Goal: Task Accomplishment & Management: Use online tool/utility

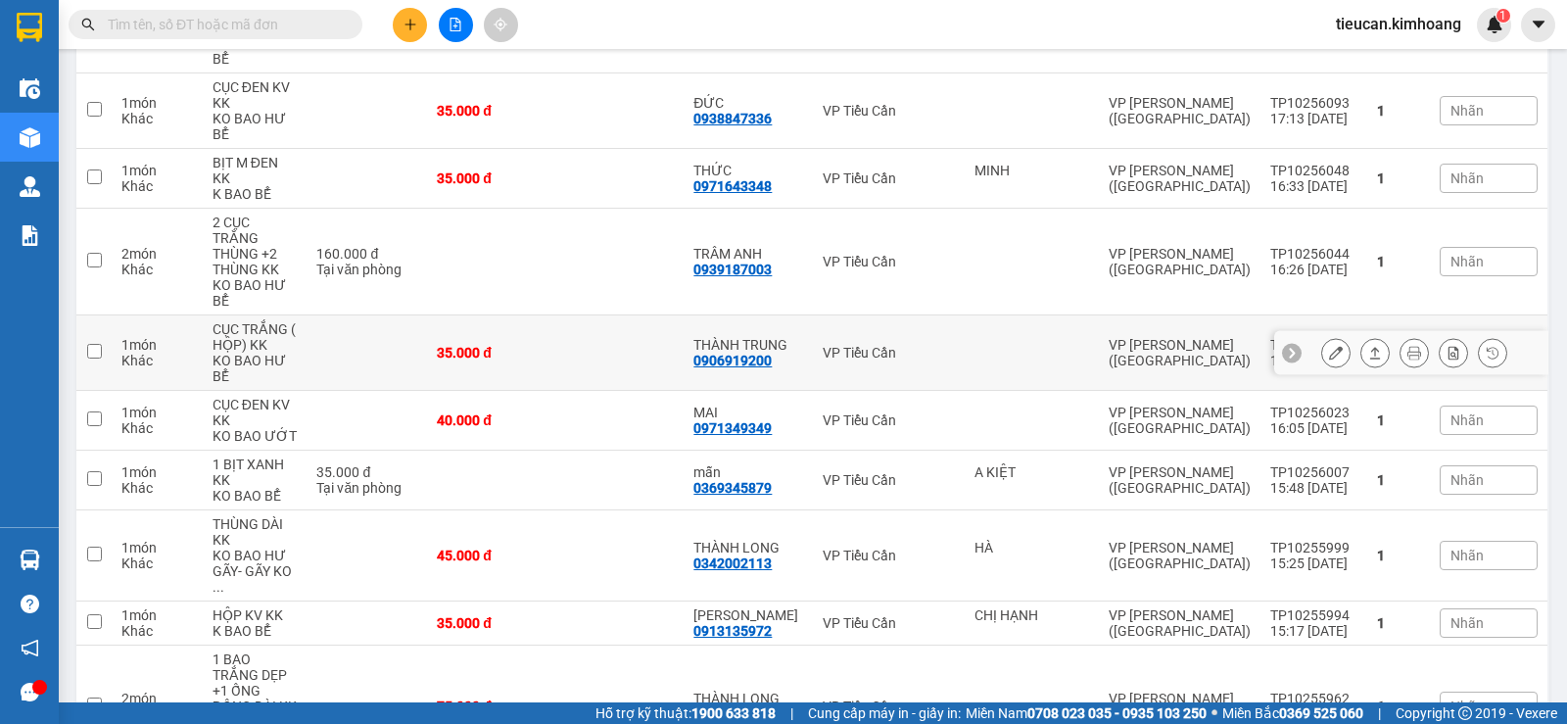
scroll to position [127, 0]
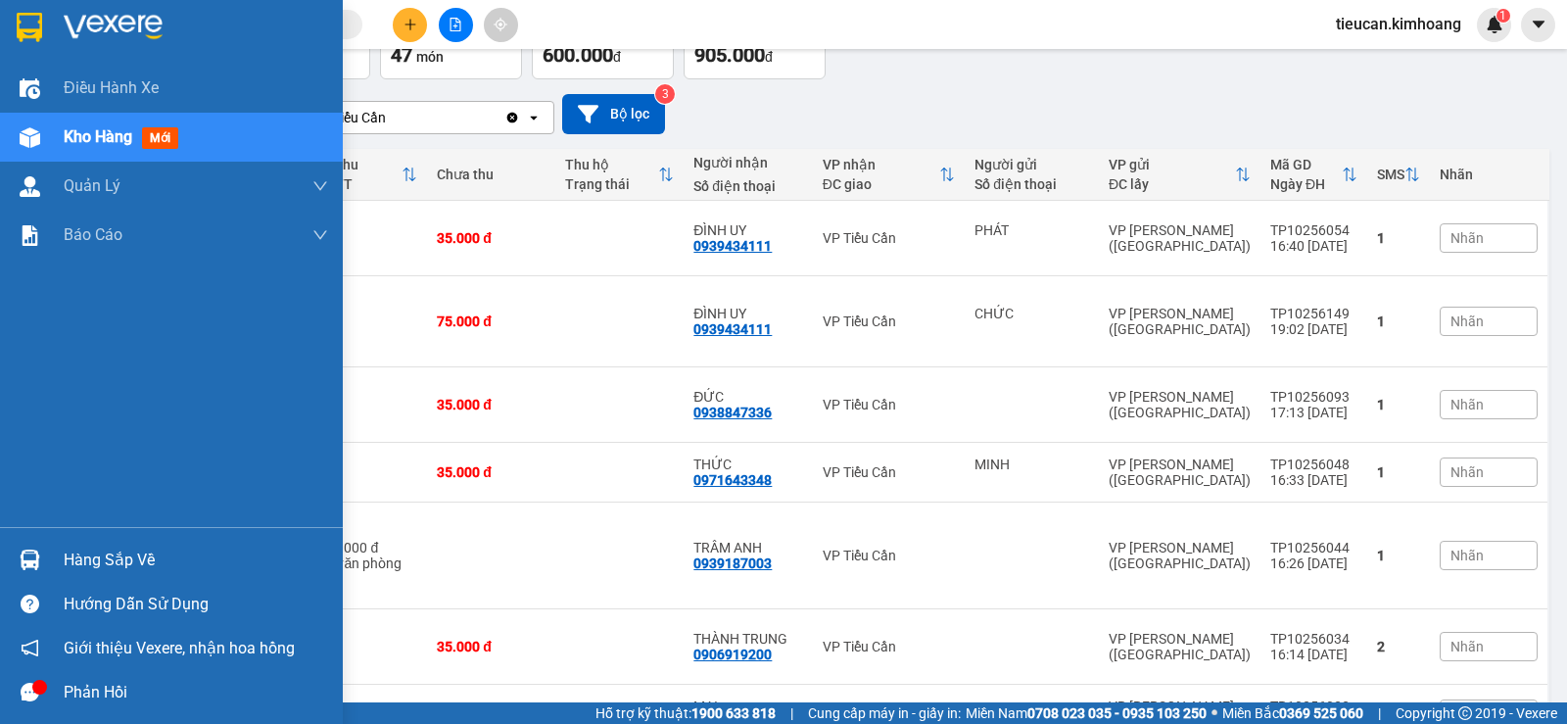
click at [75, 575] on div "Hàng sắp về" at bounding box center [171, 560] width 343 height 44
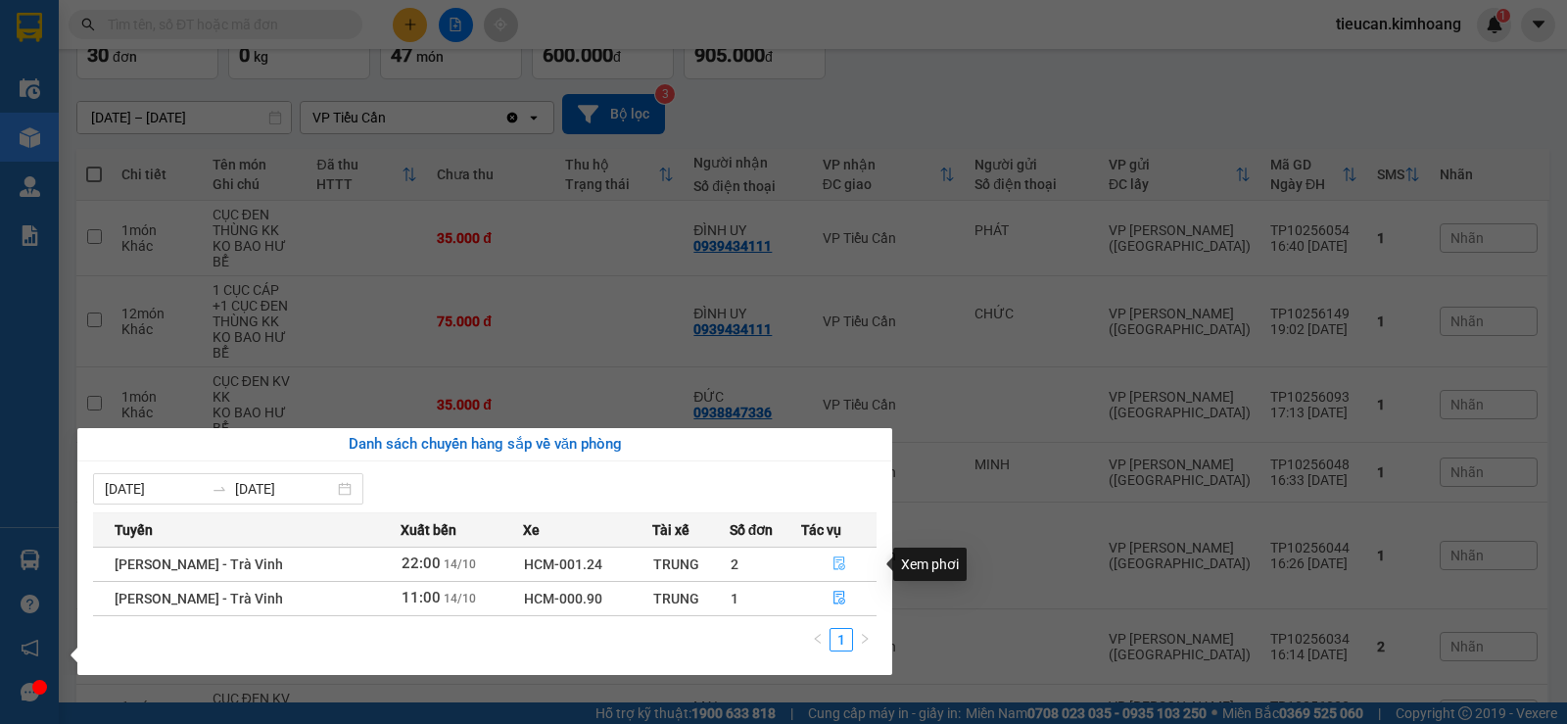
click at [826, 556] on button "button" at bounding box center [838, 564] width 73 height 31
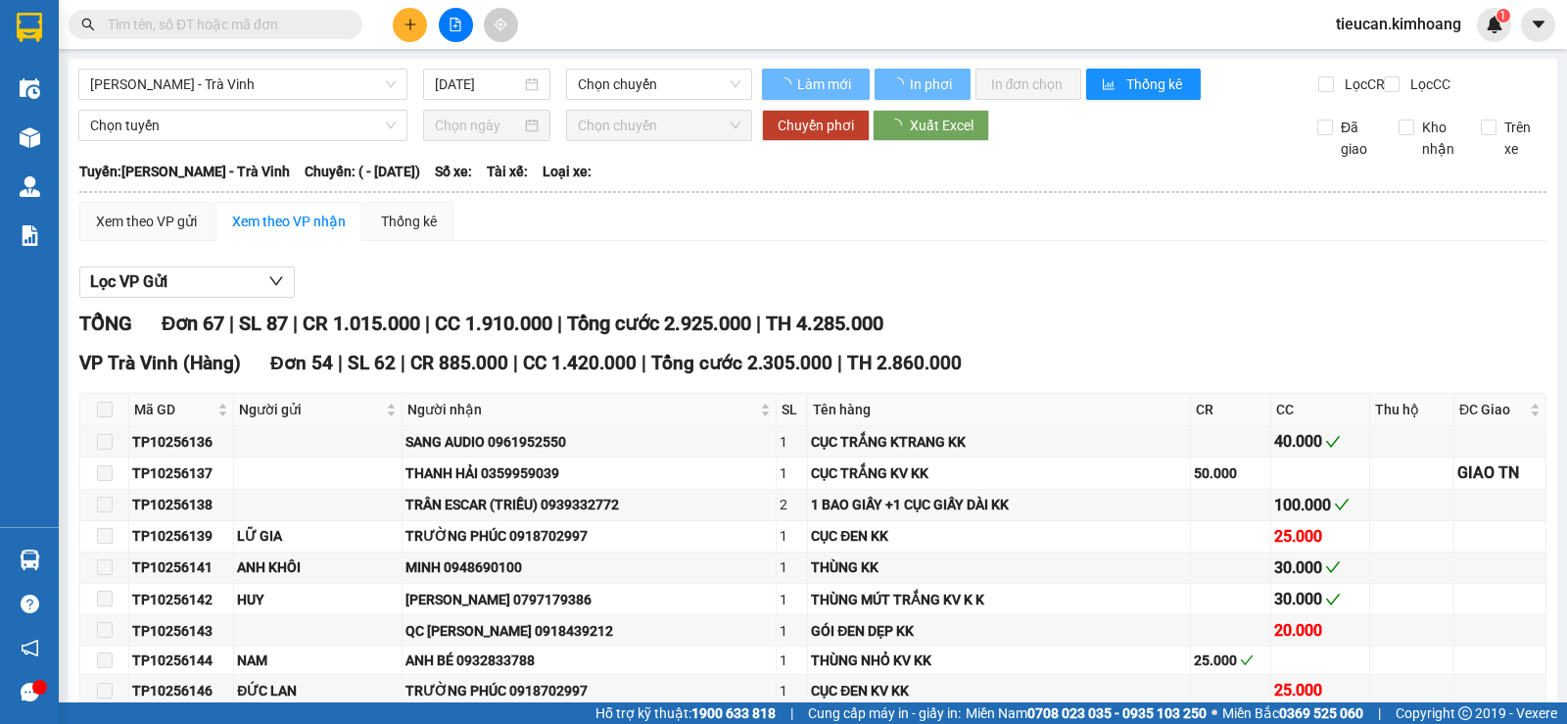
type input "[DATE]"
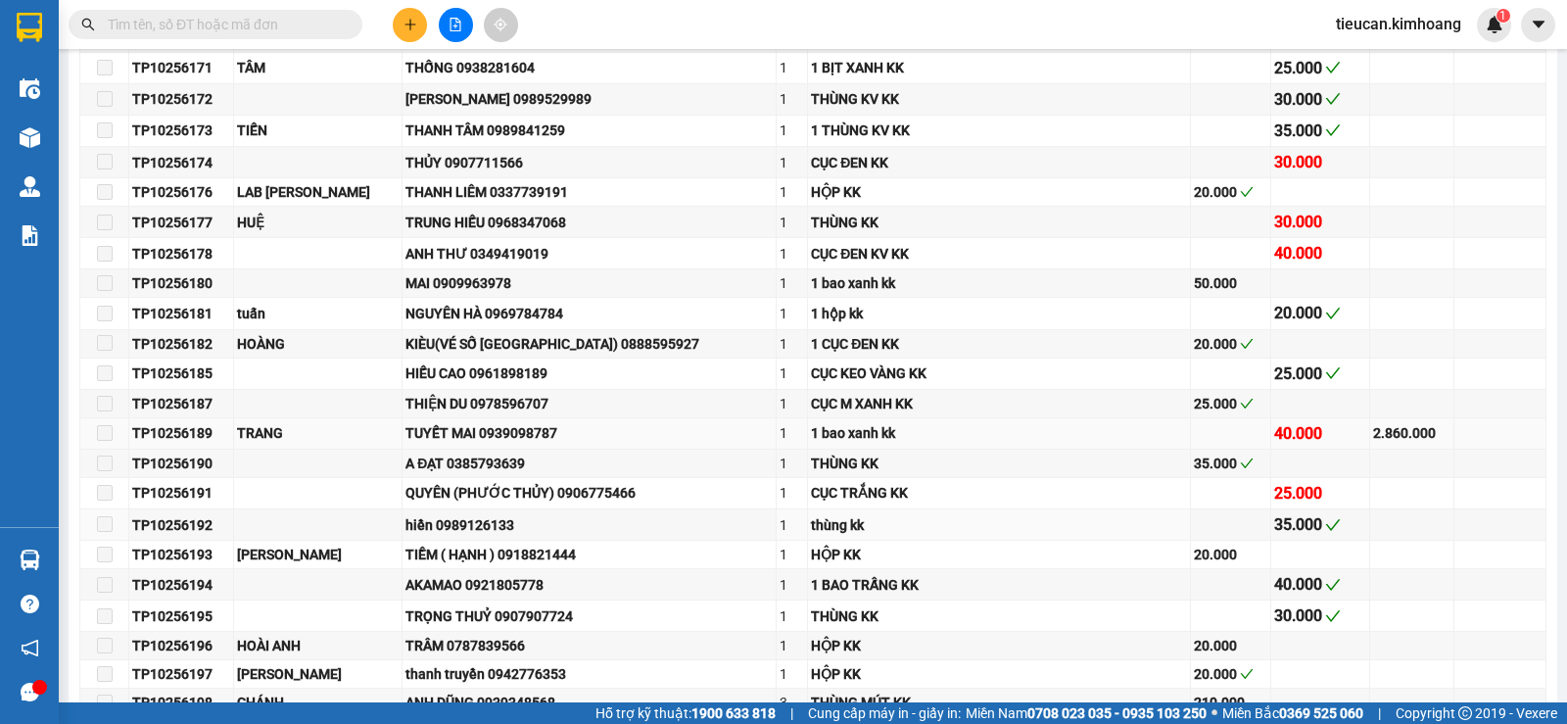
scroll to position [1959, 0]
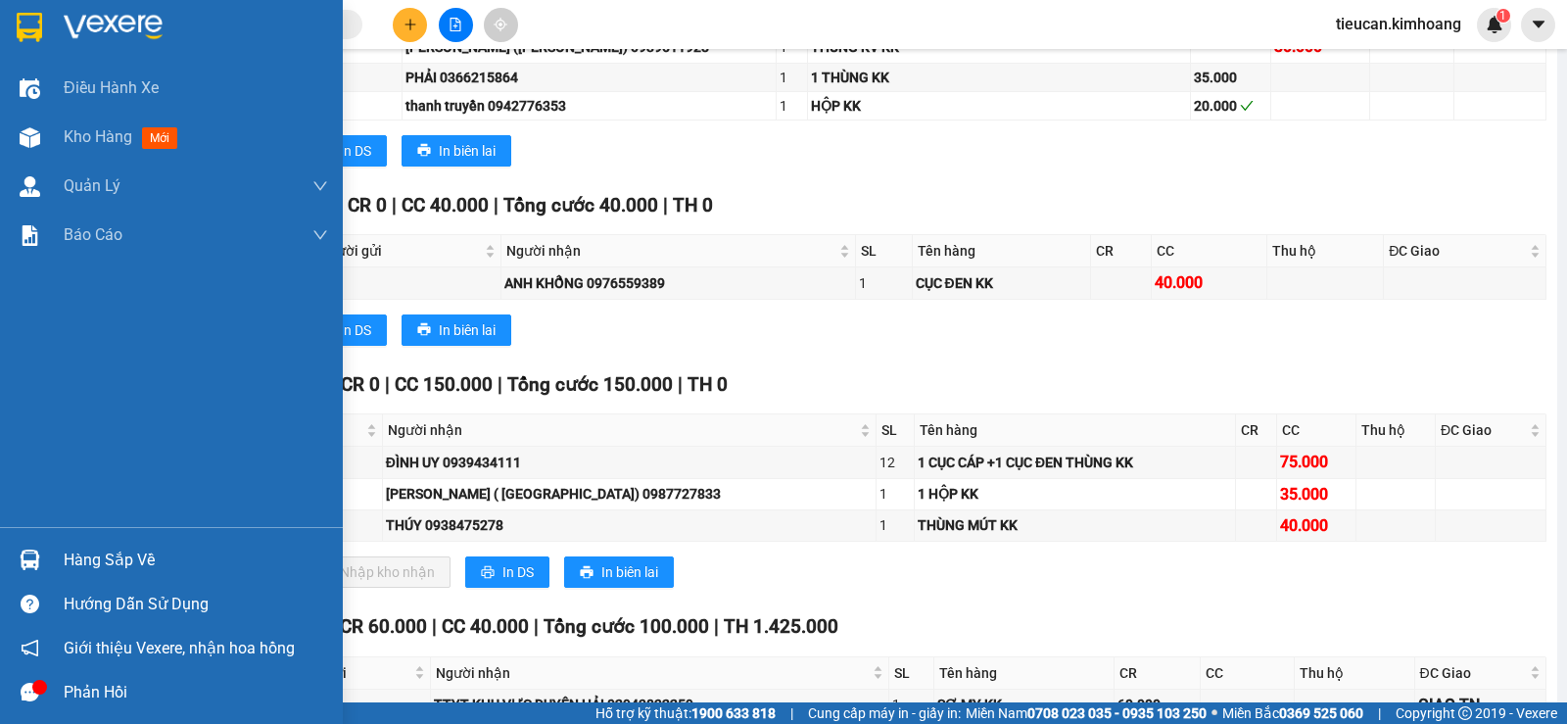
click at [44, 548] on div at bounding box center [30, 560] width 34 height 34
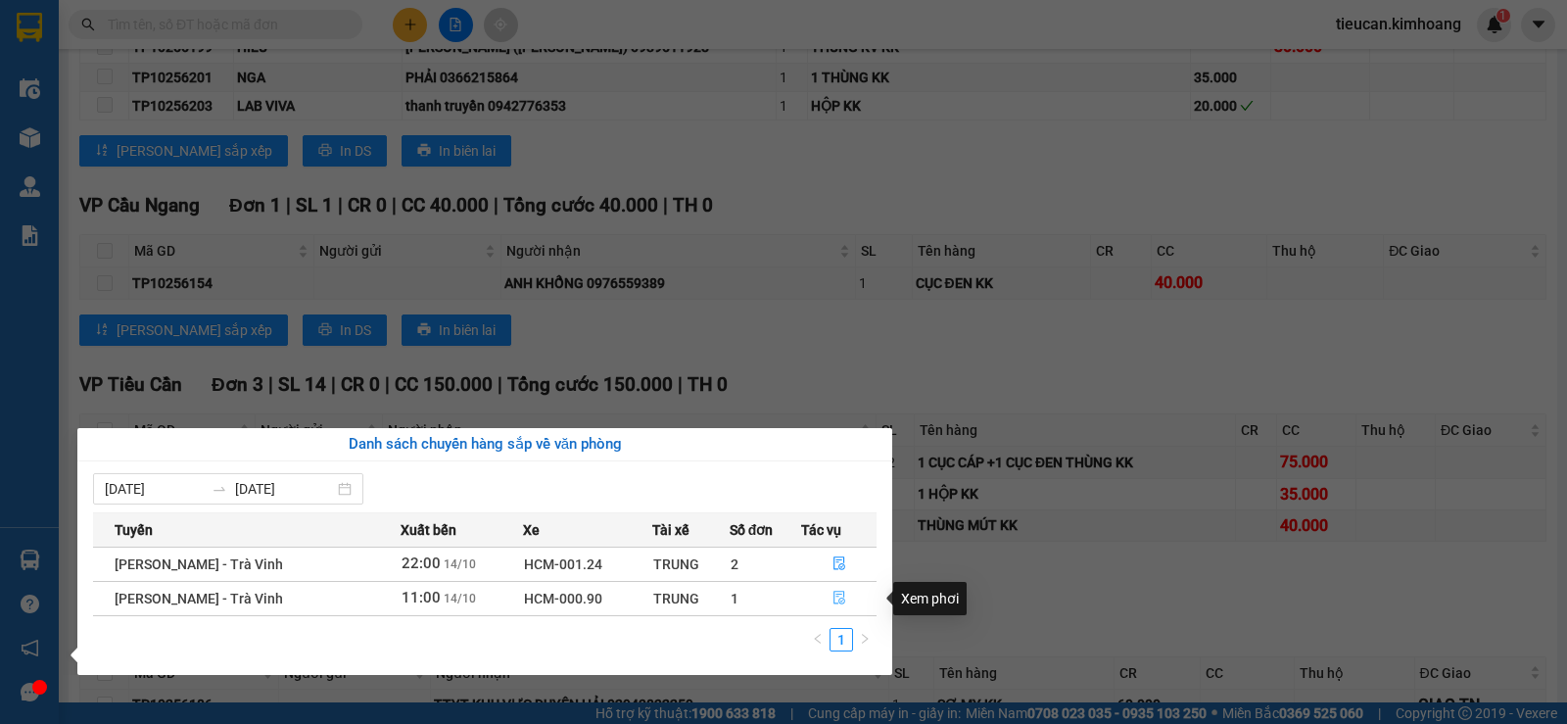
click at [838, 595] on icon "file-done" at bounding box center [840, 599] width 12 height 14
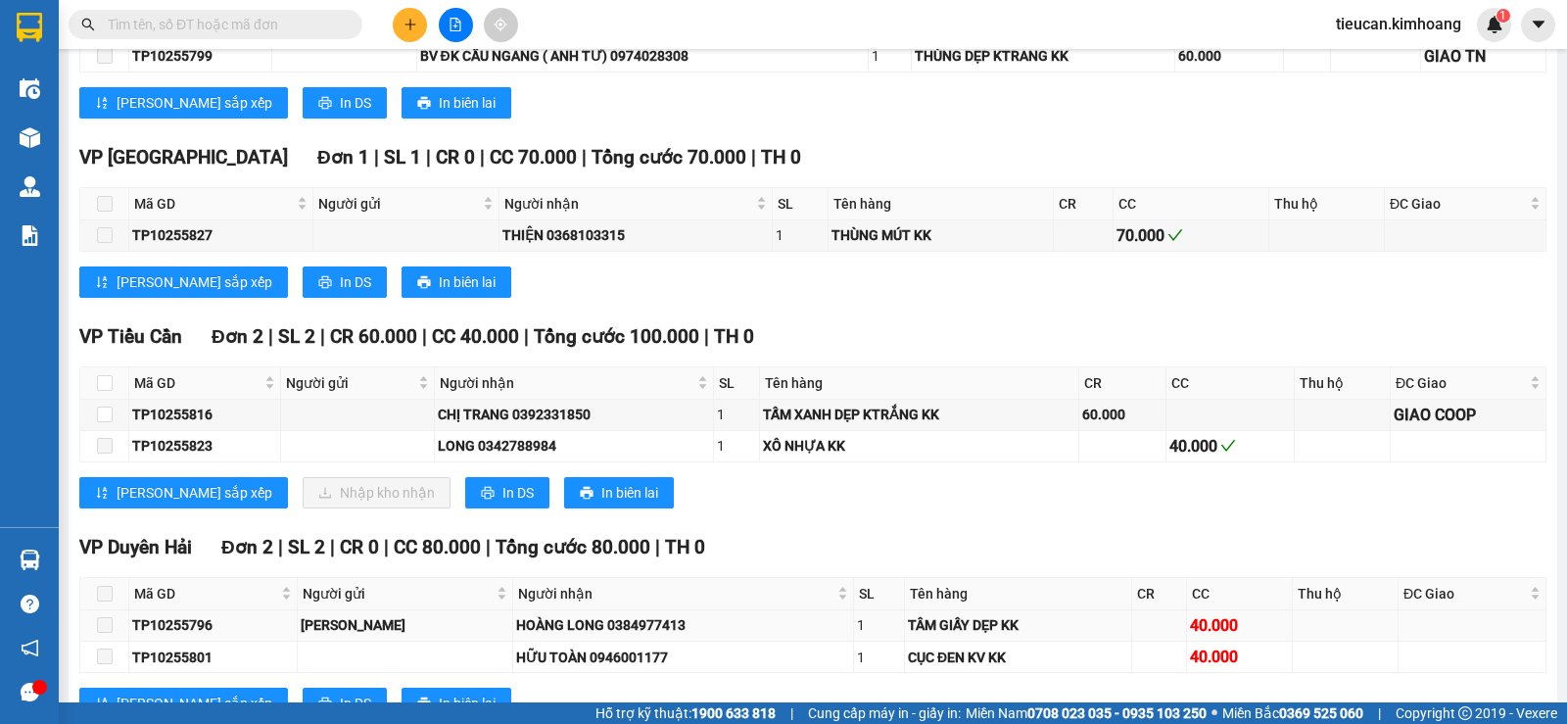
scroll to position [2234, 0]
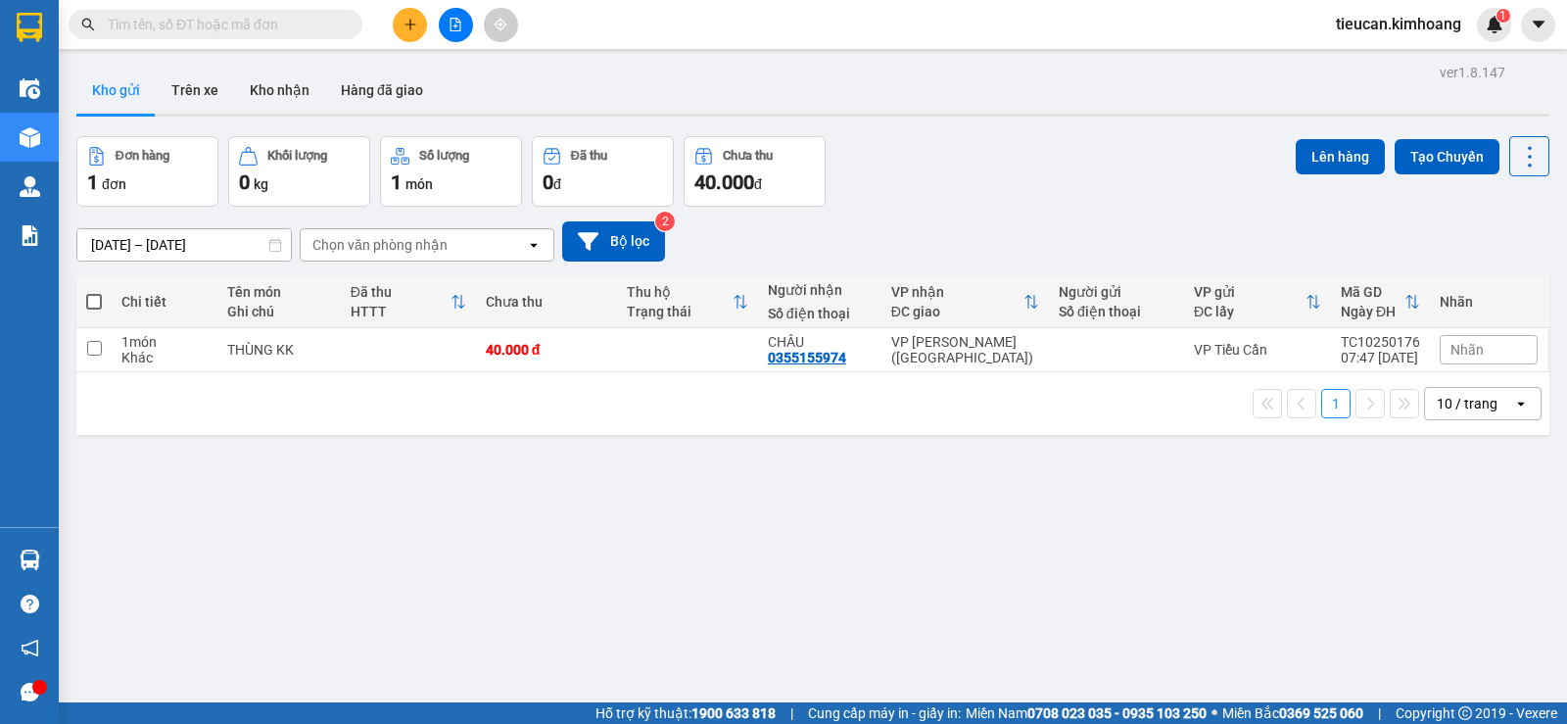
click at [100, 300] on span at bounding box center [94, 302] width 16 height 16
click at [94, 292] on input "checkbox" at bounding box center [94, 292] width 0 height 0
checkbox input "true"
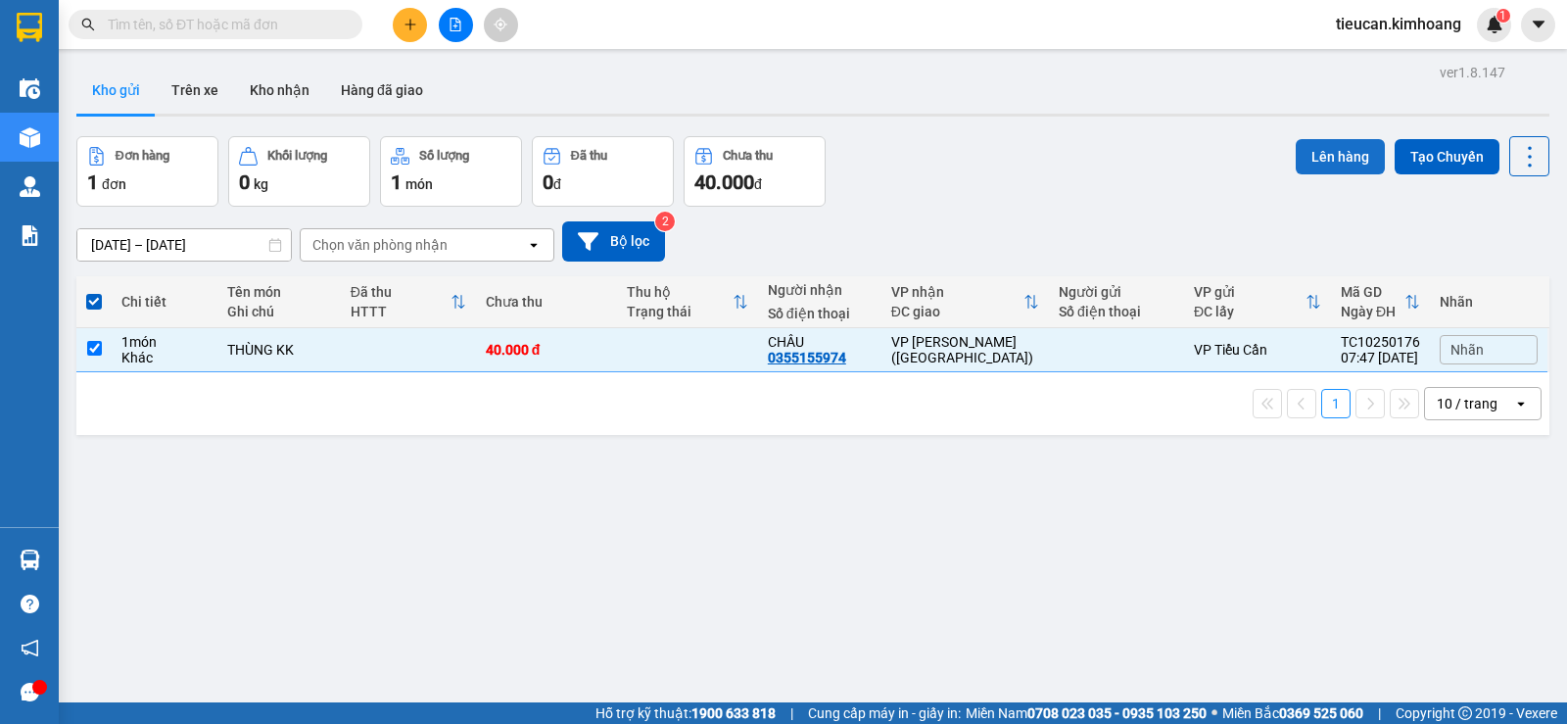
click at [1317, 158] on button "Lên hàng" at bounding box center [1340, 156] width 89 height 35
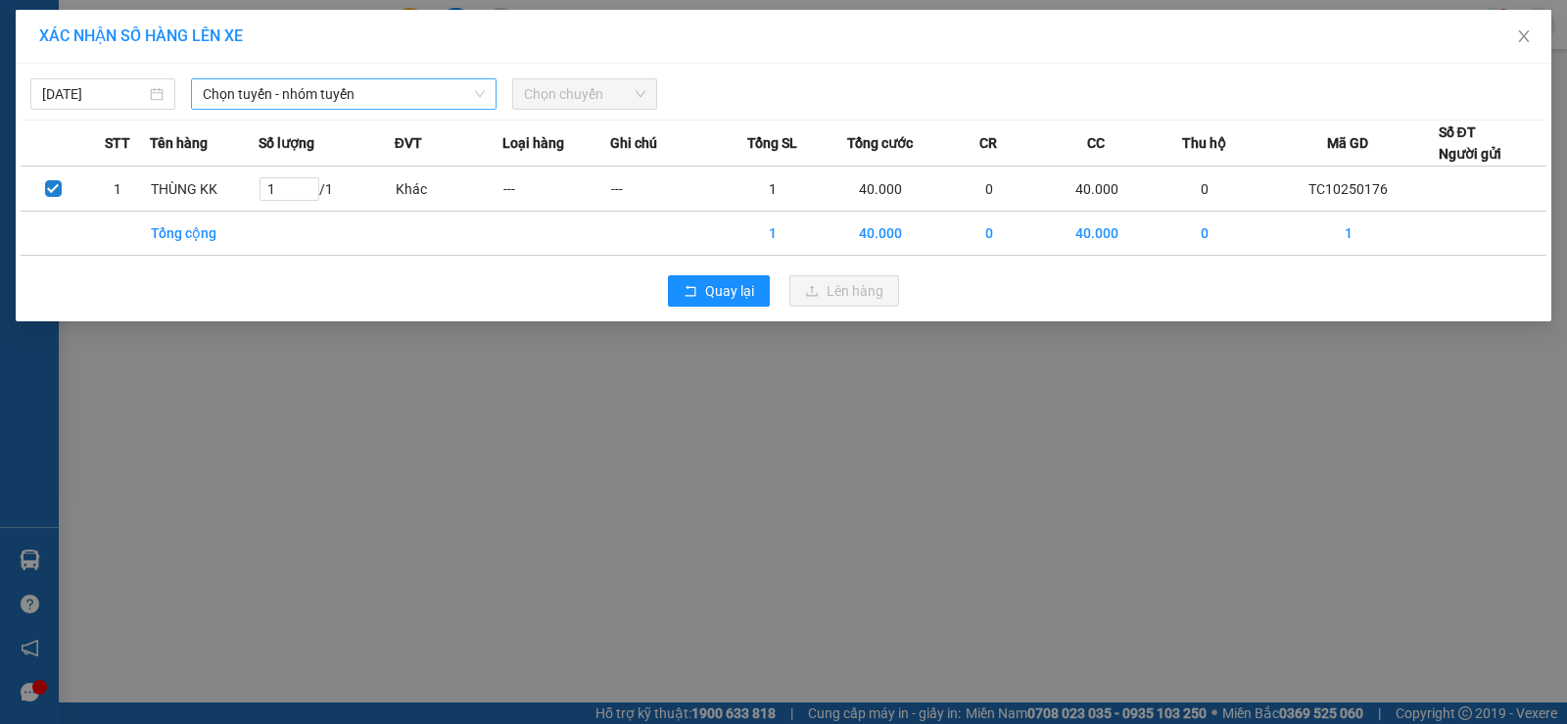
click at [401, 91] on span "Chọn tuyến - nhóm tuyến" at bounding box center [344, 93] width 282 height 29
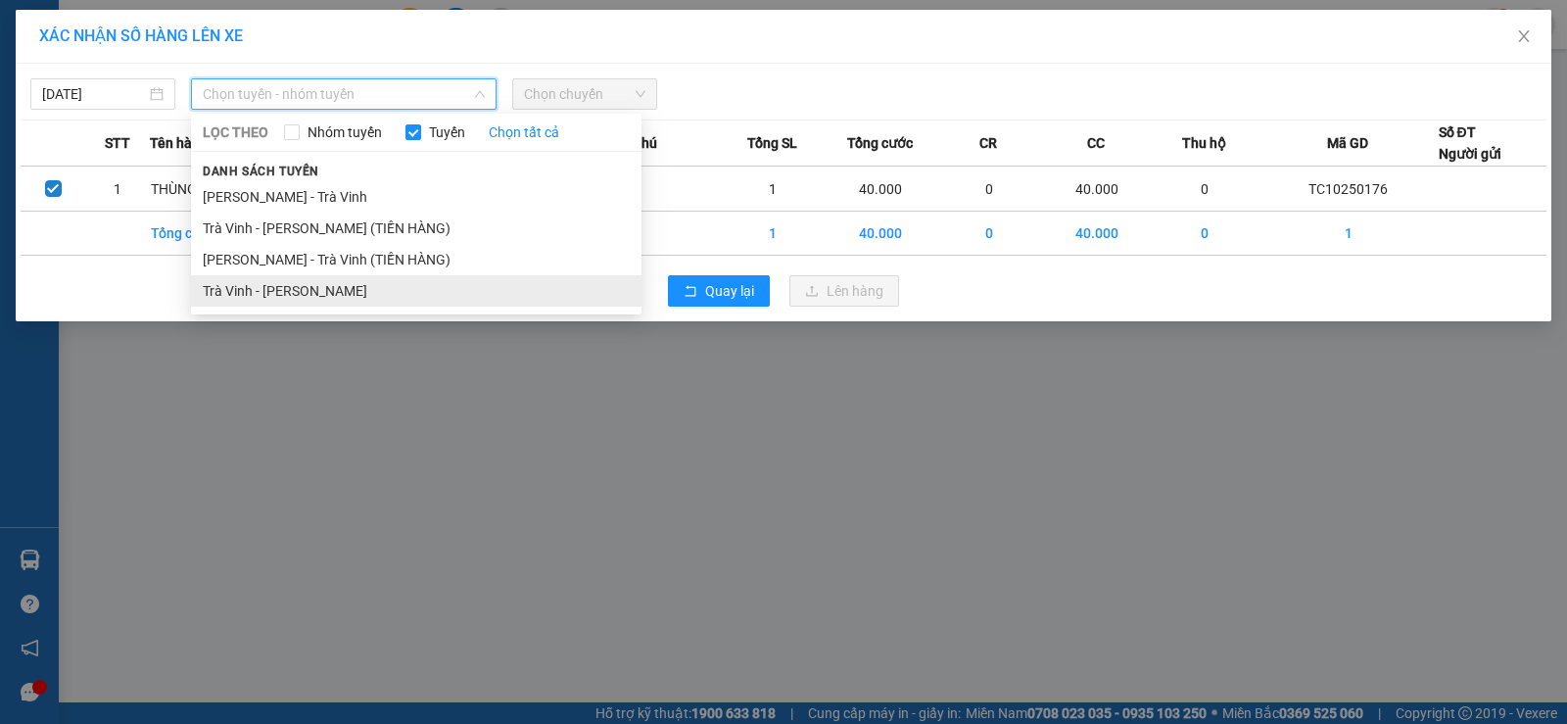
click at [350, 285] on li "Trà Vinh - [PERSON_NAME]" at bounding box center [416, 290] width 451 height 31
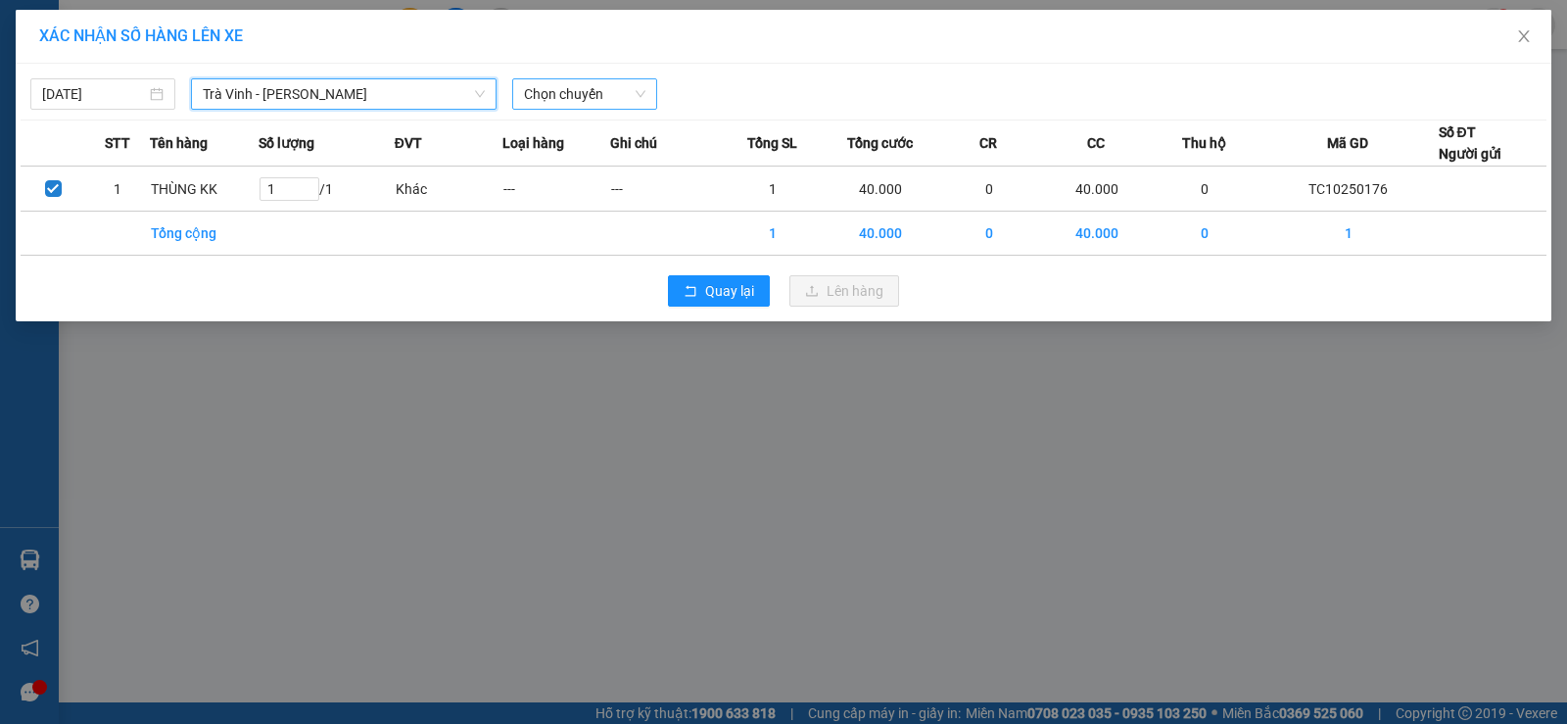
click at [545, 103] on span "Chọn chuyến" at bounding box center [584, 93] width 121 height 29
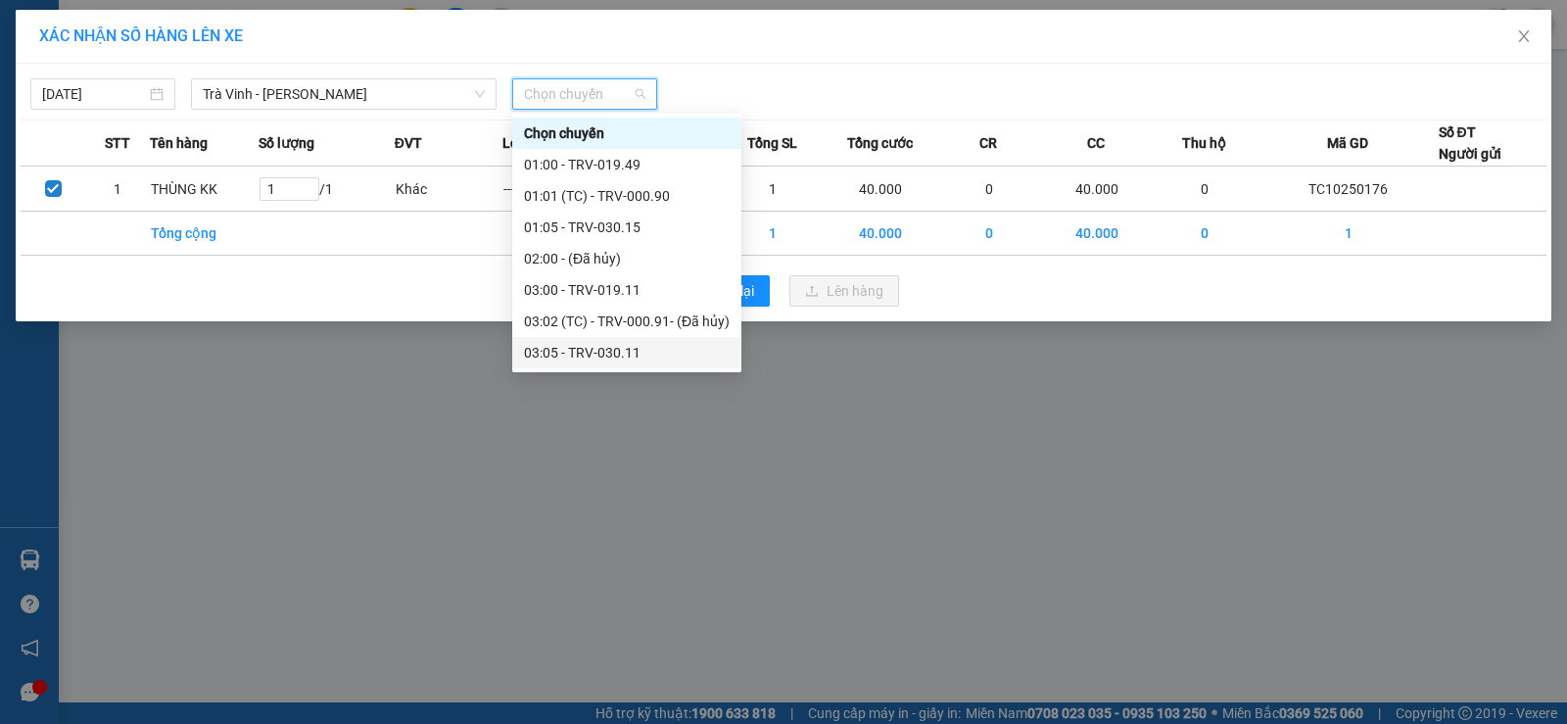
scroll to position [294, 0]
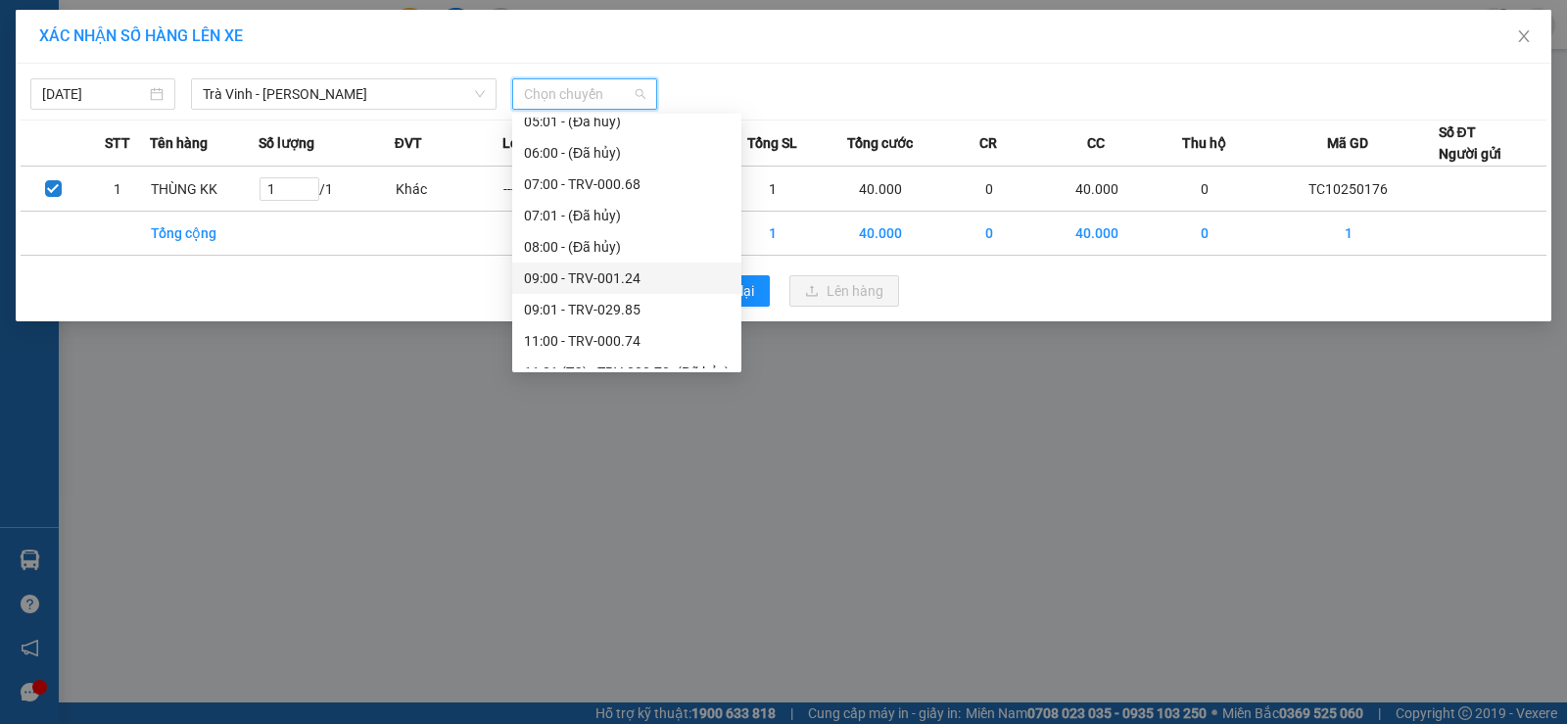
click at [608, 278] on div "09:00 - TRV-001.24" at bounding box center [627, 278] width 206 height 22
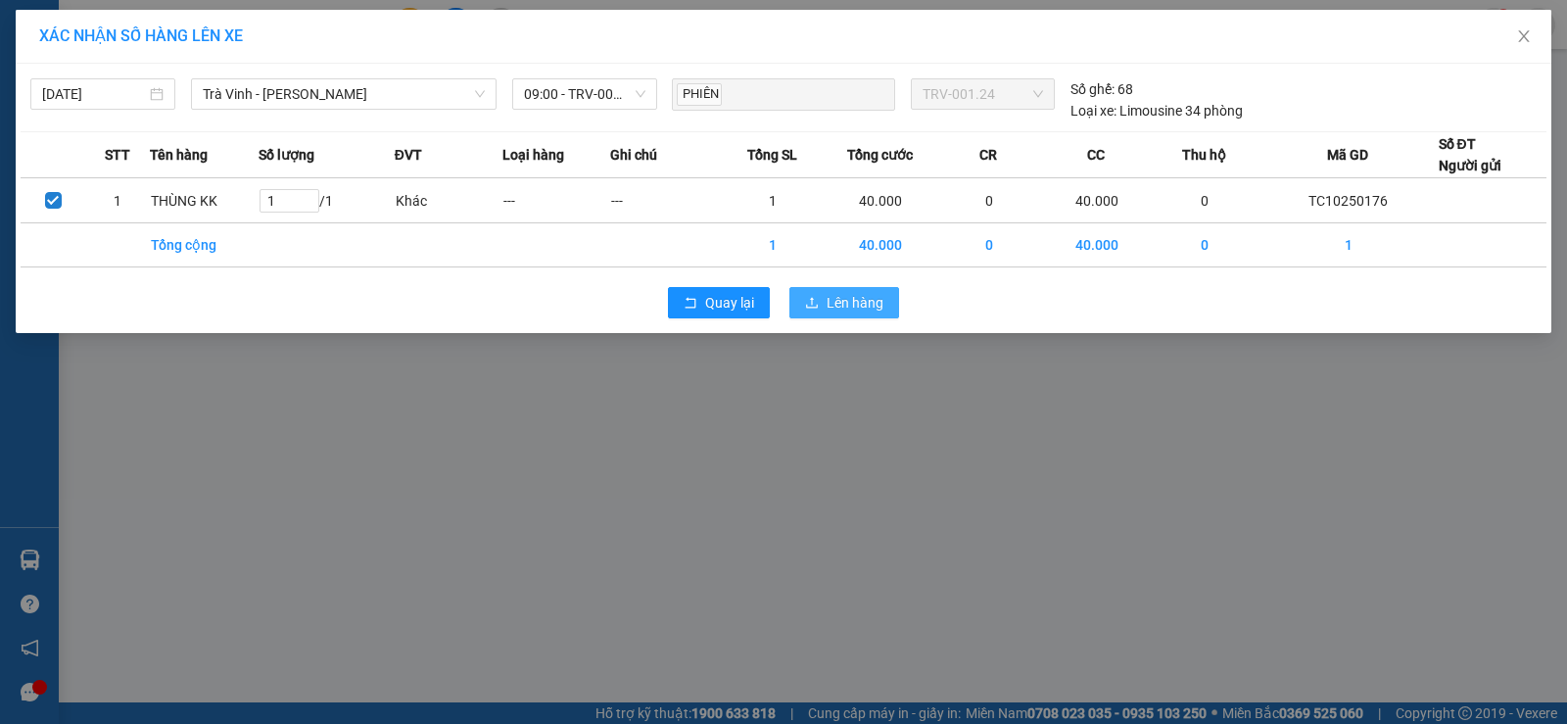
click at [888, 304] on button "Lên hàng" at bounding box center [845, 302] width 110 height 31
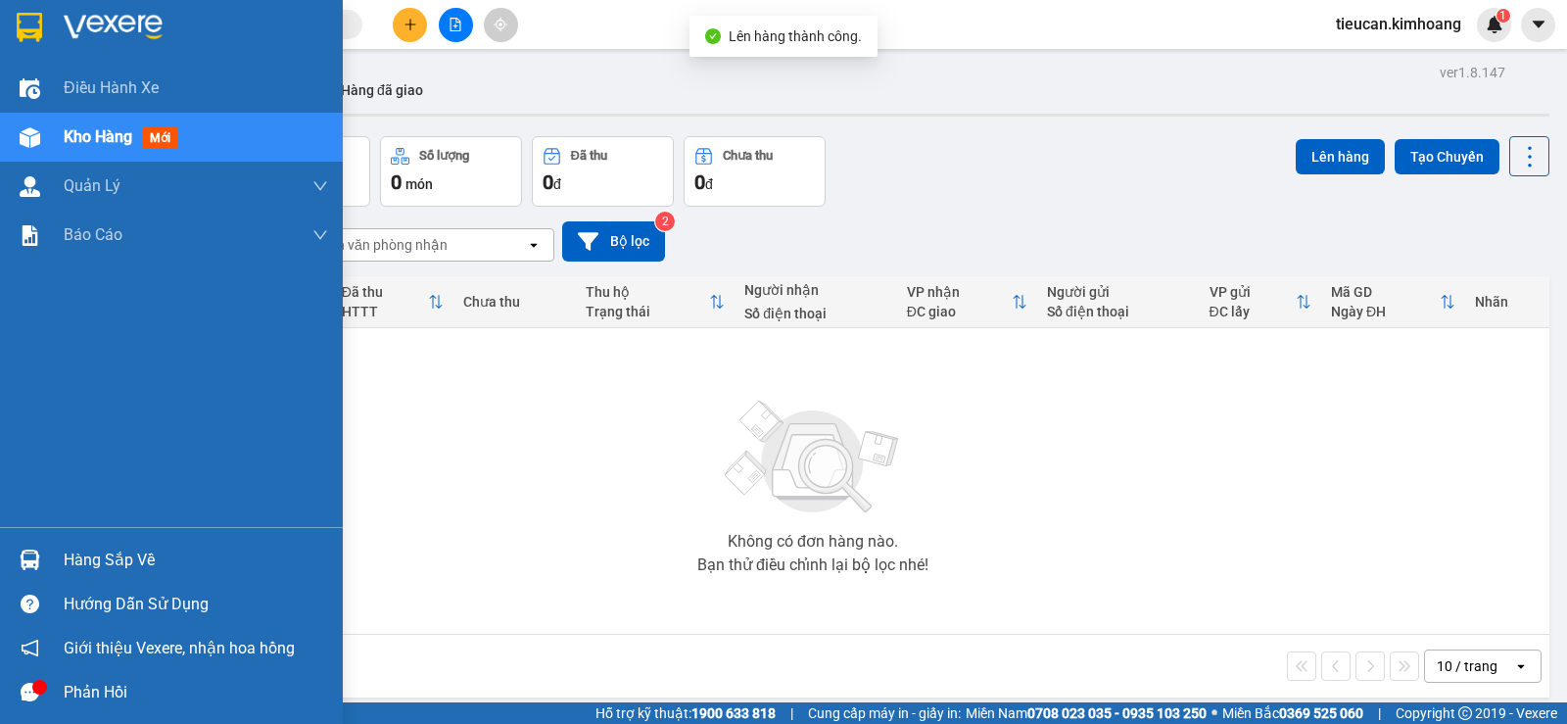
click at [105, 566] on div "Hàng sắp về" at bounding box center [196, 560] width 265 height 29
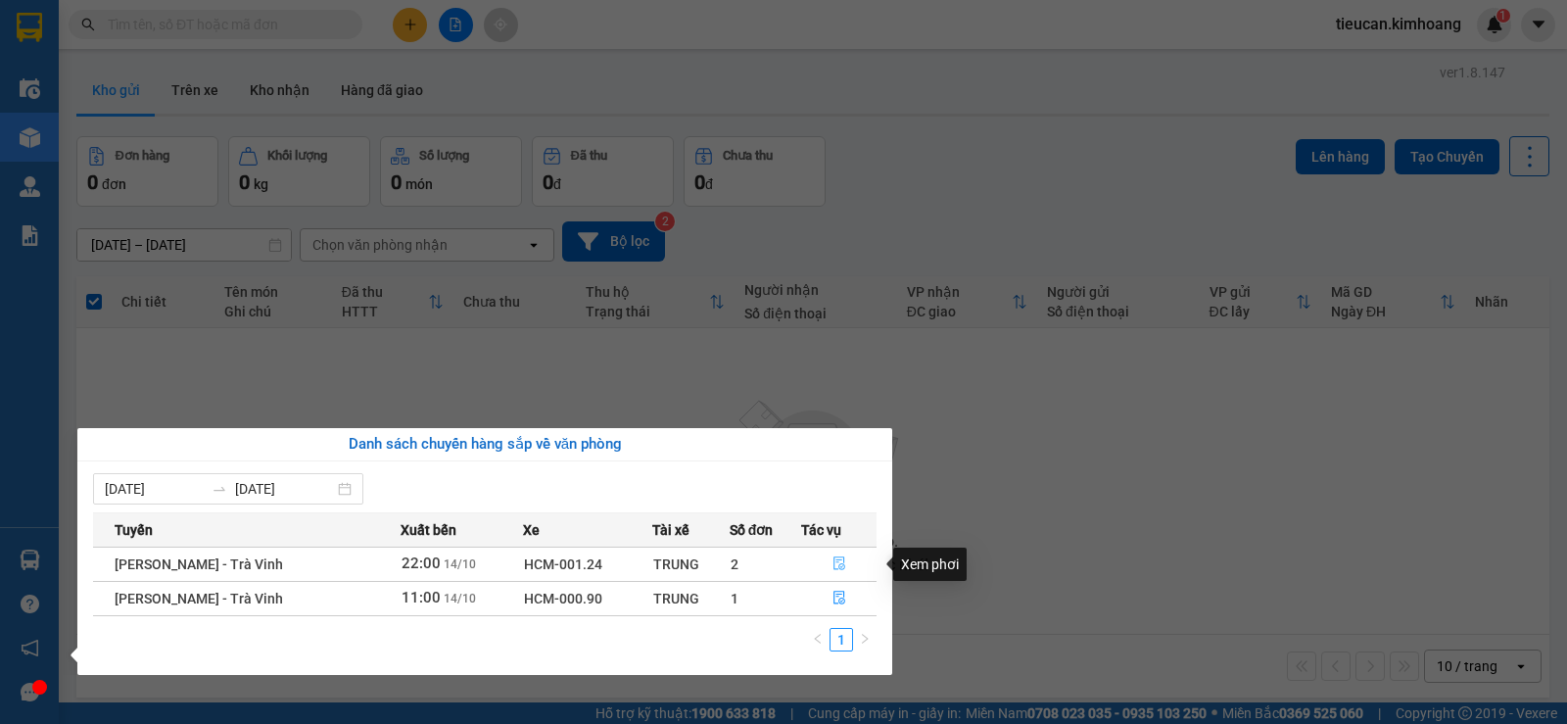
click at [833, 560] on icon "file-done" at bounding box center [840, 563] width 14 height 14
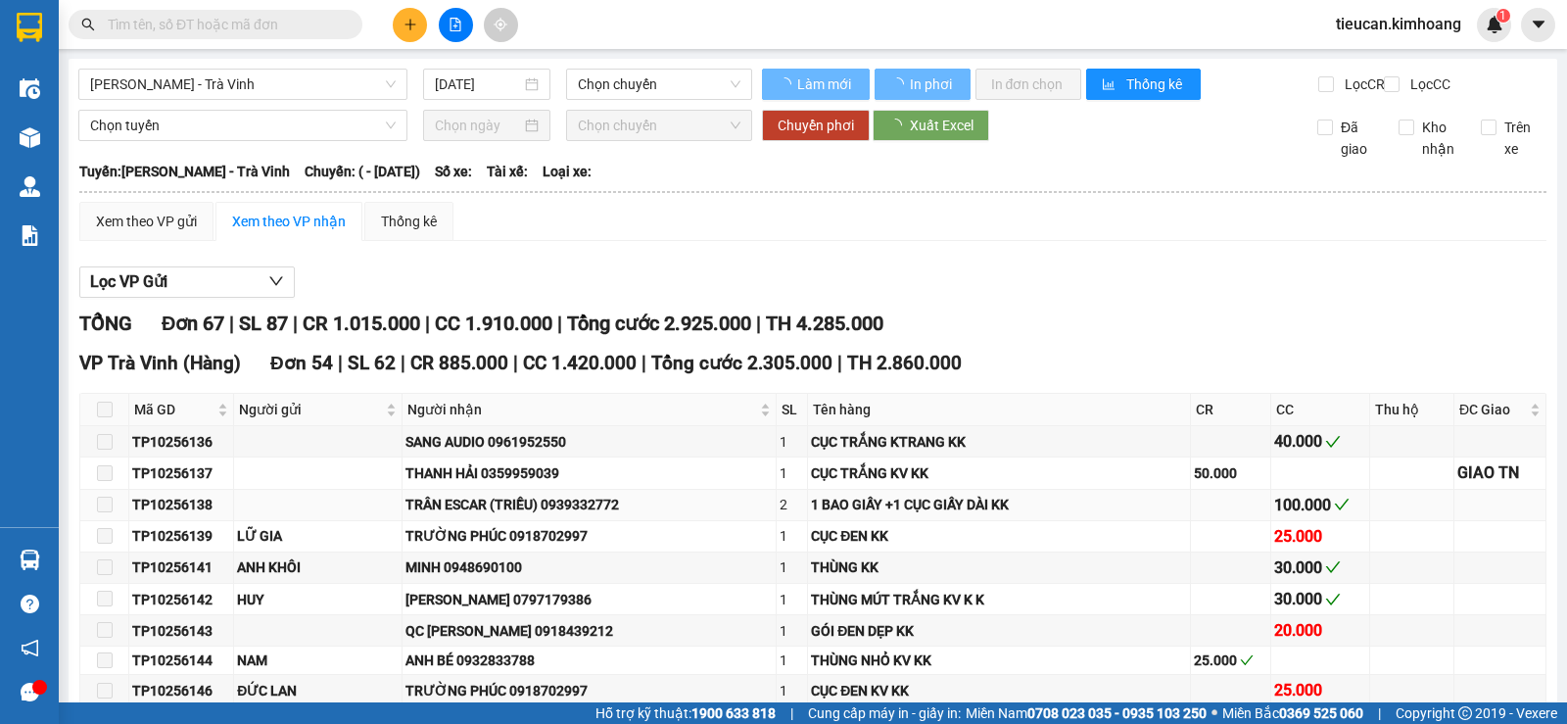
type input "[DATE]"
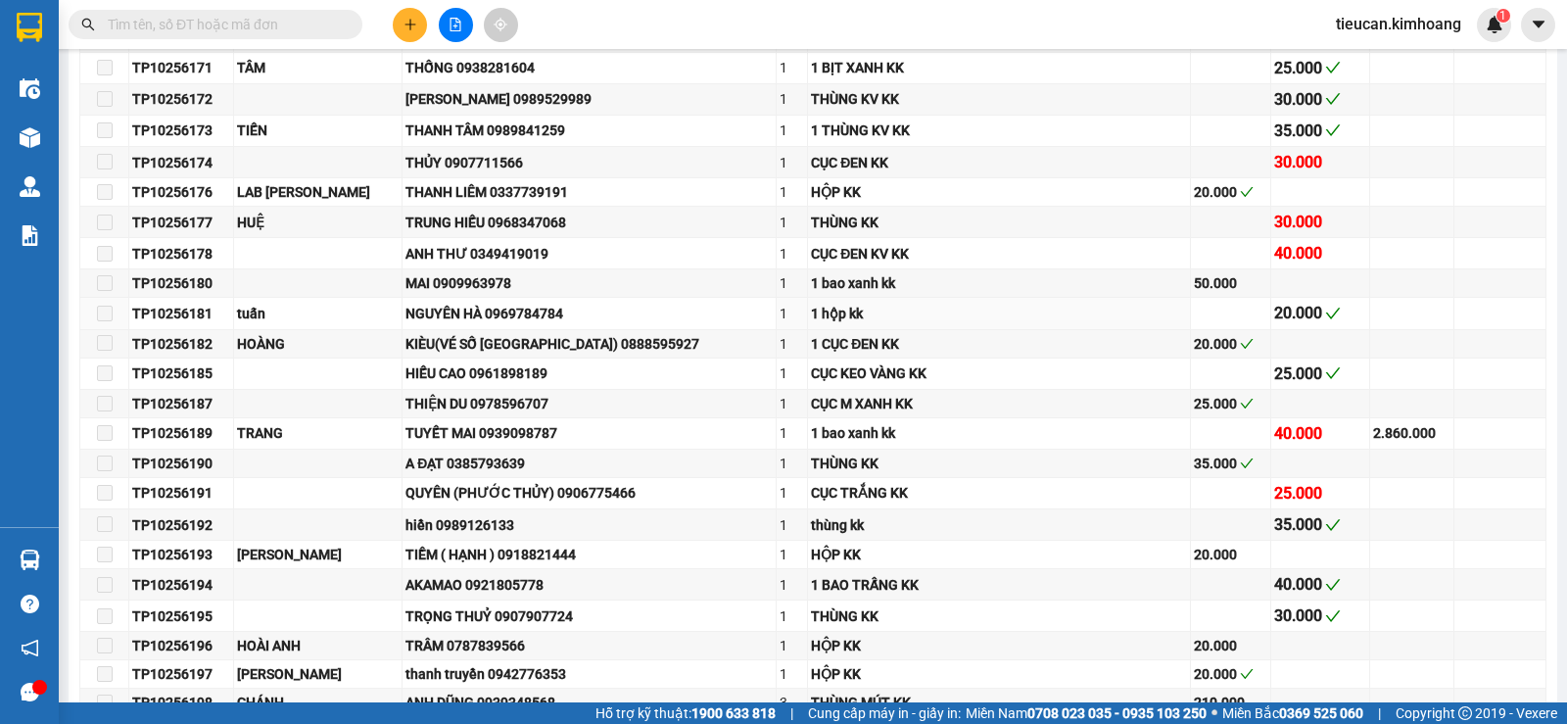
scroll to position [1959, 0]
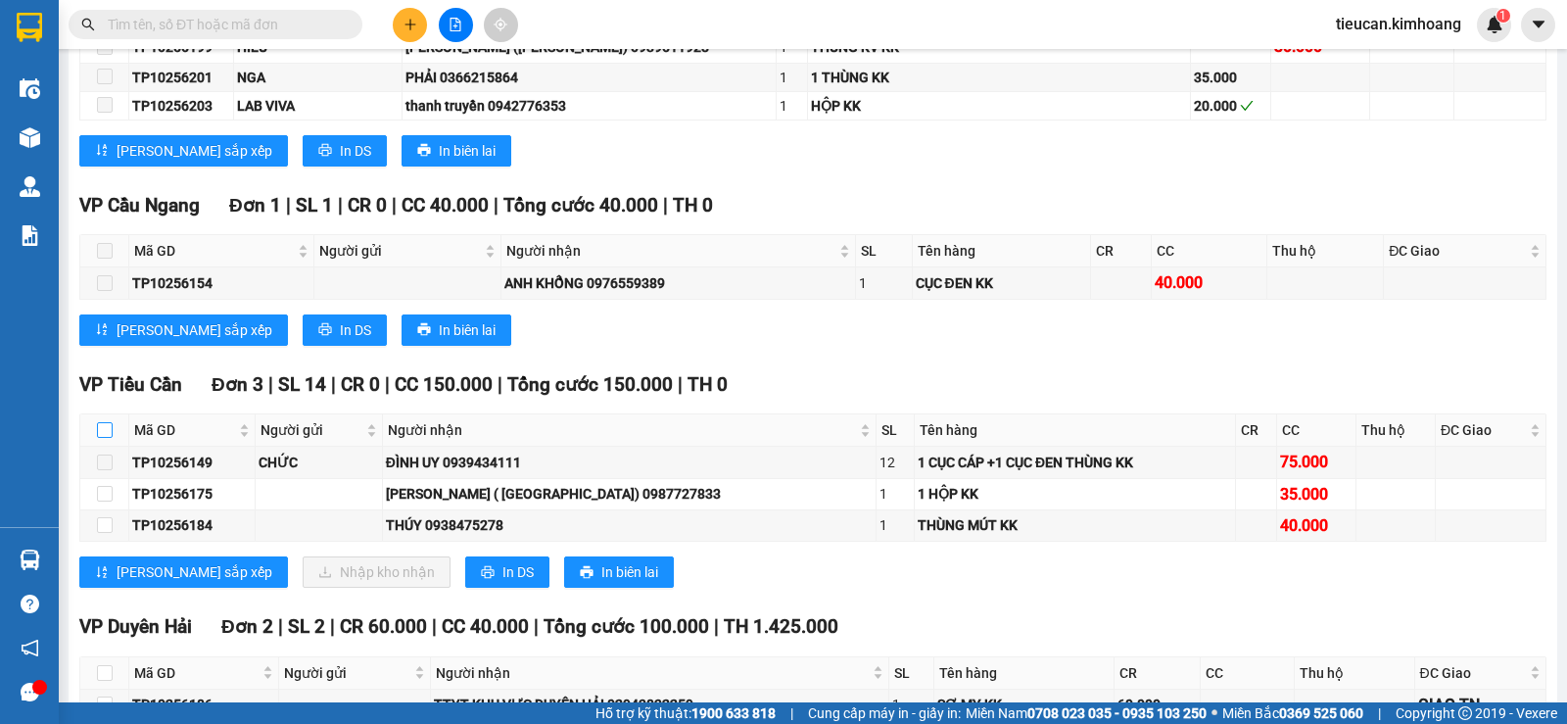
click at [102, 438] on input "checkbox" at bounding box center [105, 430] width 16 height 16
checkbox input "true"
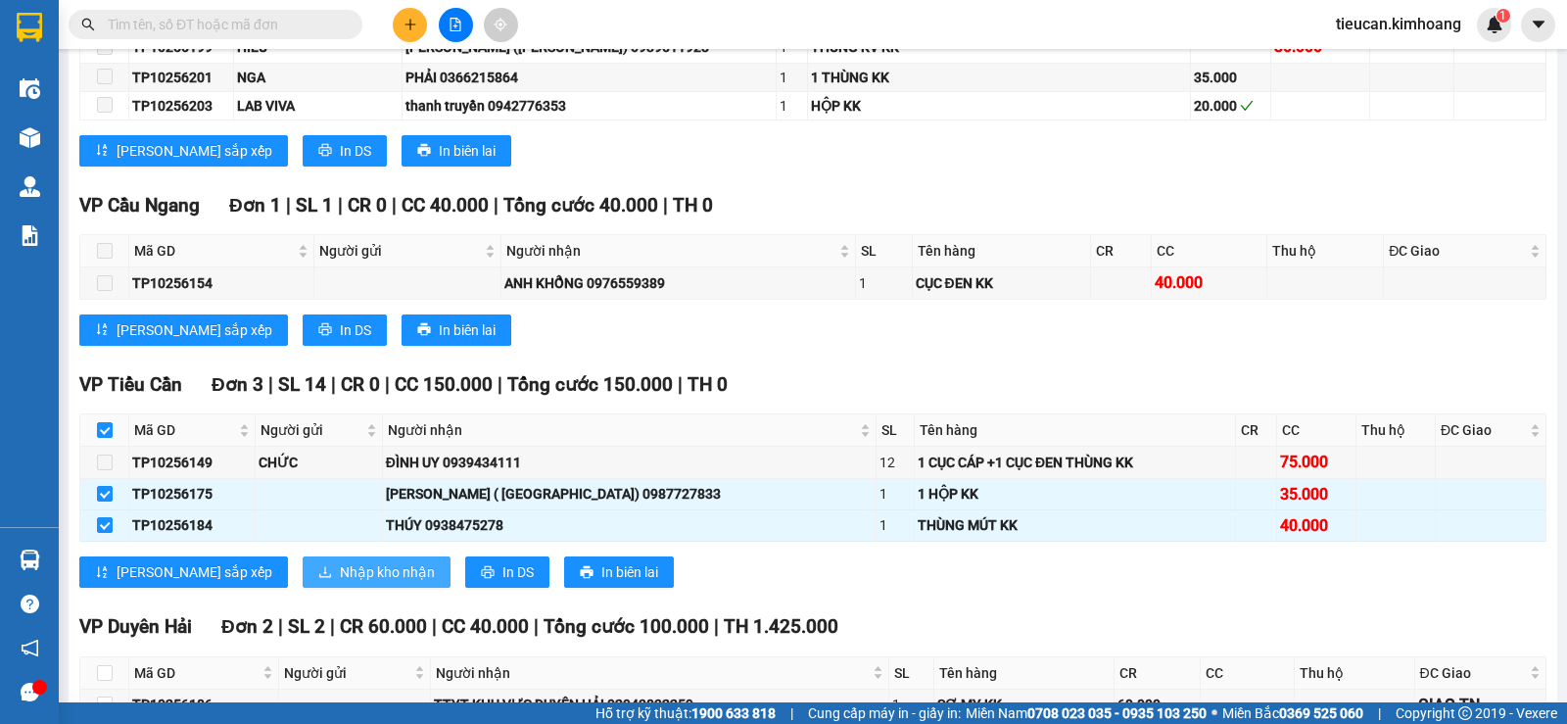
click at [340, 583] on span "Nhập kho nhận" at bounding box center [387, 572] width 95 height 22
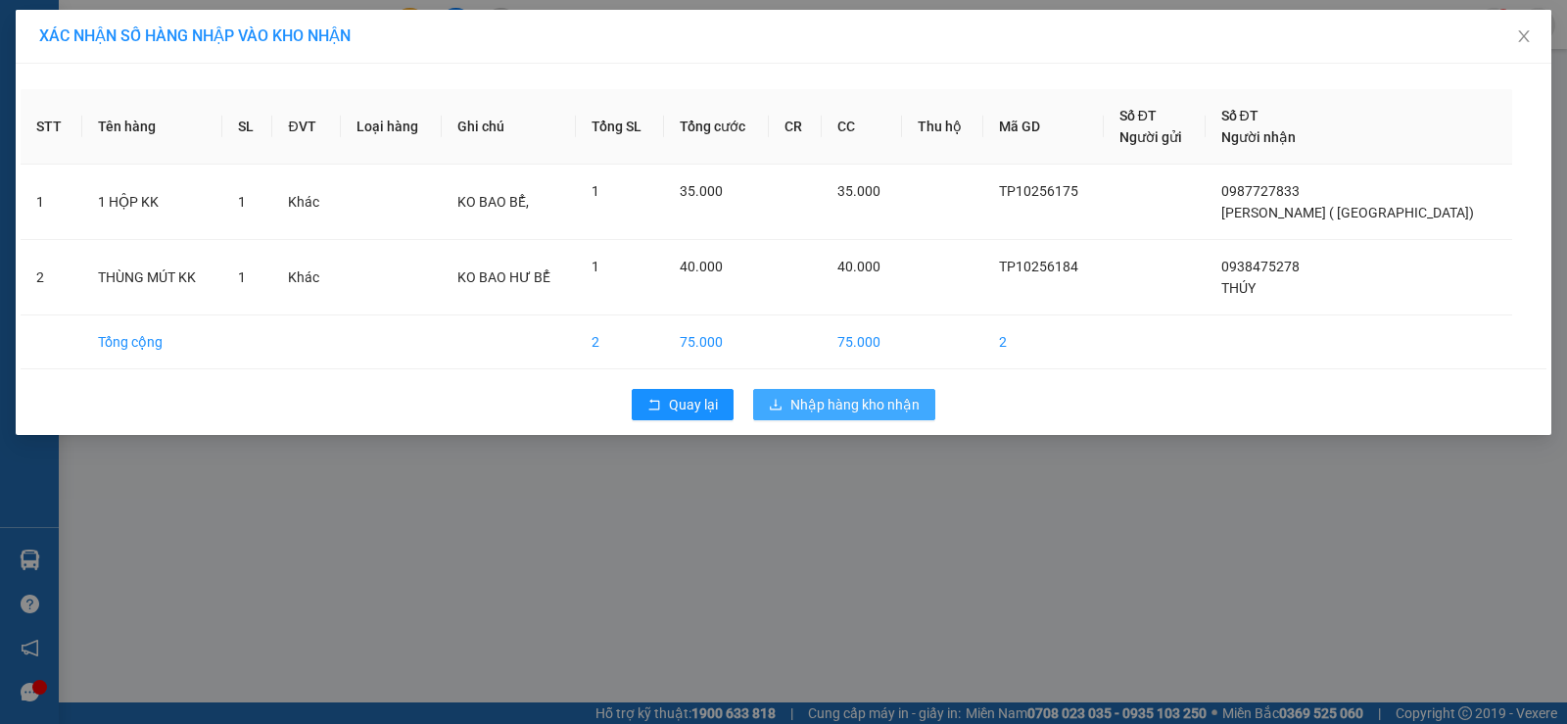
click at [872, 397] on span "Nhập hàng kho nhận" at bounding box center [855, 405] width 129 height 22
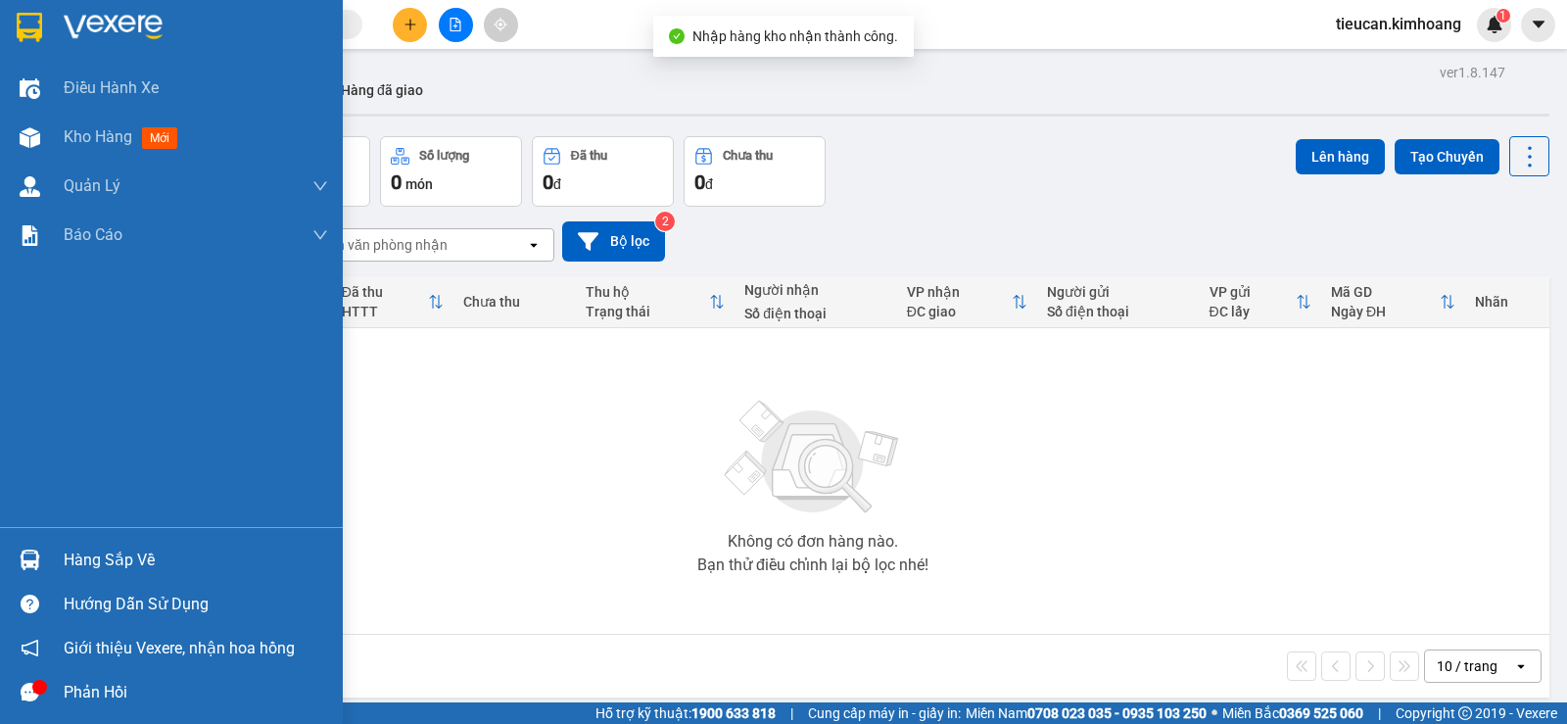
click at [73, 557] on div "Hàng sắp về" at bounding box center [196, 560] width 265 height 29
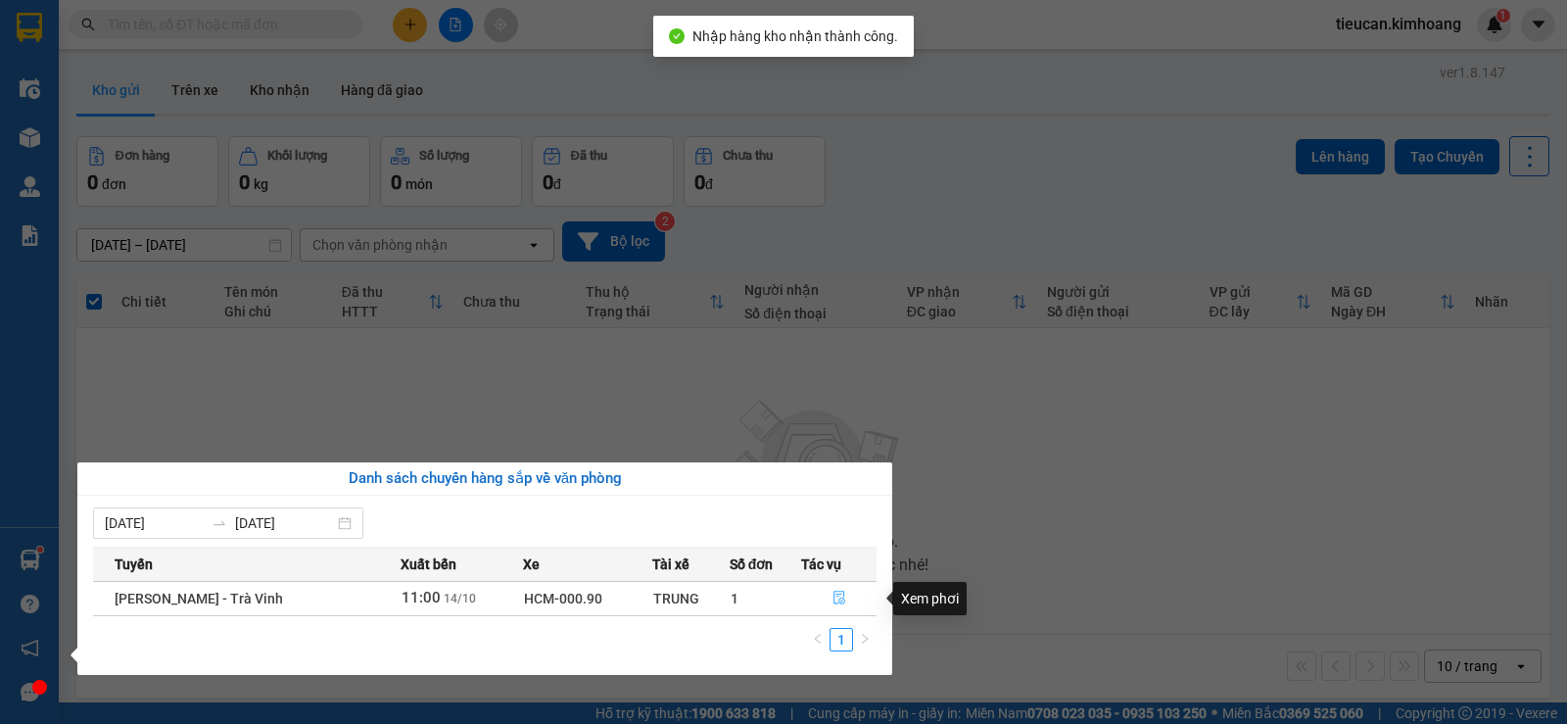
click at [828, 595] on button "button" at bounding box center [838, 598] width 73 height 31
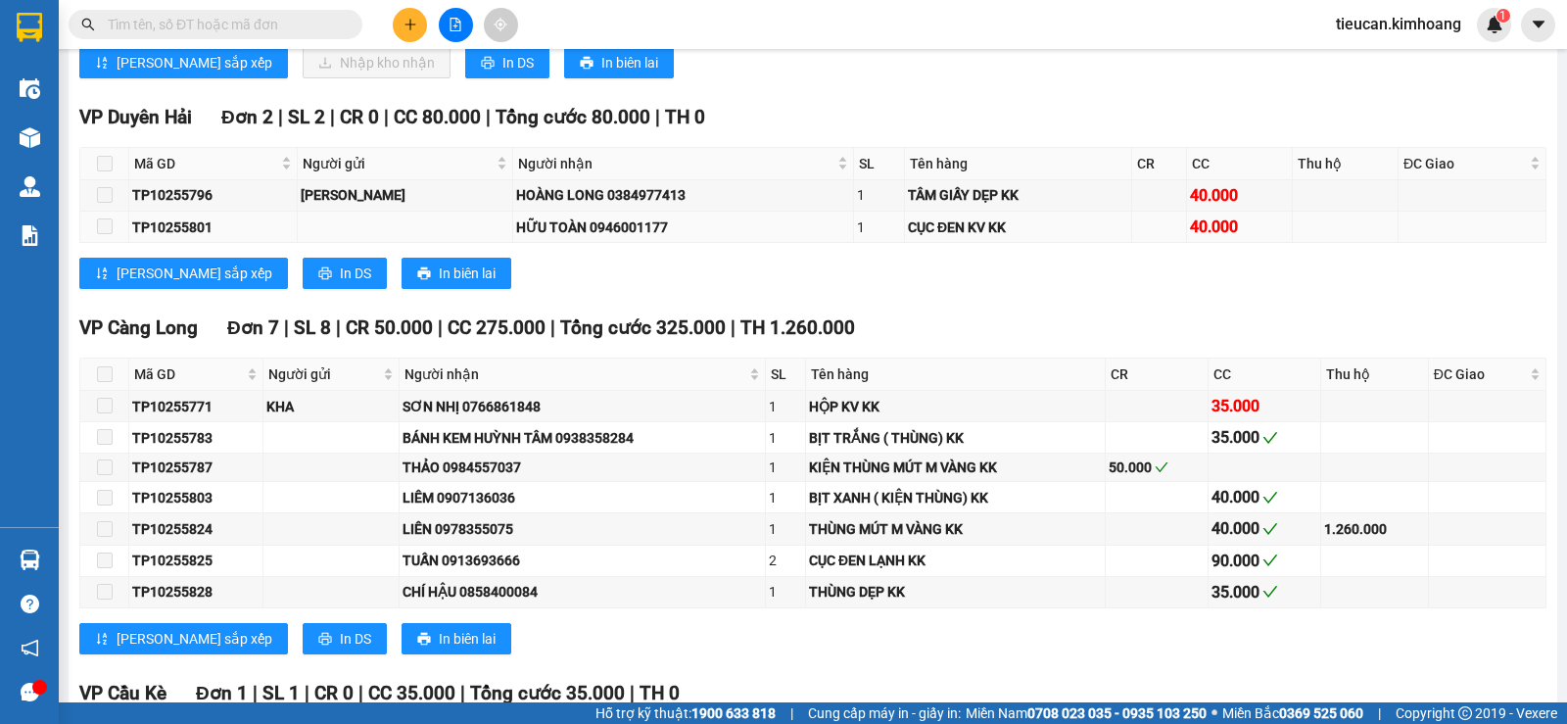
scroll to position [1998, 0]
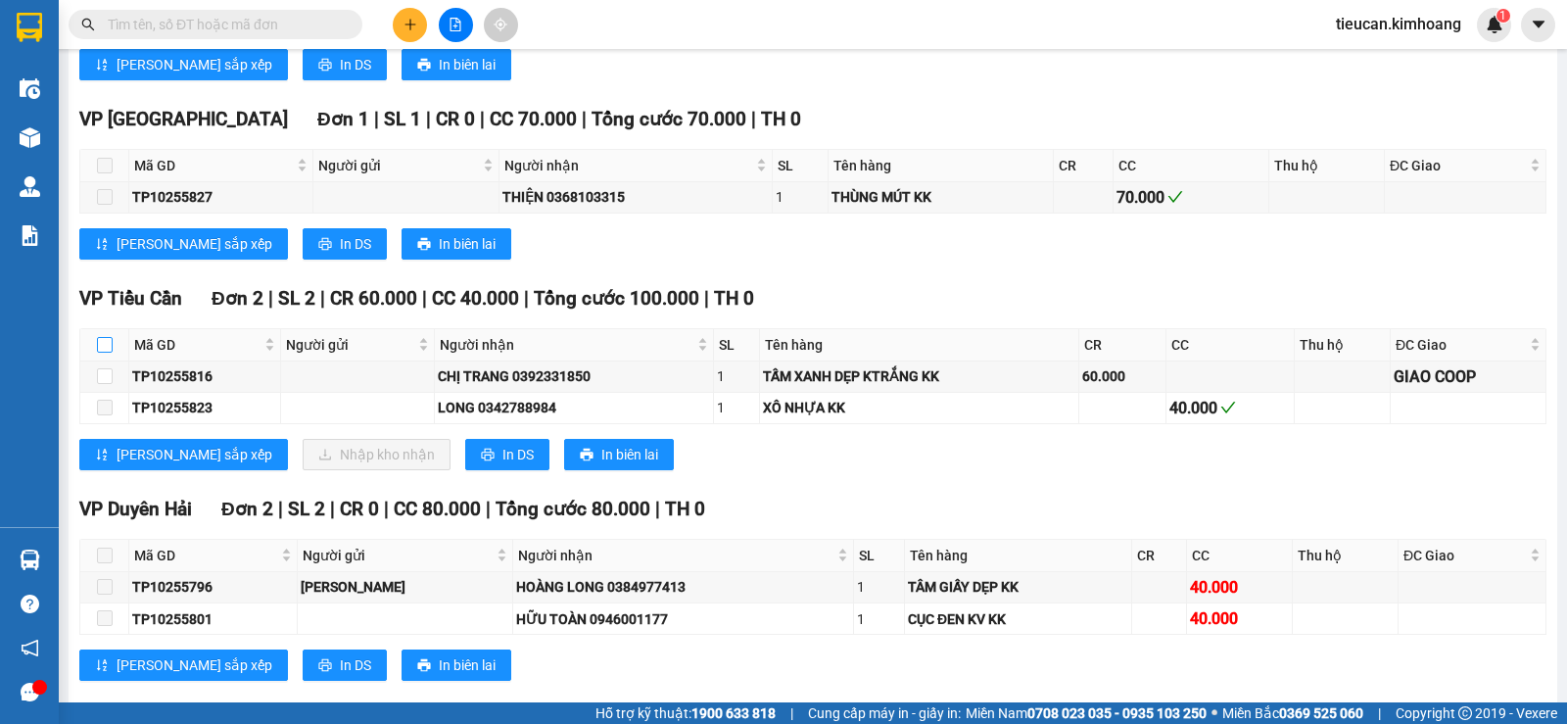
click at [106, 353] on input "checkbox" at bounding box center [105, 345] width 16 height 16
checkbox input "true"
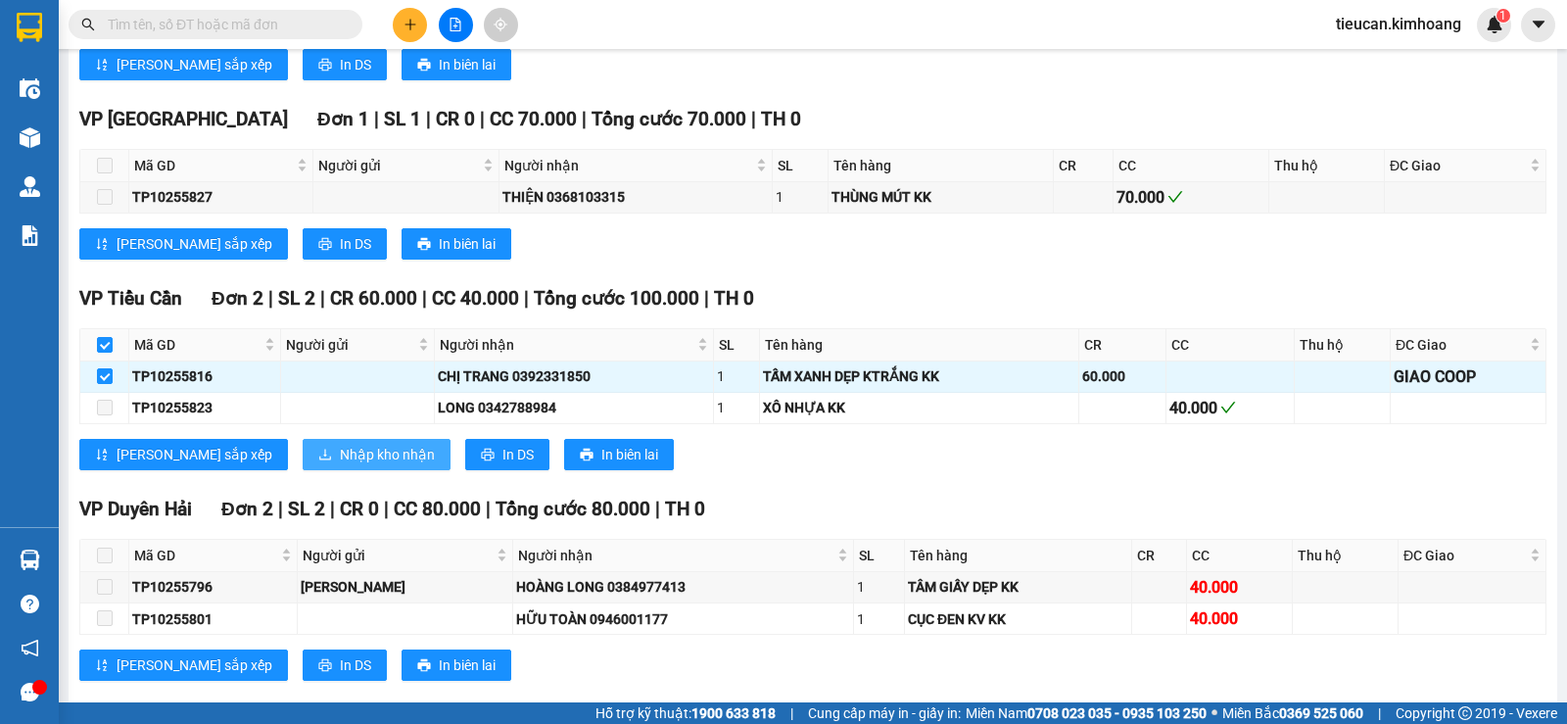
click at [343, 463] on span "Nhập kho nhận" at bounding box center [387, 455] width 95 height 22
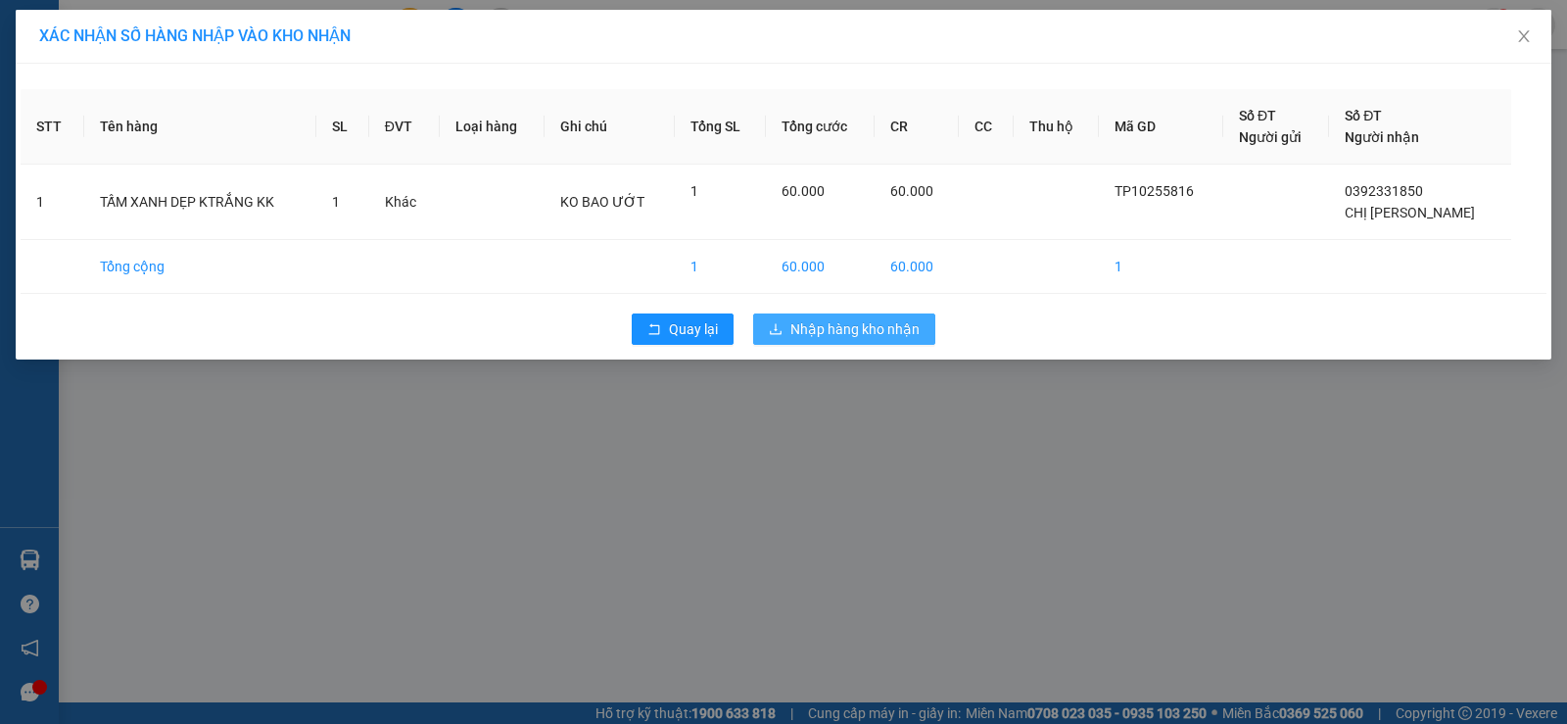
click at [910, 322] on span "Nhập hàng kho nhận" at bounding box center [855, 329] width 129 height 22
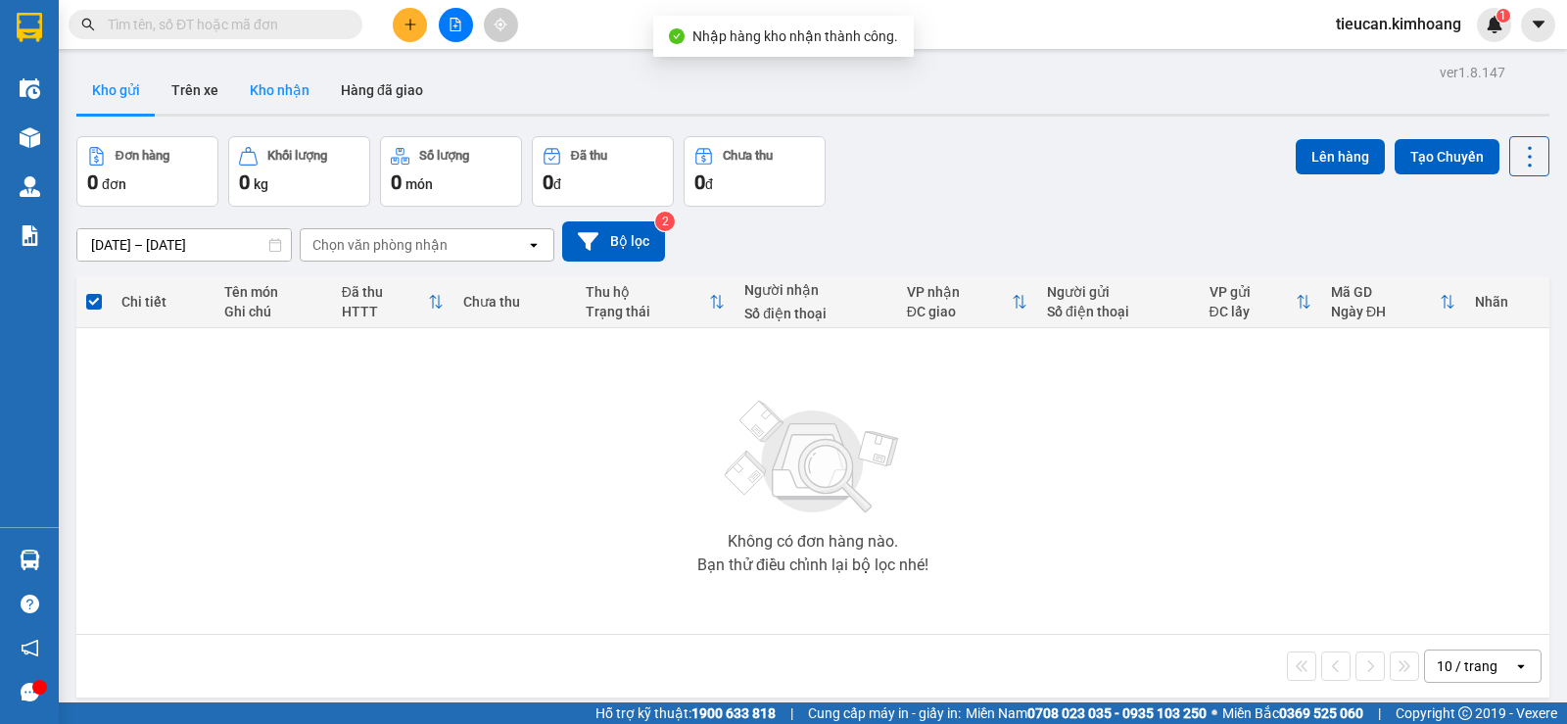
click at [294, 91] on button "Kho nhận" at bounding box center [279, 90] width 91 height 47
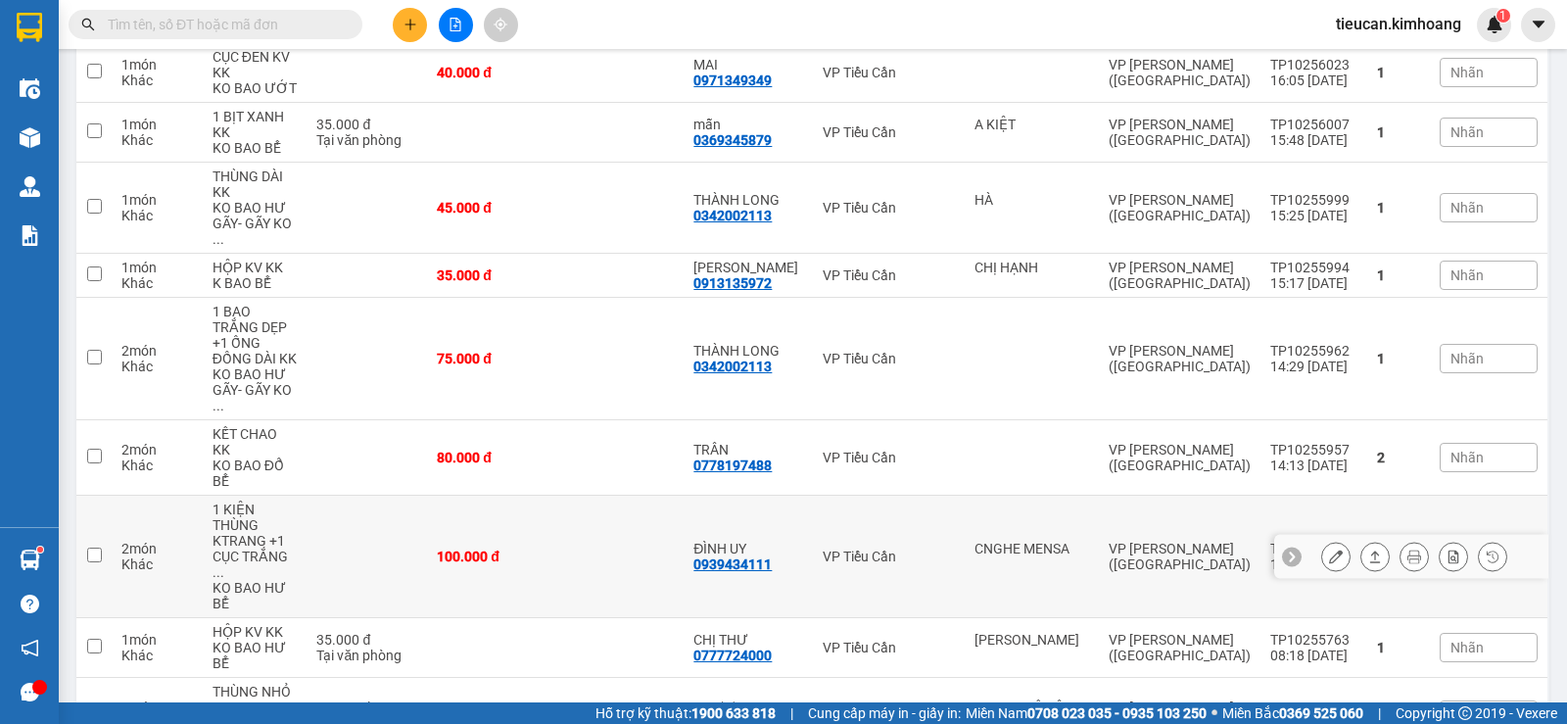
scroll to position [686, 0]
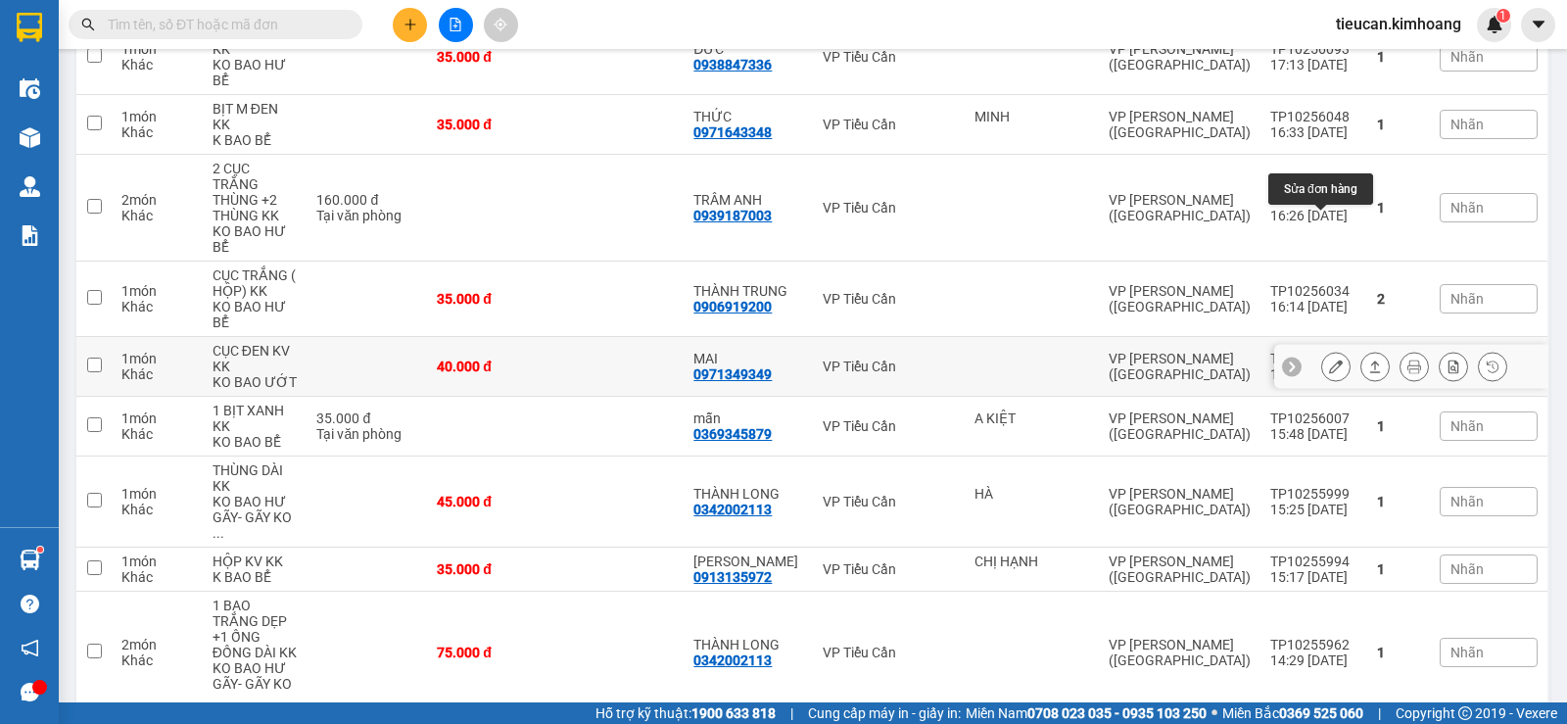
click at [1329, 360] on icon at bounding box center [1336, 367] width 14 height 14
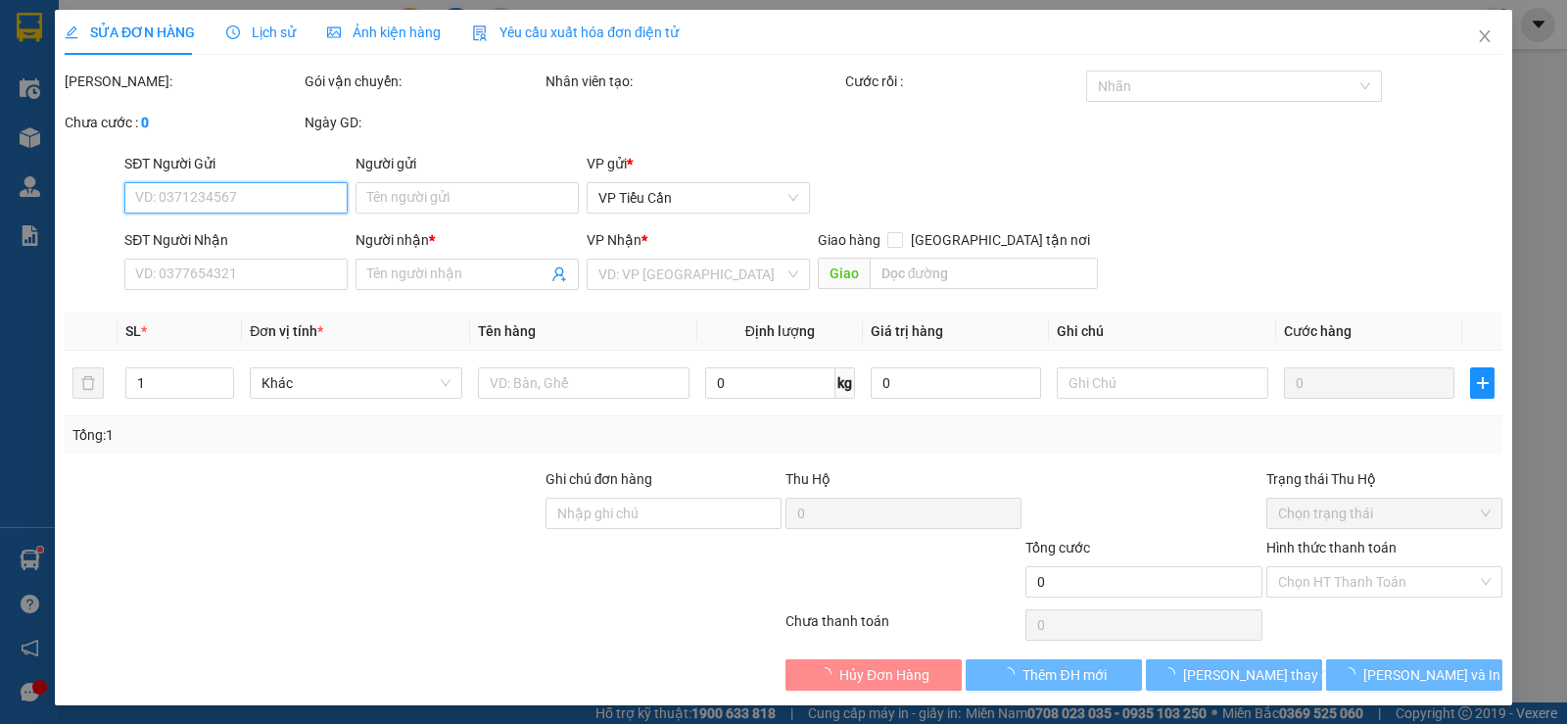
type input "0971349349"
type input "MAI"
type input "40.000"
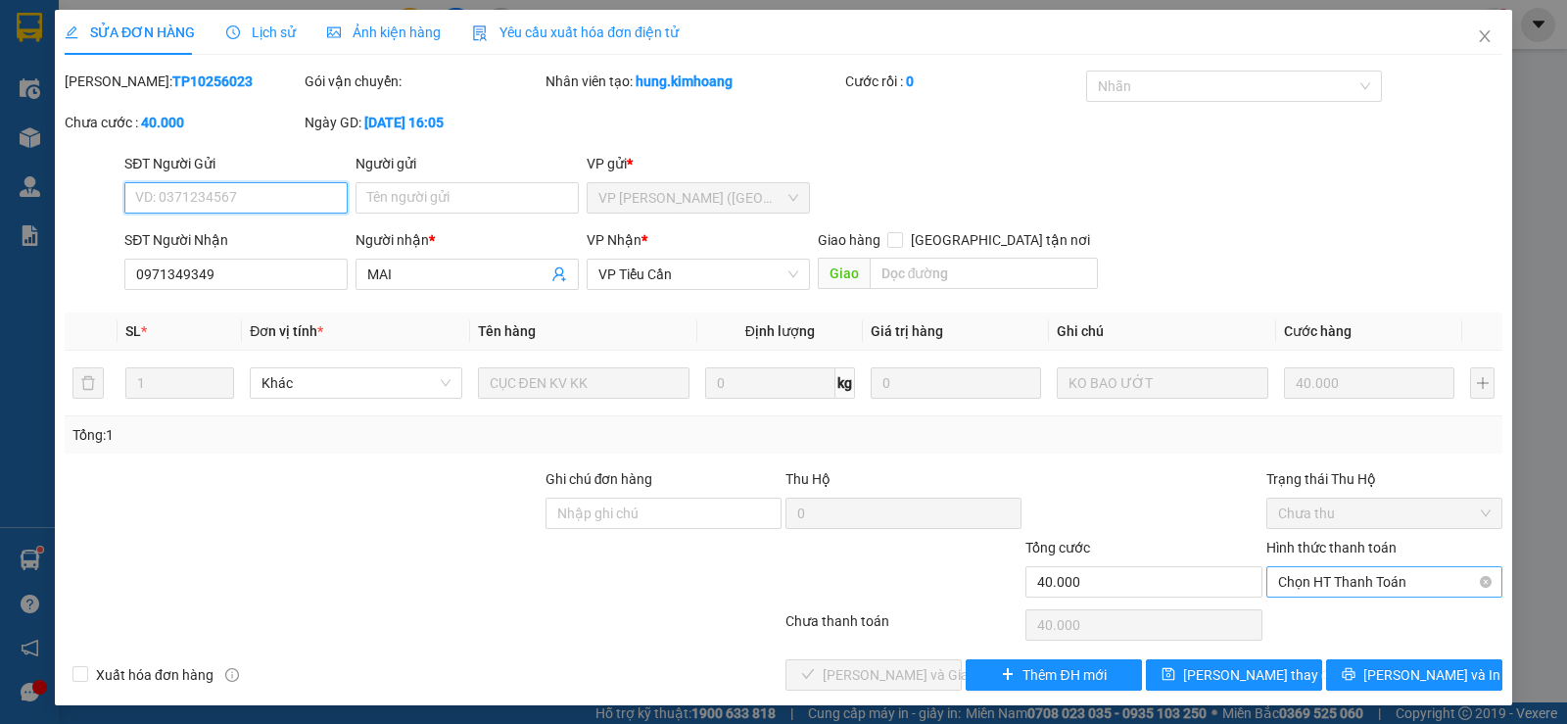
click at [1352, 567] on span "Chọn HT Thanh Toán" at bounding box center [1384, 581] width 213 height 29
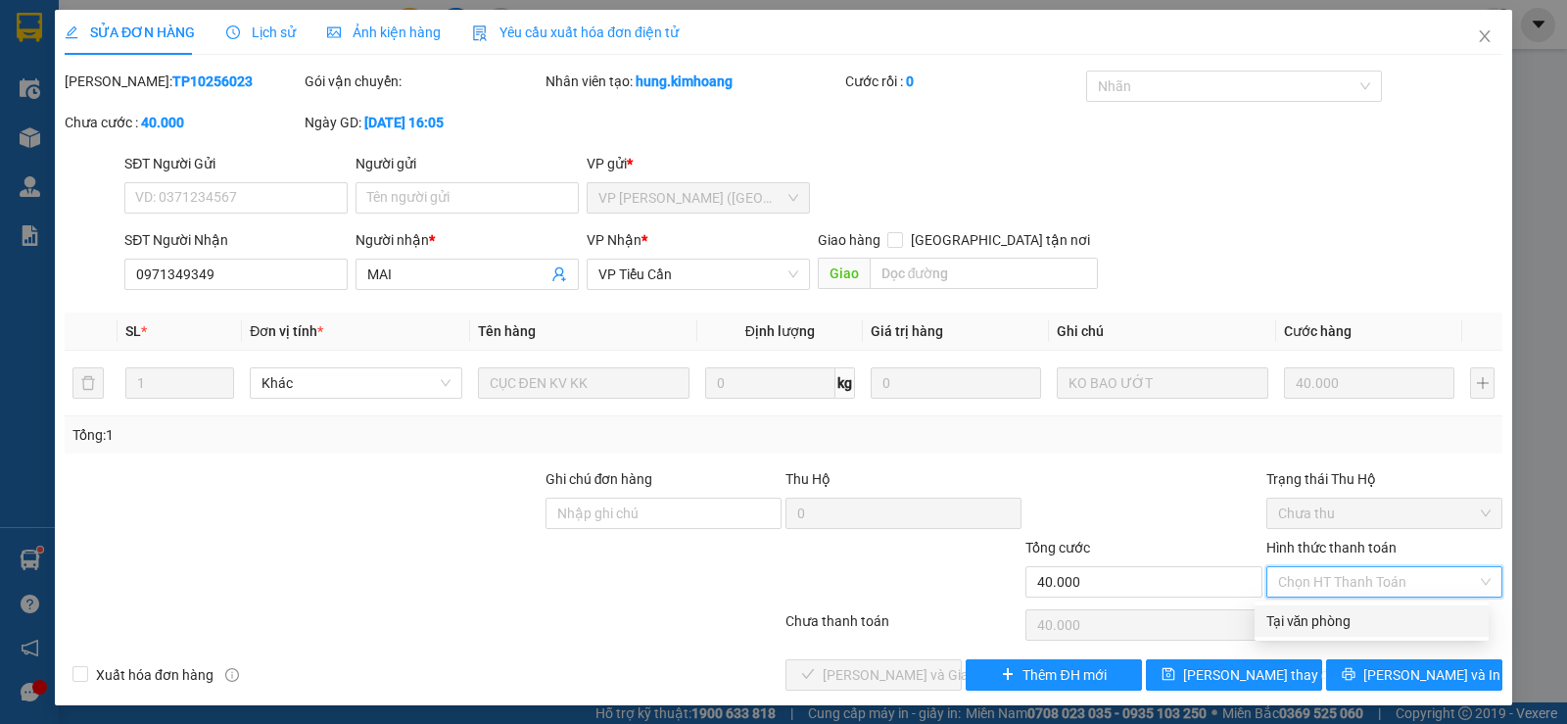
click at [1327, 625] on div "Tại văn phòng" at bounding box center [1372, 621] width 211 height 22
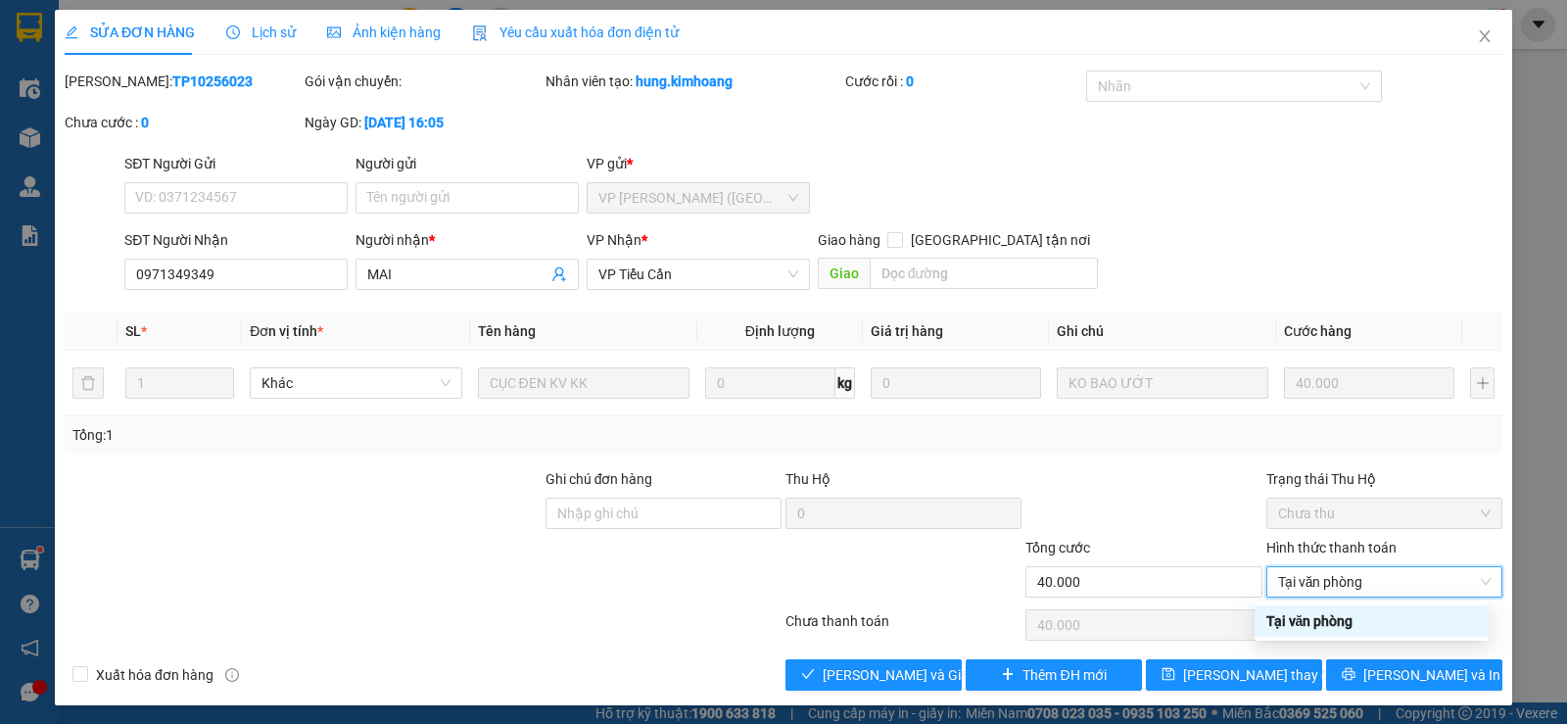
type input "0"
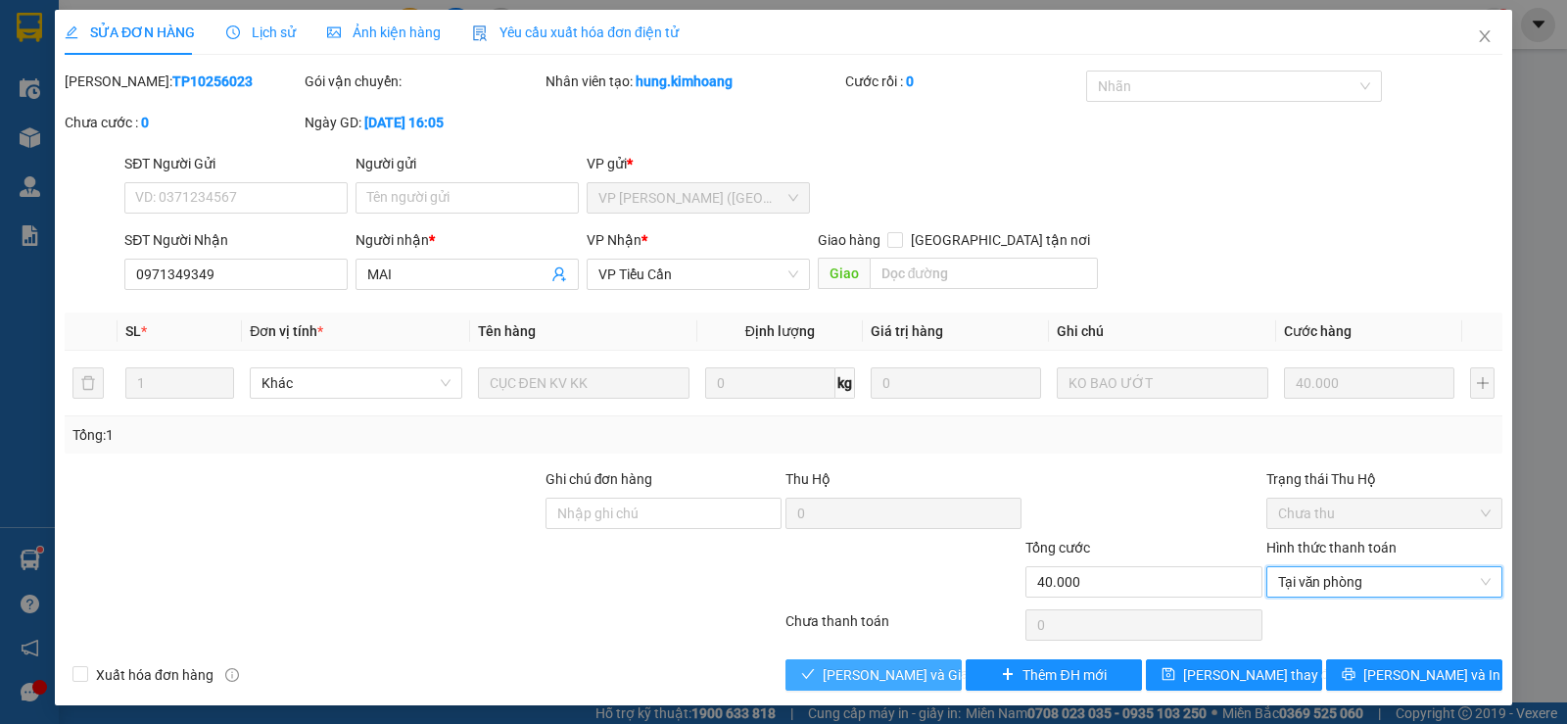
click at [908, 670] on span "[PERSON_NAME] và Giao hàng" at bounding box center [917, 675] width 188 height 22
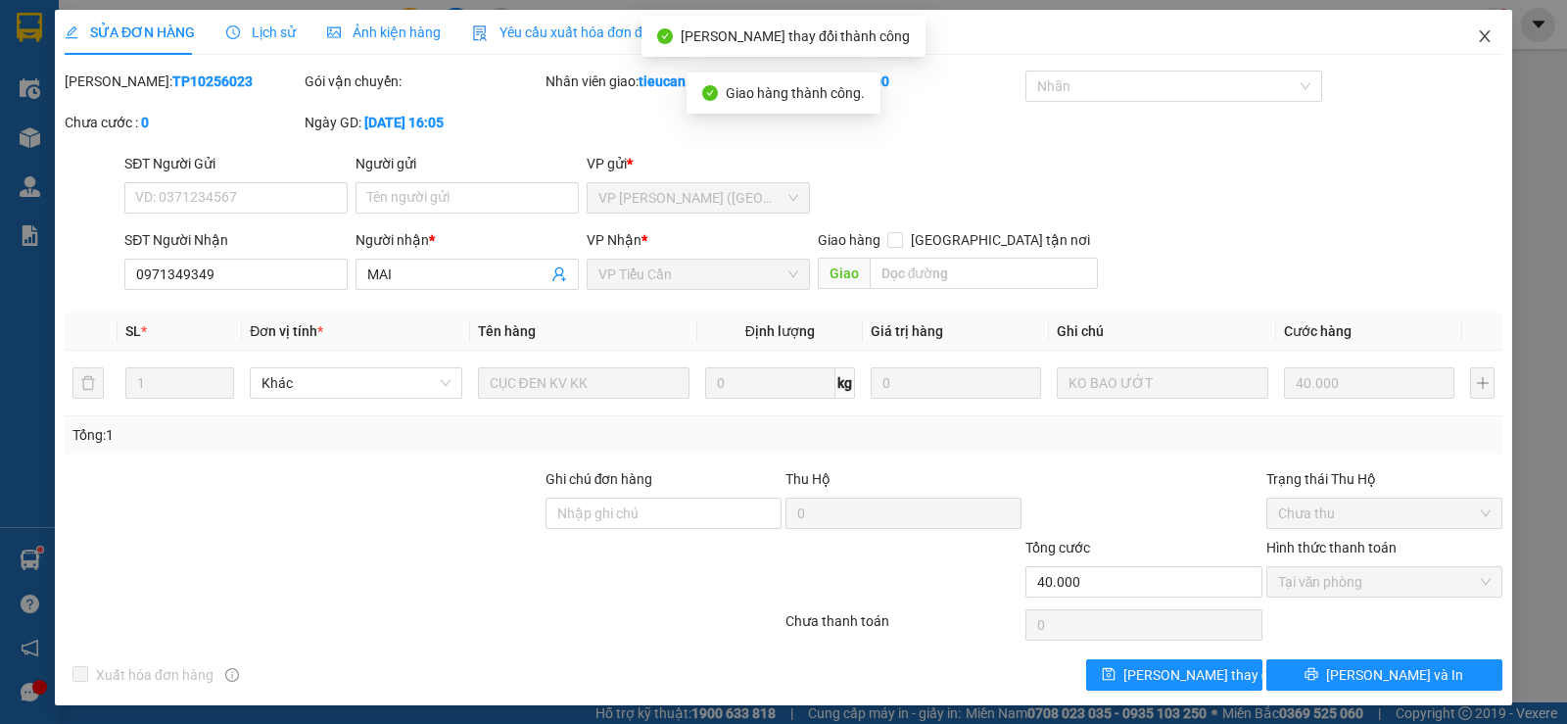
click at [1477, 40] on icon "close" at bounding box center [1485, 36] width 16 height 16
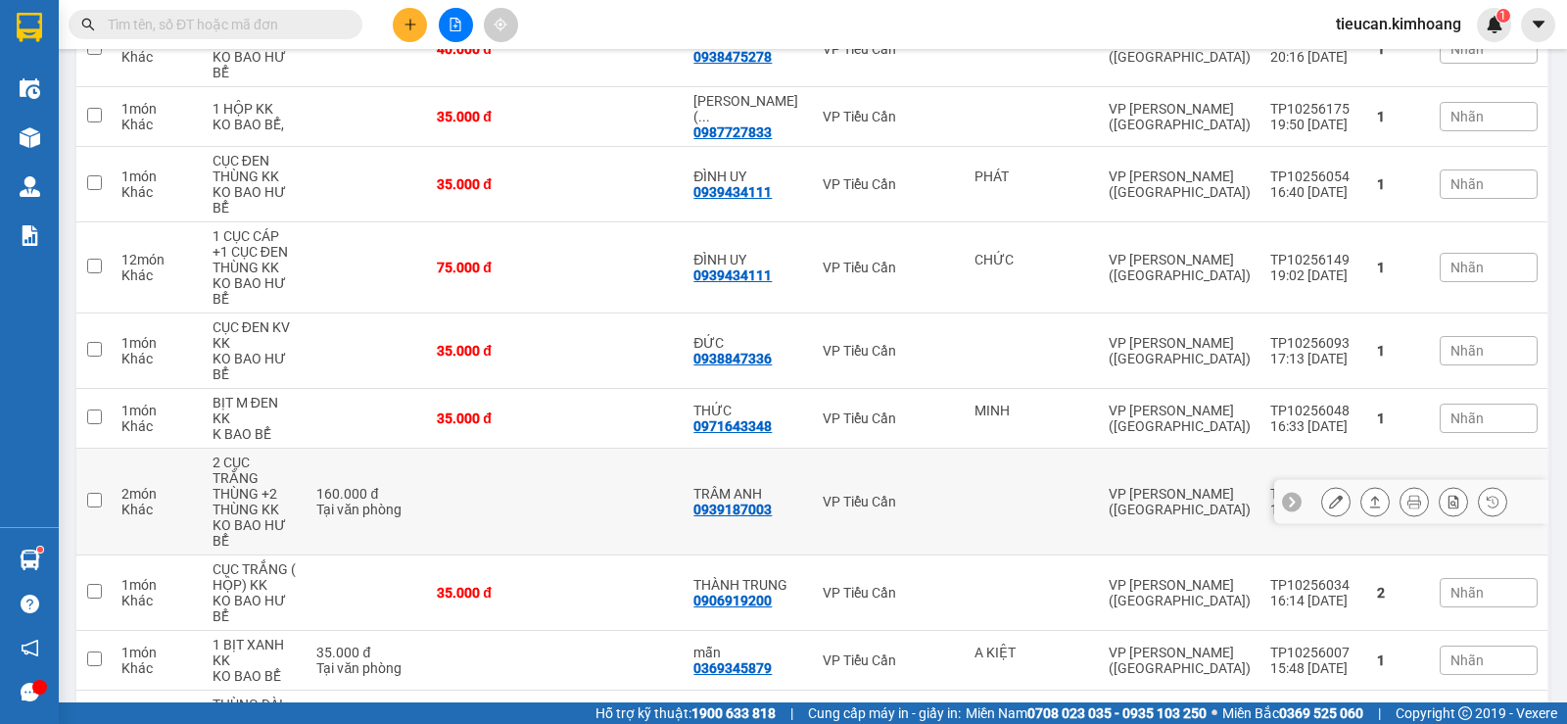
scroll to position [588, 0]
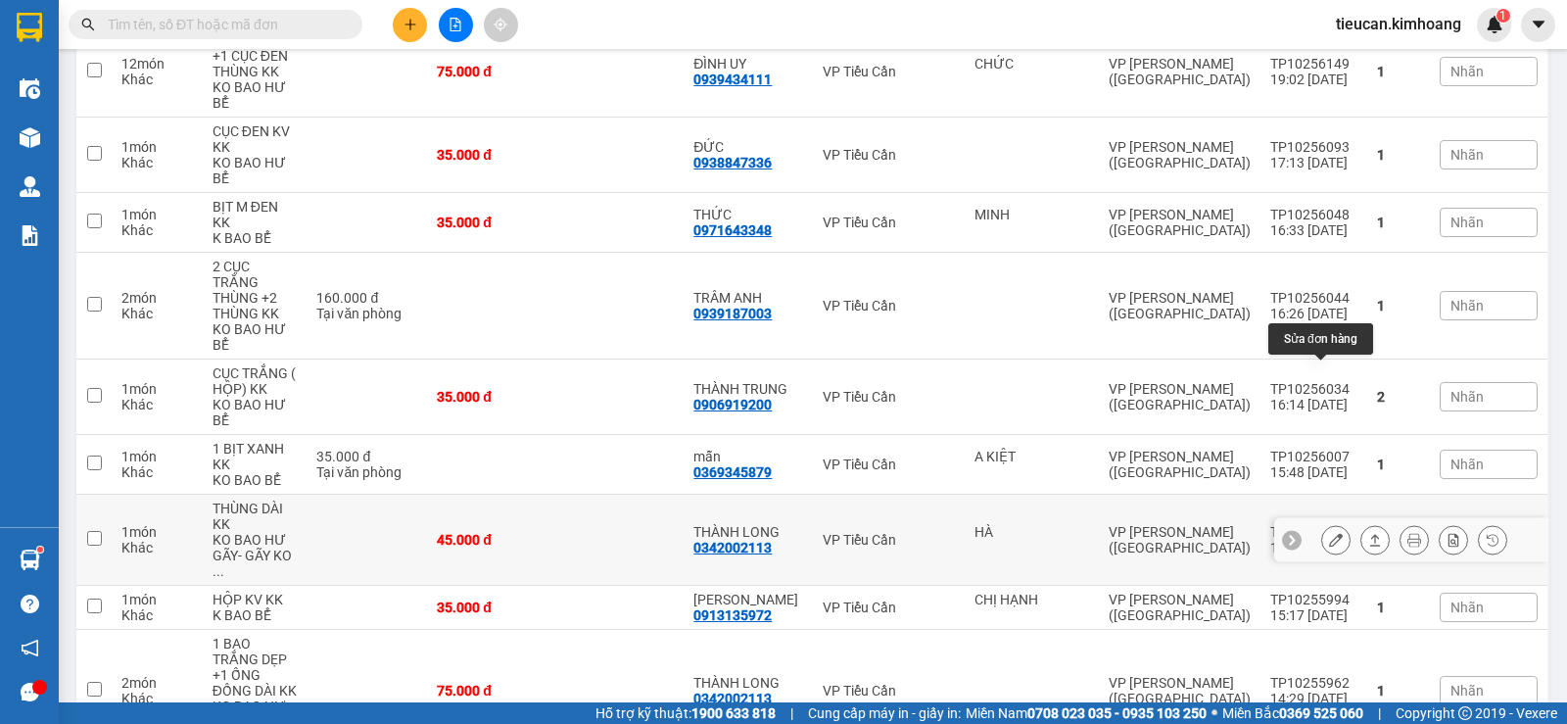
click at [1329, 533] on icon at bounding box center [1336, 540] width 14 height 14
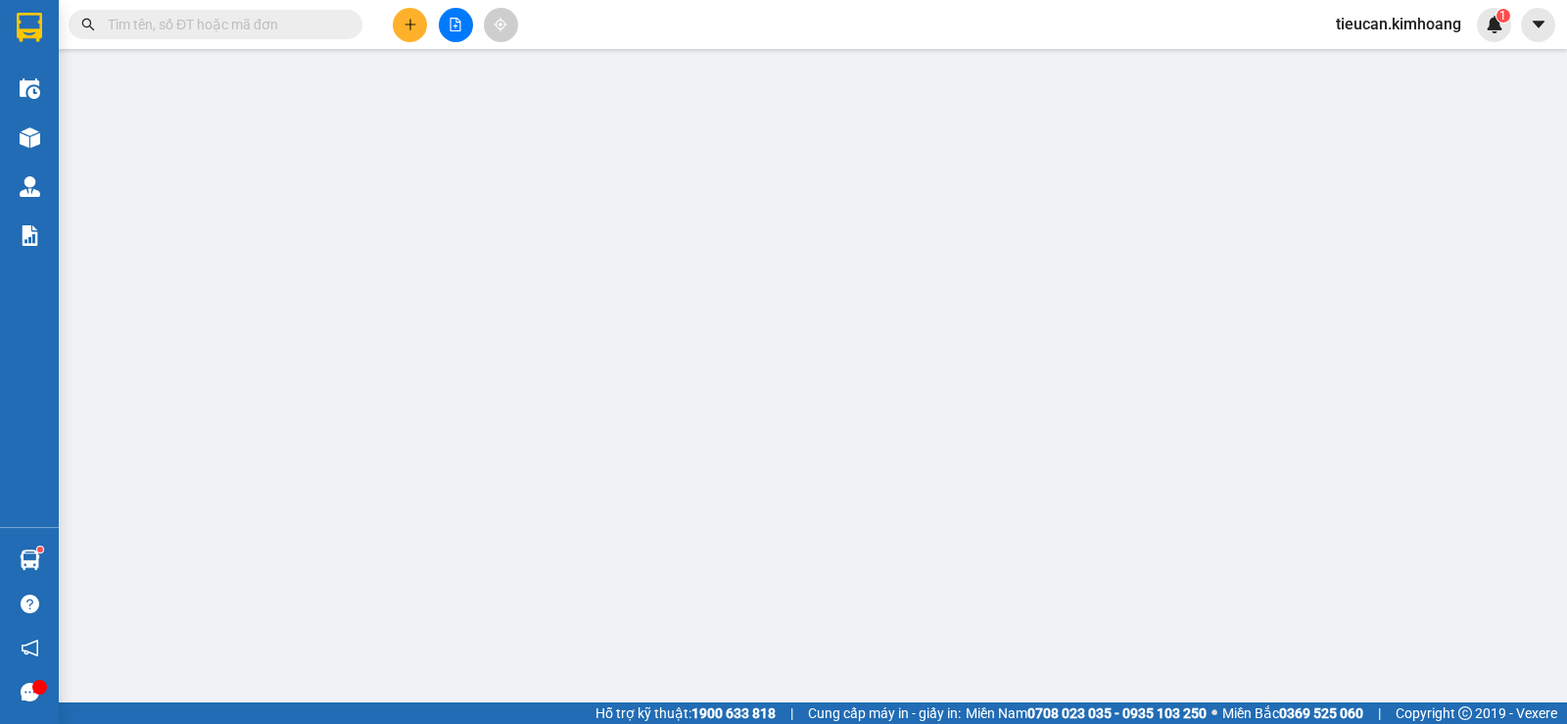
type input "HÀ"
type input "0342002113"
type input "THÀNH LONG"
type input "45.000"
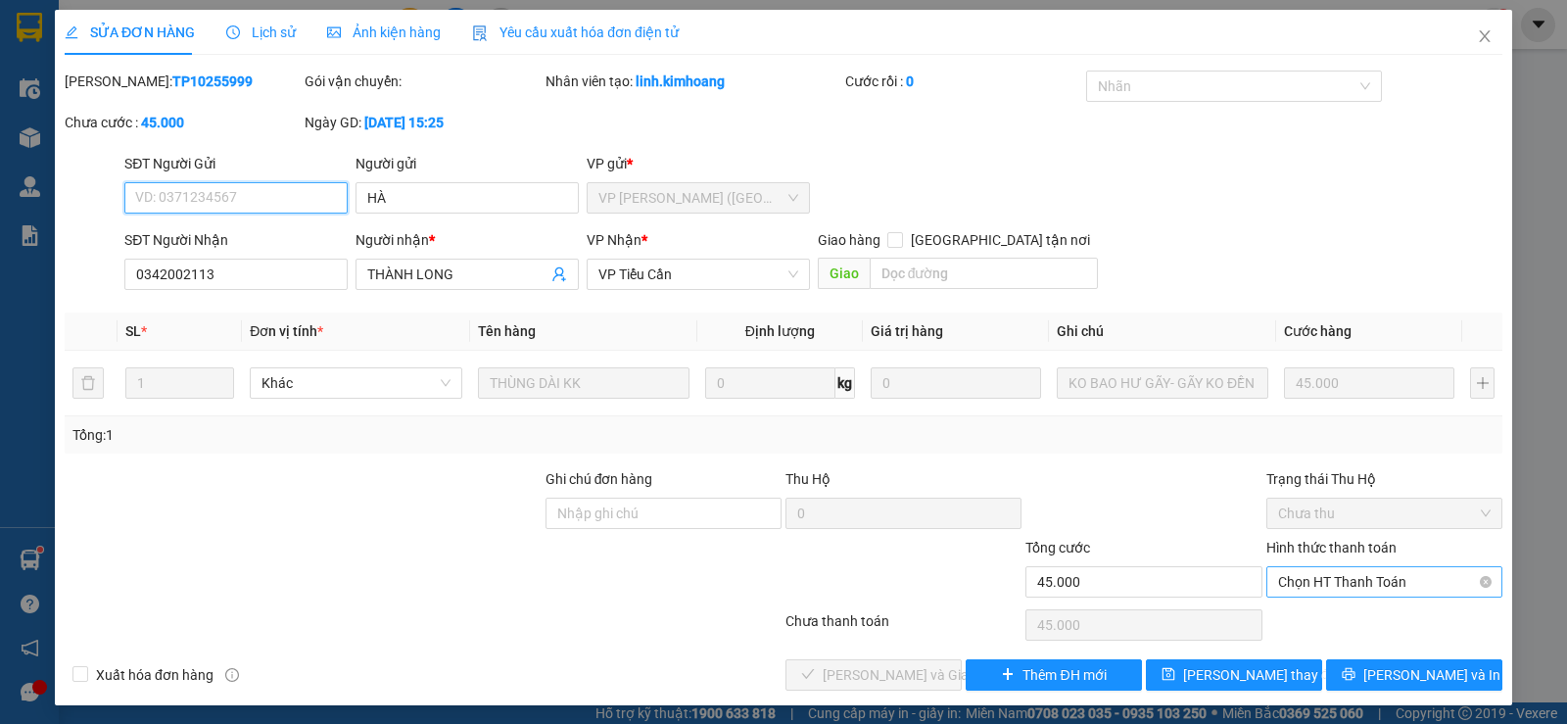
click at [1317, 577] on span "Chọn HT Thanh Toán" at bounding box center [1384, 581] width 213 height 29
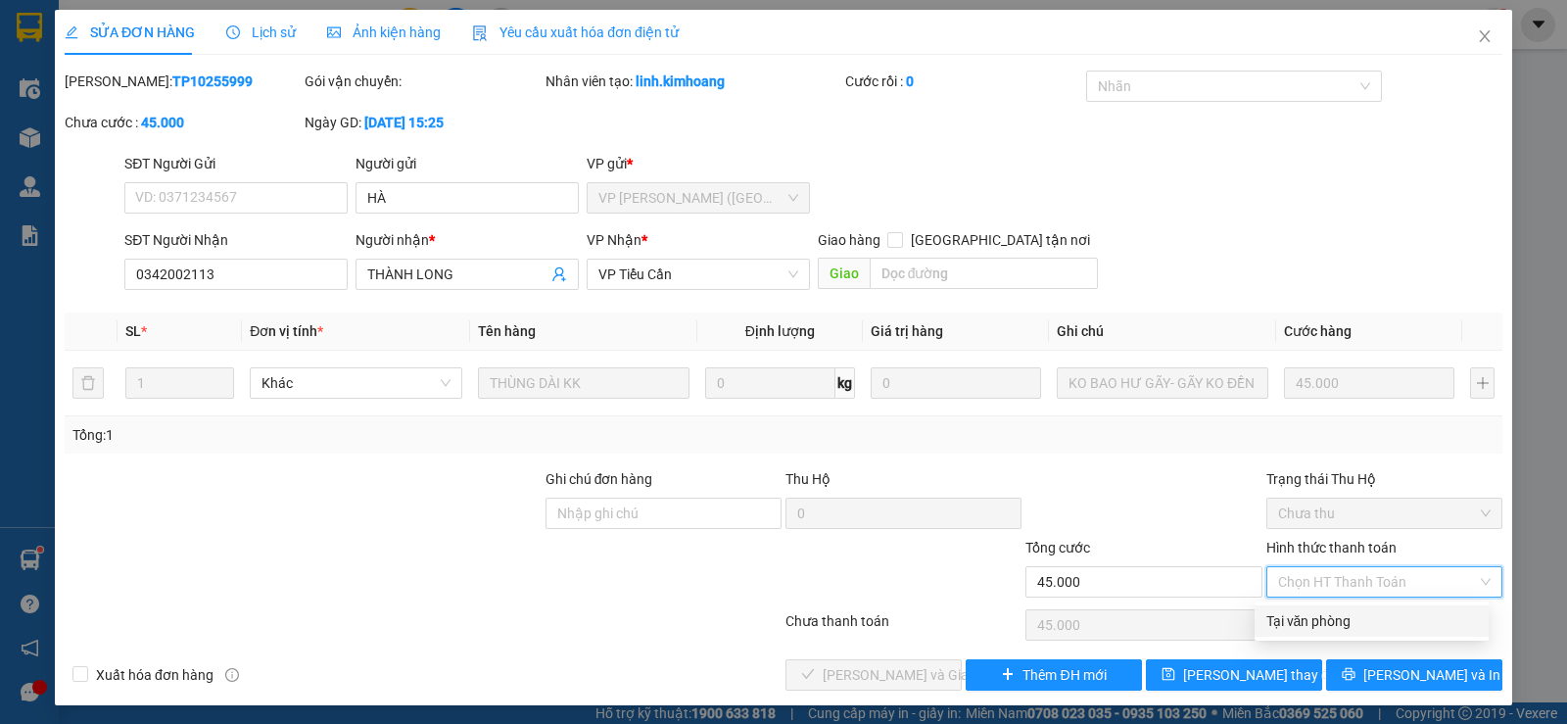
click at [1325, 616] on div "Tại văn phòng" at bounding box center [1372, 621] width 211 height 22
type input "0"
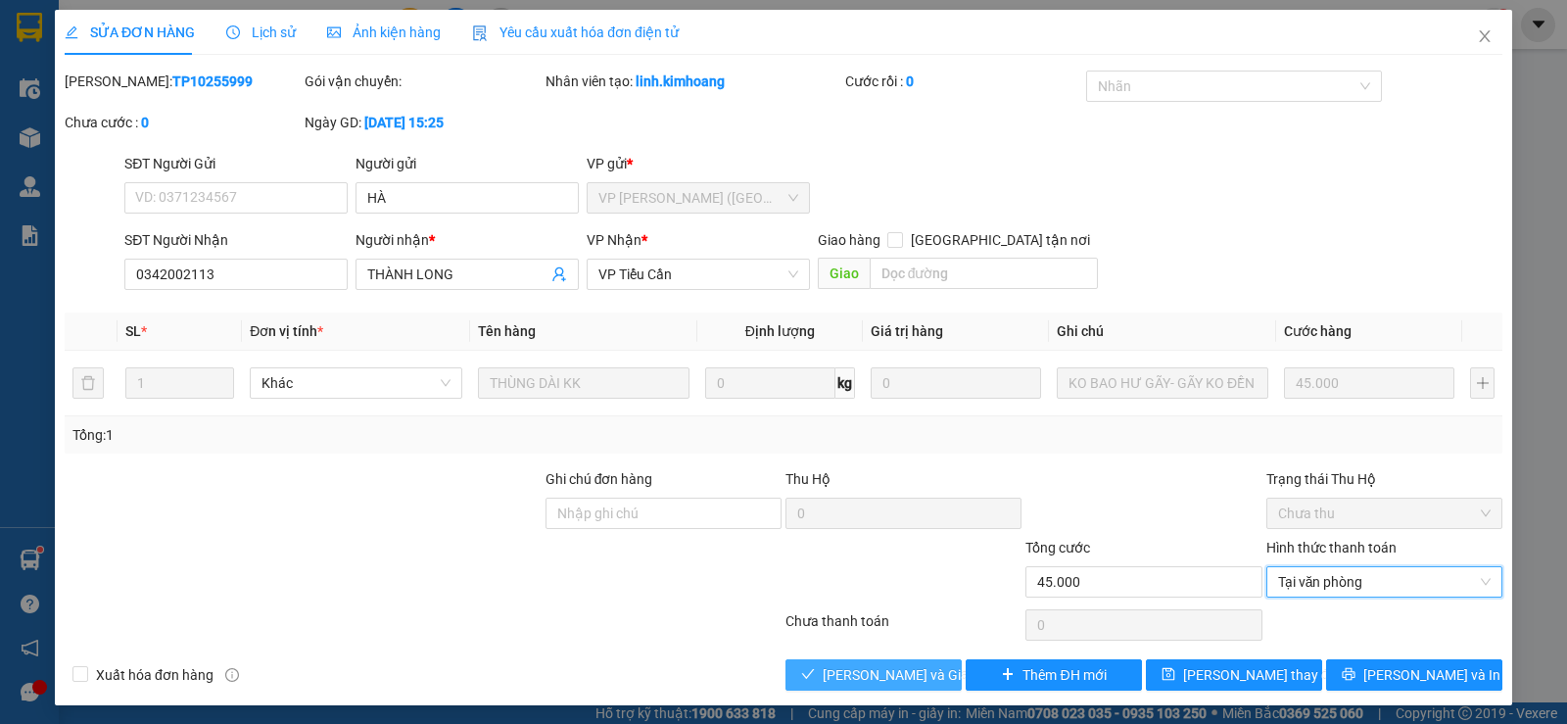
click at [897, 664] on span "[PERSON_NAME] và Giao hàng" at bounding box center [917, 675] width 188 height 22
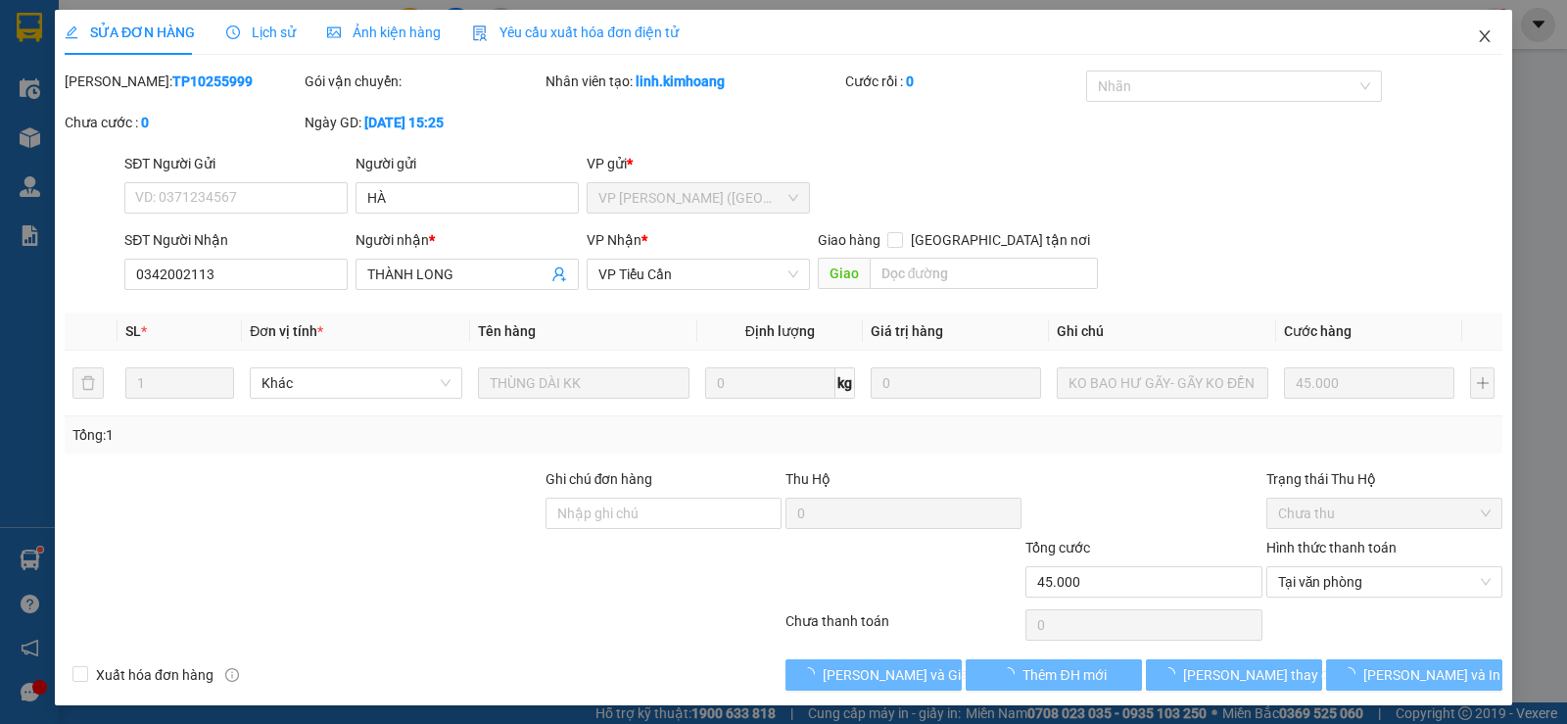
click at [1472, 26] on span "Close" at bounding box center [1485, 37] width 55 height 55
click at [1472, 26] on span "tieucan.kimhoang" at bounding box center [1399, 24] width 157 height 24
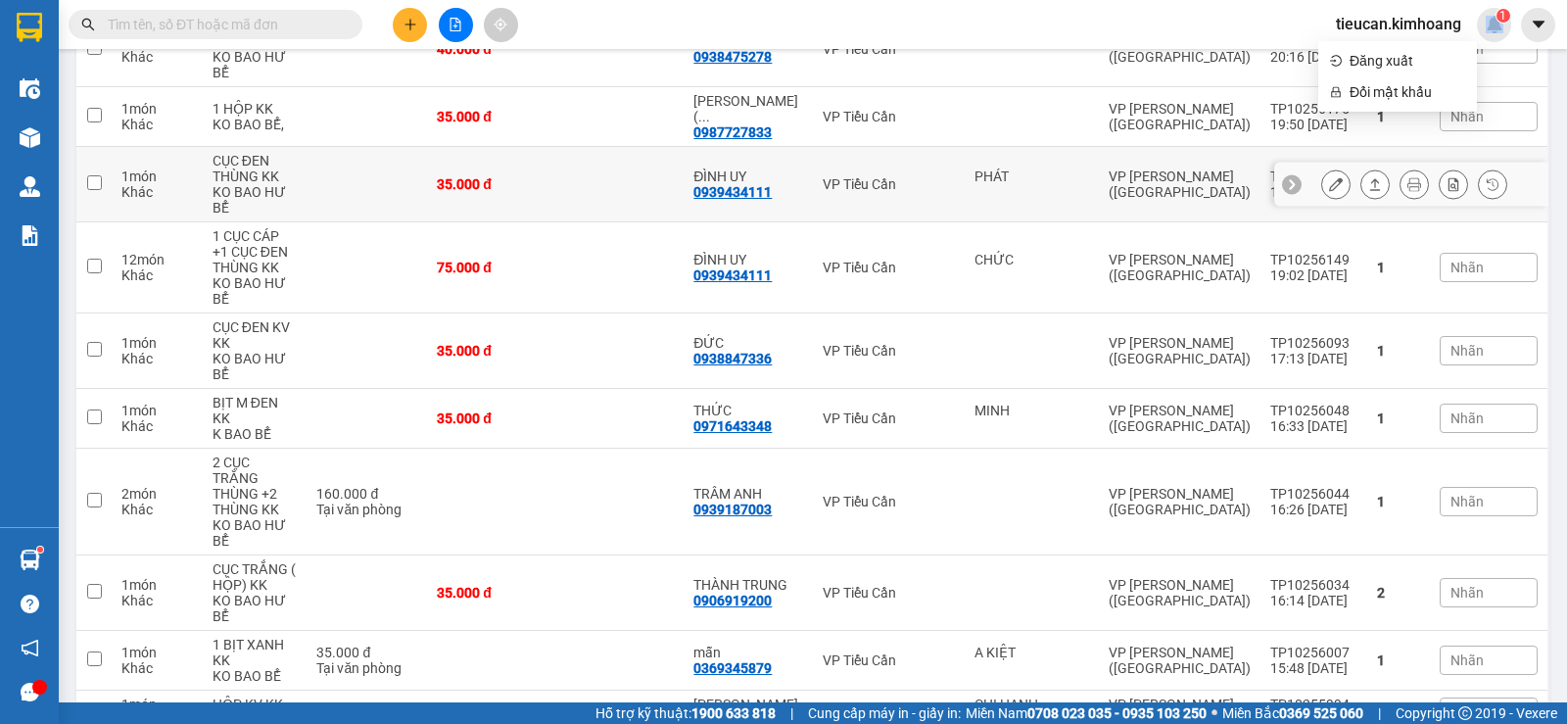
scroll to position [490, 0]
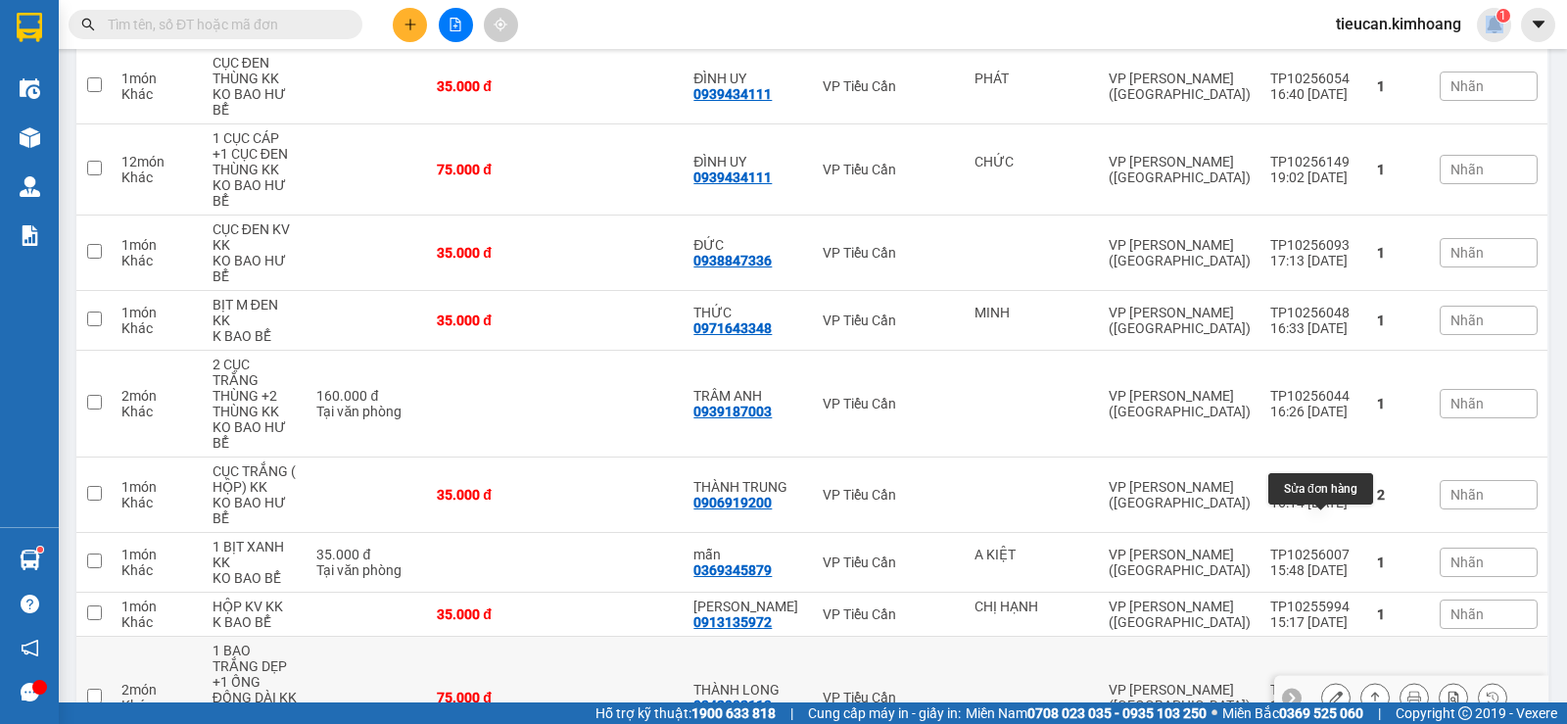
click at [1329, 691] on icon at bounding box center [1336, 698] width 14 height 14
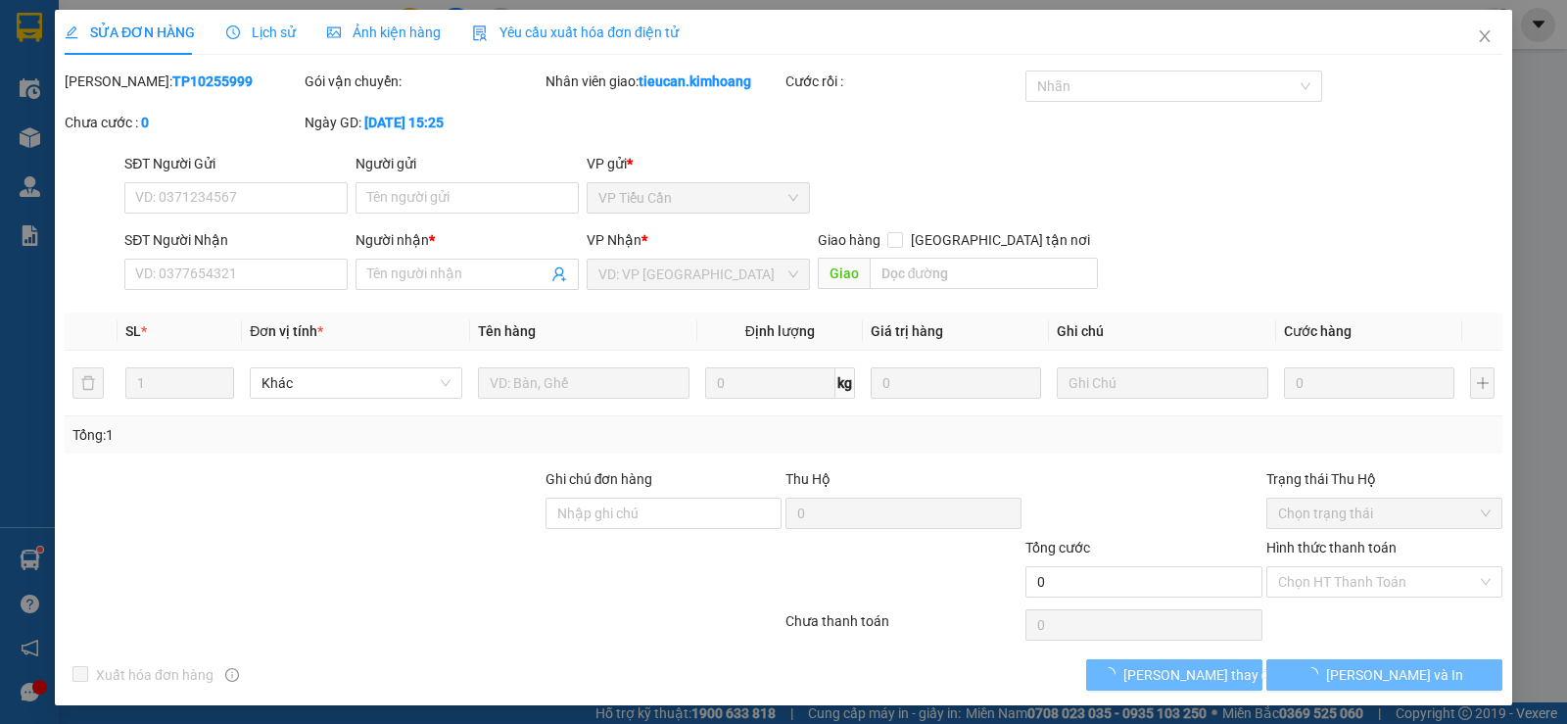
type input "0342002113"
type input "THÀNH LONG"
type input "75.000"
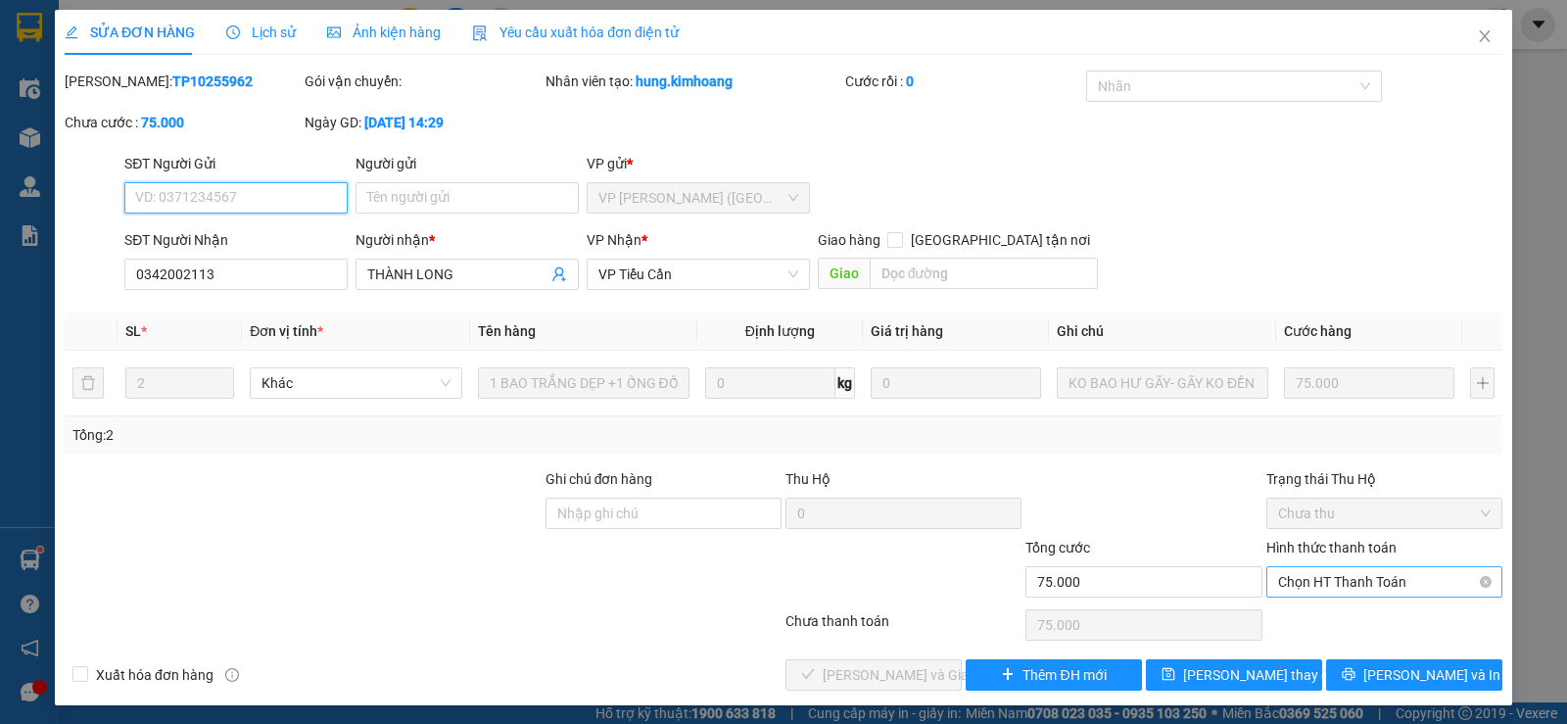
click at [1352, 584] on span "Chọn HT Thanh Toán" at bounding box center [1384, 581] width 213 height 29
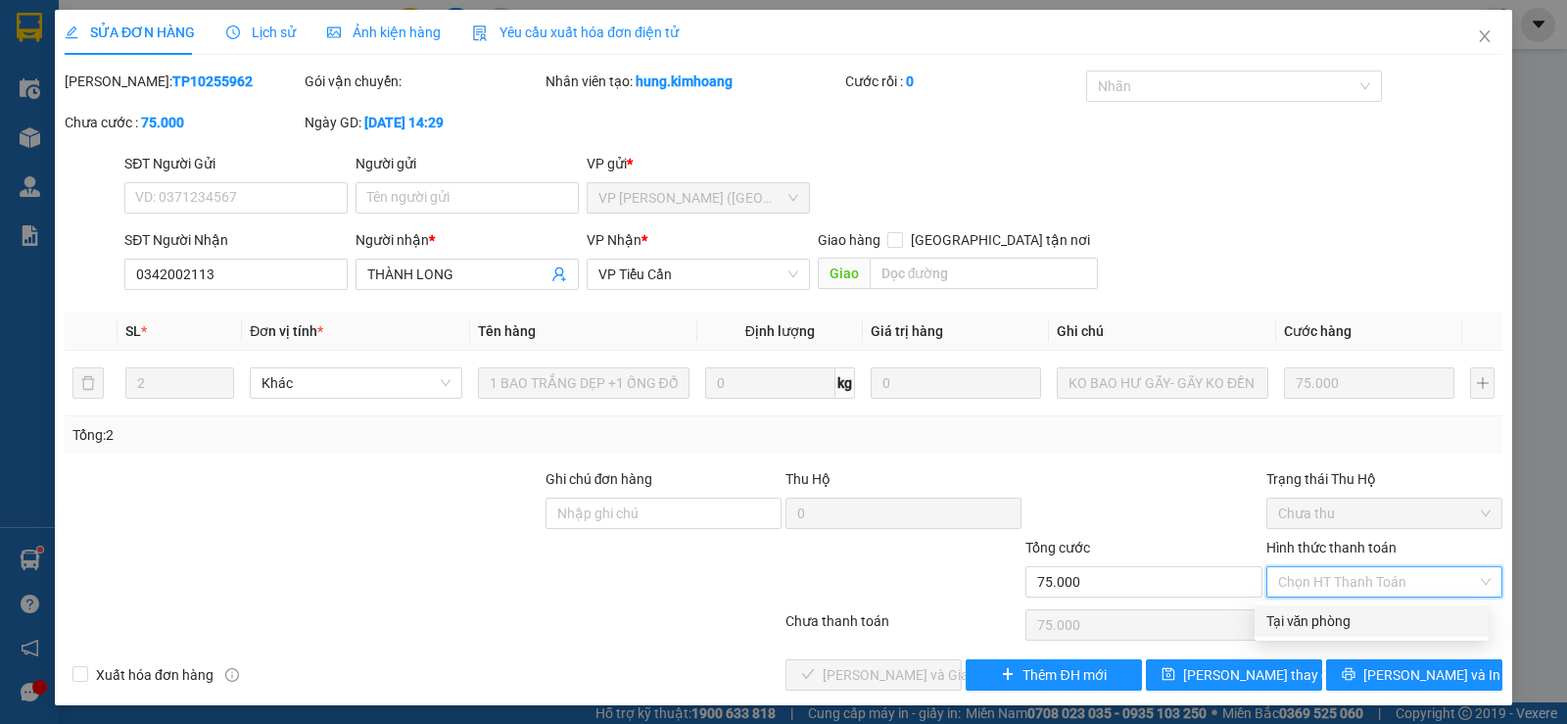
click at [1310, 615] on div "Tại văn phòng" at bounding box center [1372, 621] width 211 height 22
type input "0"
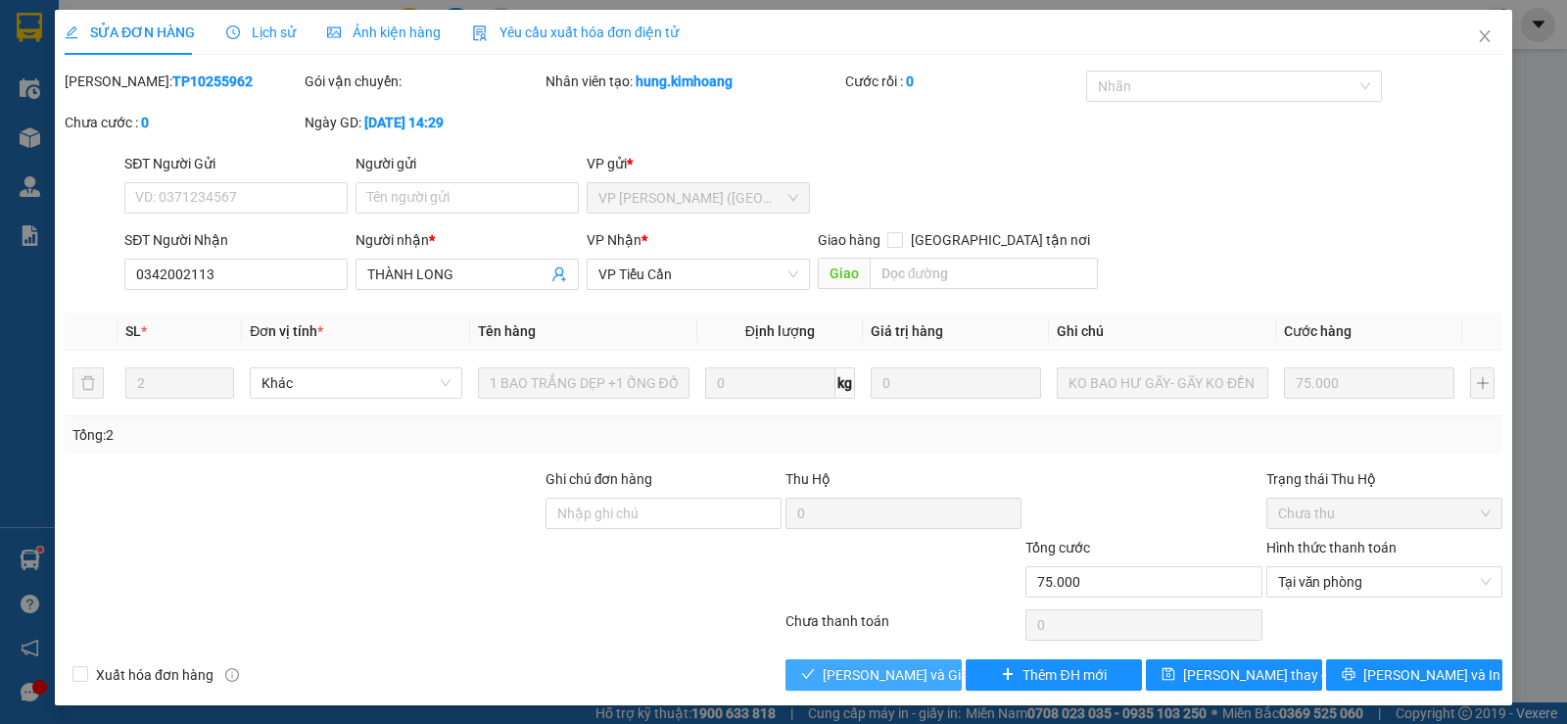
click at [916, 671] on span "[PERSON_NAME] và Giao hàng" at bounding box center [917, 675] width 188 height 22
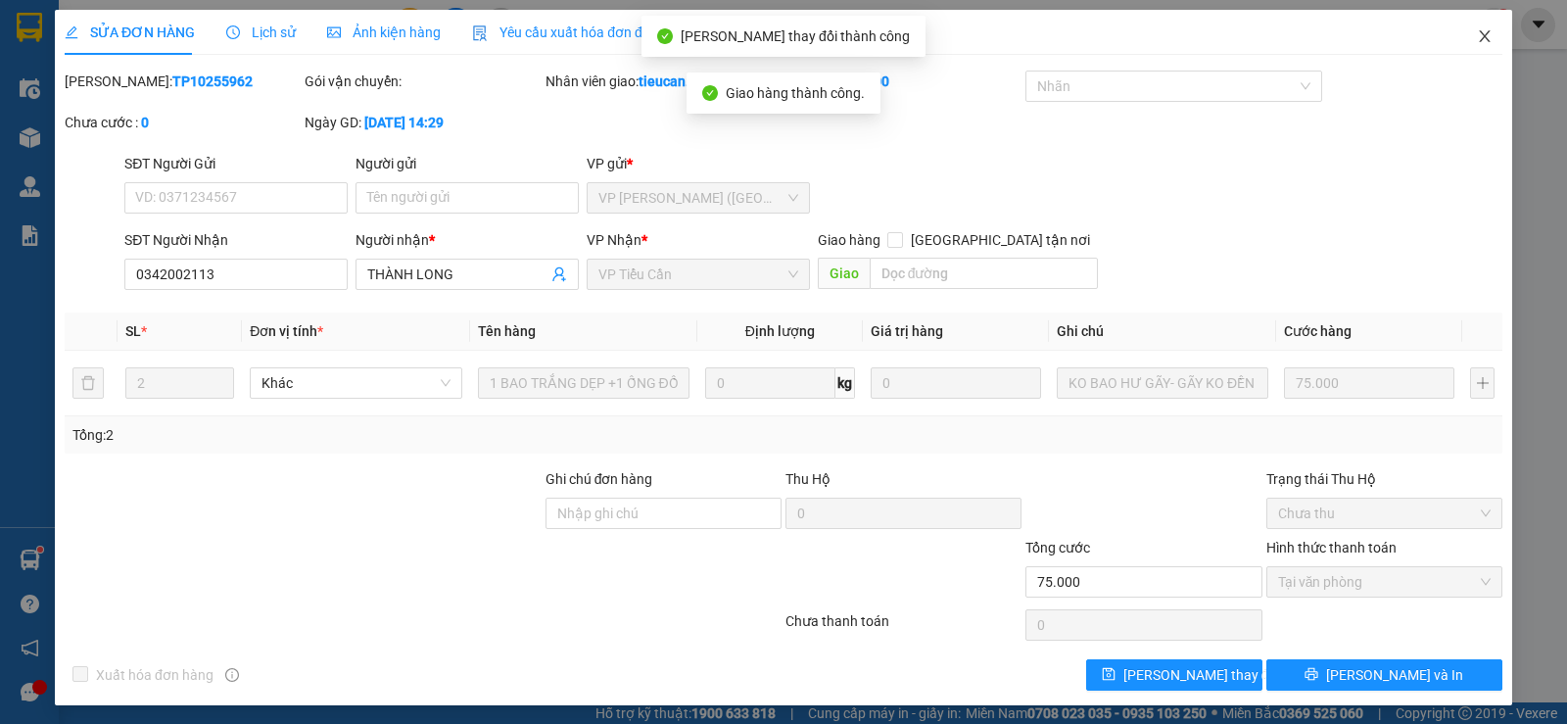
click at [1477, 31] on icon "close" at bounding box center [1485, 36] width 16 height 16
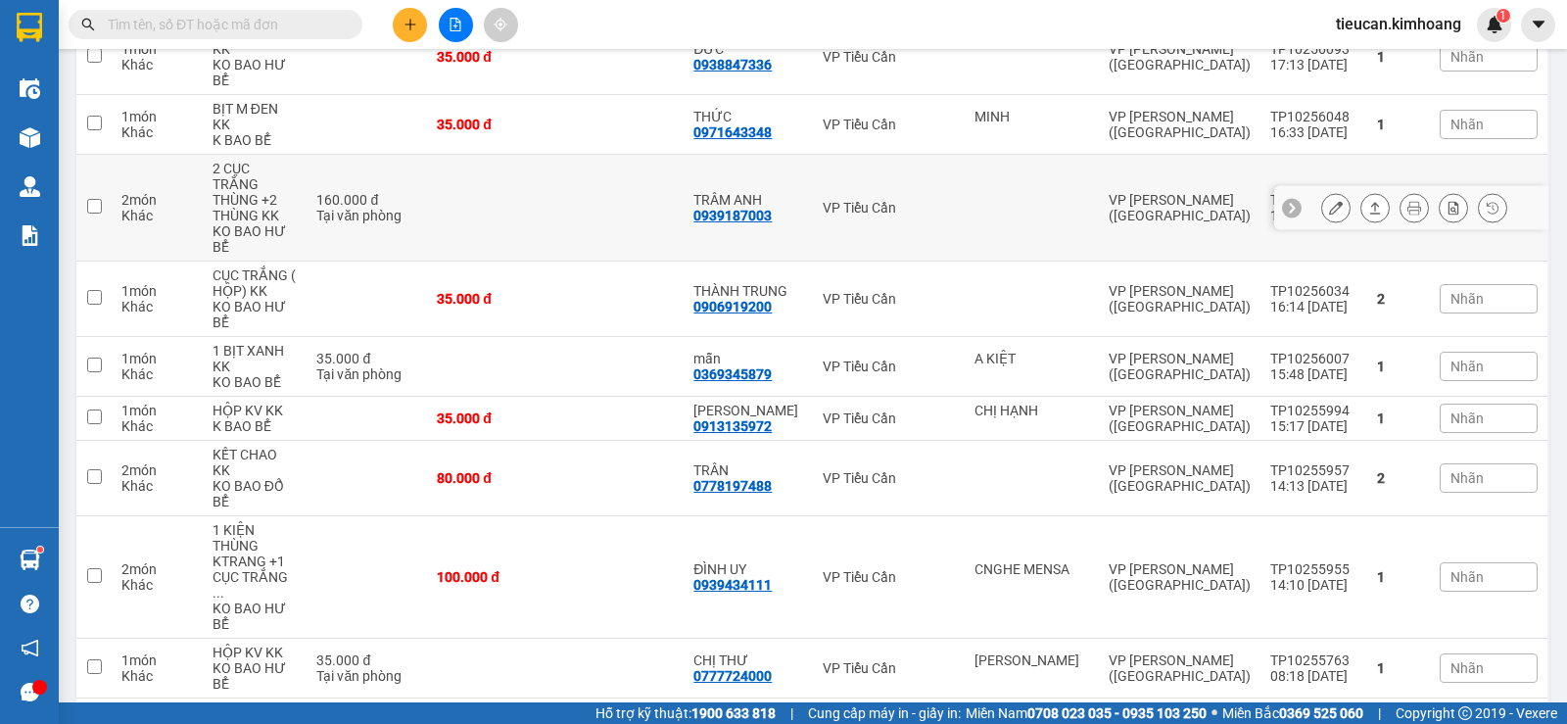
scroll to position [784, 0]
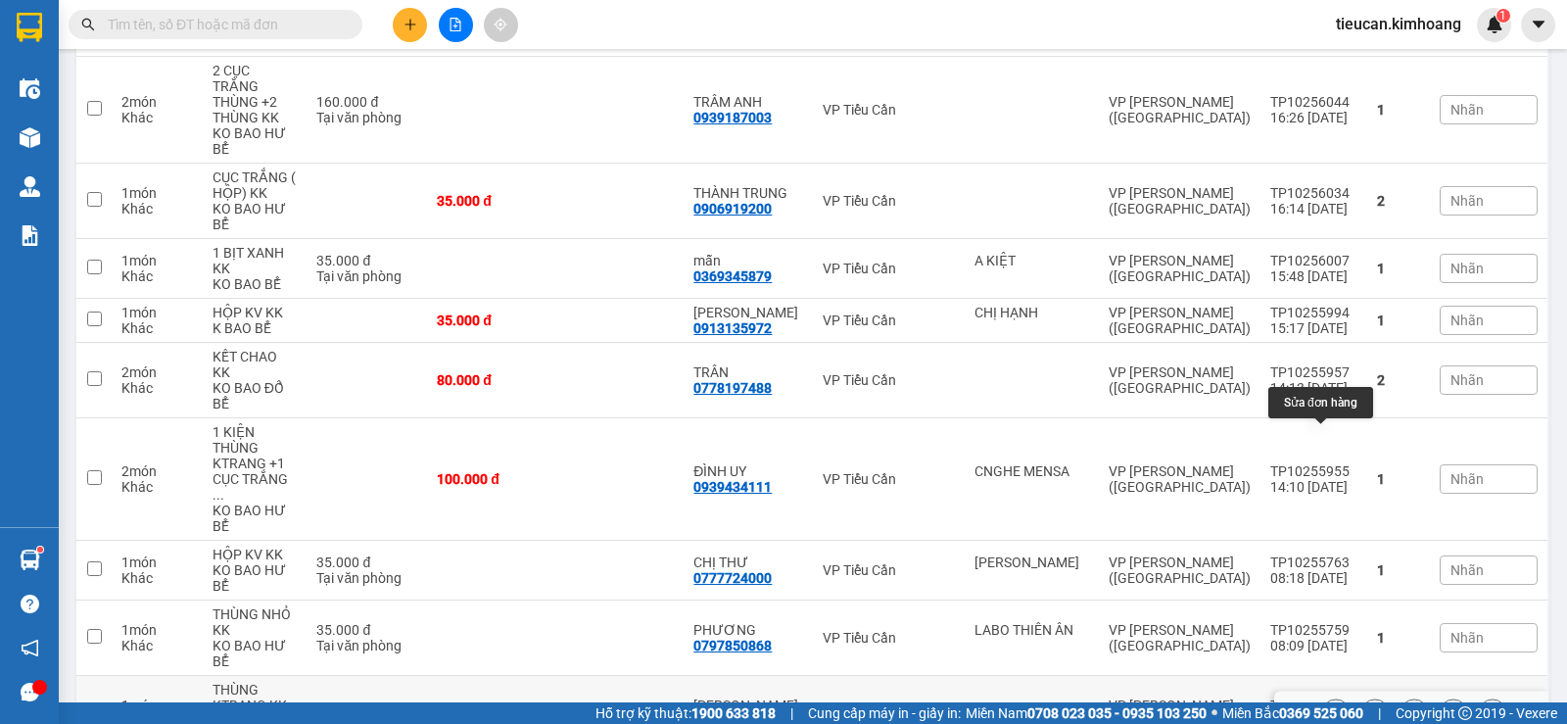
click at [1329, 697] on button at bounding box center [1336, 714] width 27 height 34
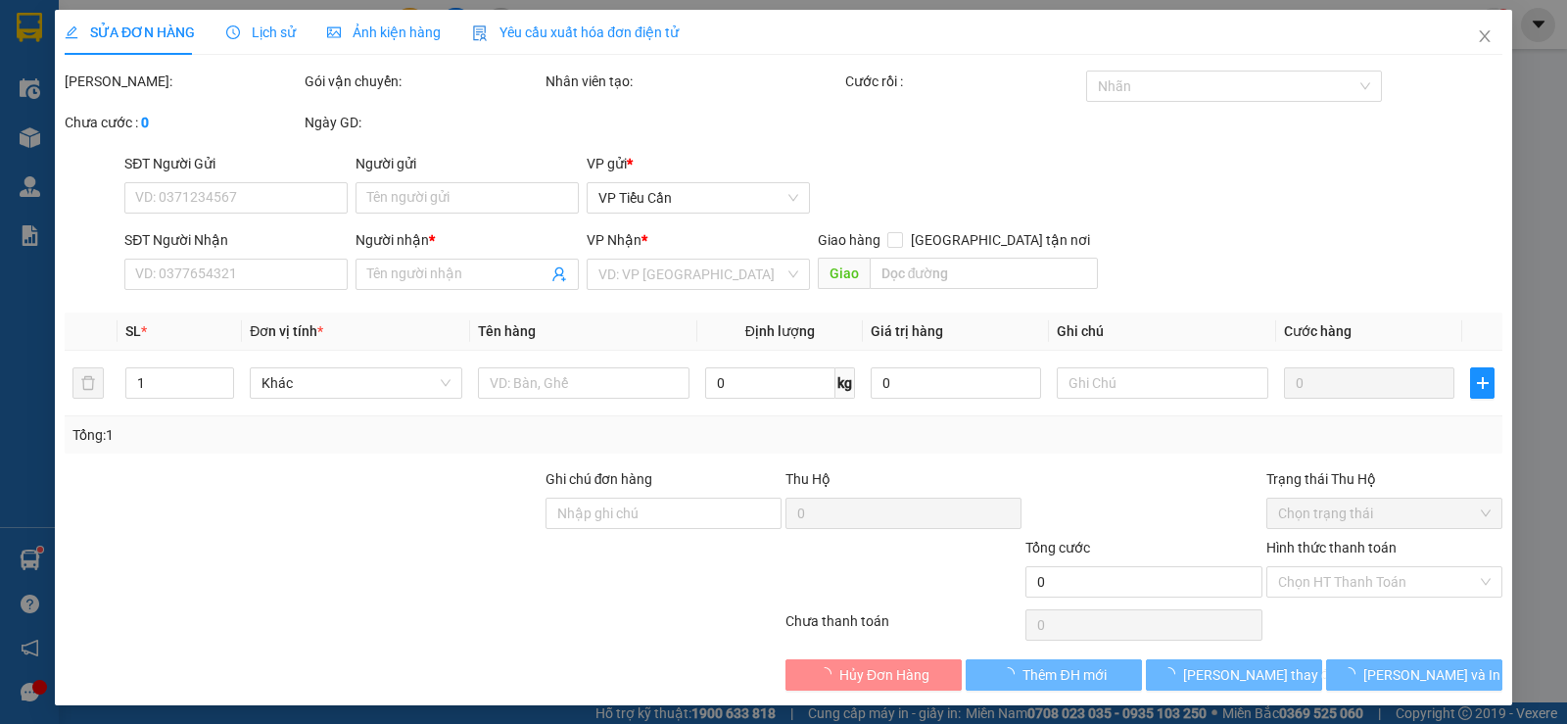
type input "0366377729"
type input "[PERSON_NAME]"
type input "35.000"
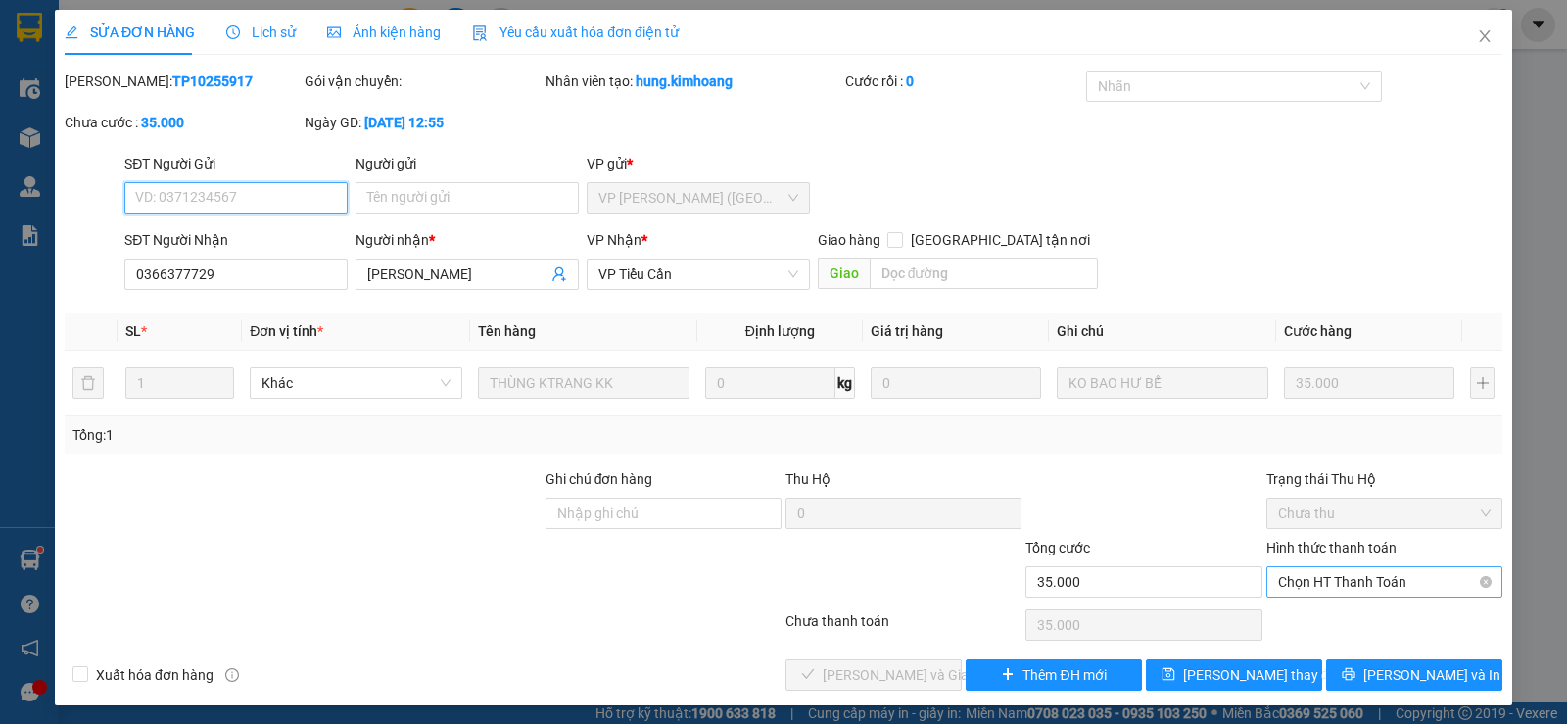
click at [1296, 580] on span "Chọn HT Thanh Toán" at bounding box center [1384, 581] width 213 height 29
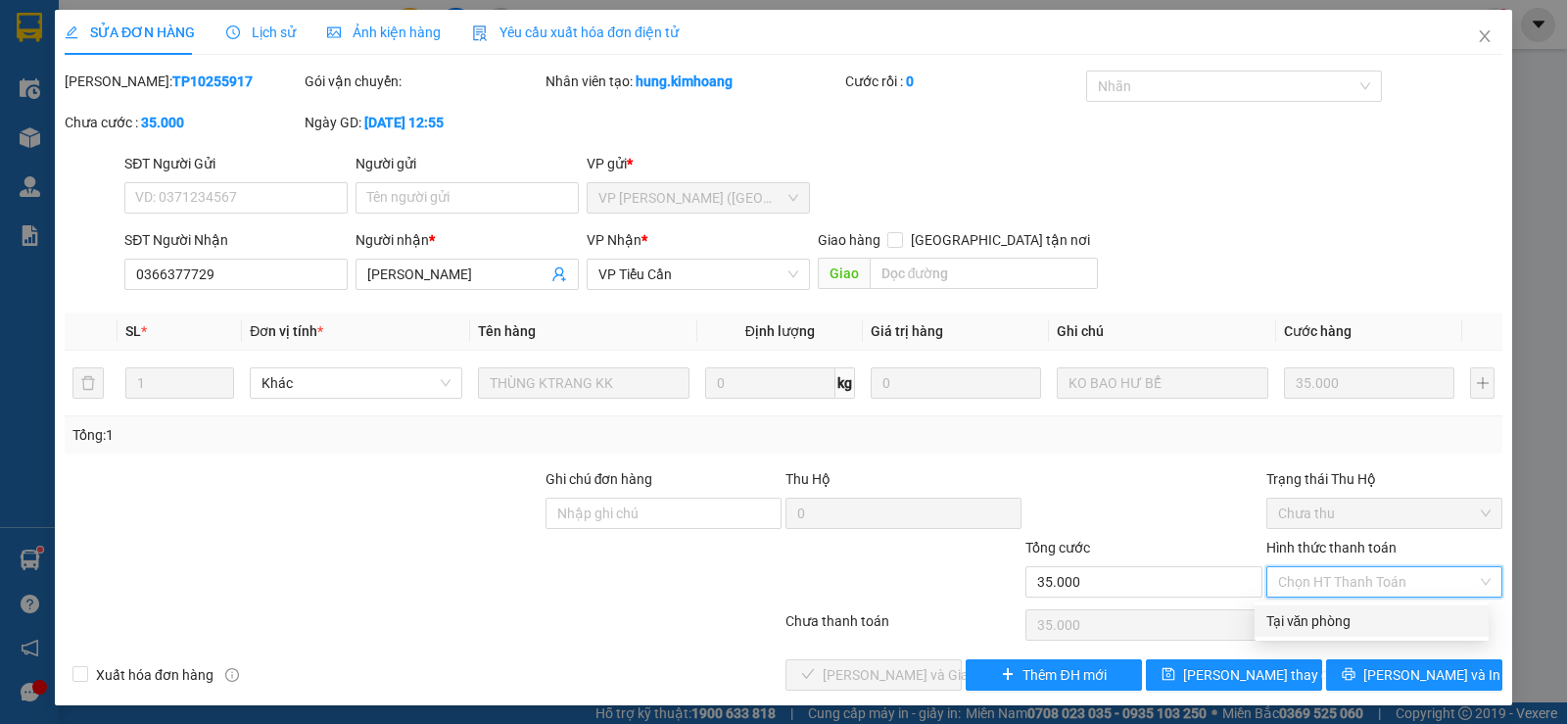
click at [1289, 613] on div "Tại văn phòng" at bounding box center [1372, 621] width 211 height 22
type input "0"
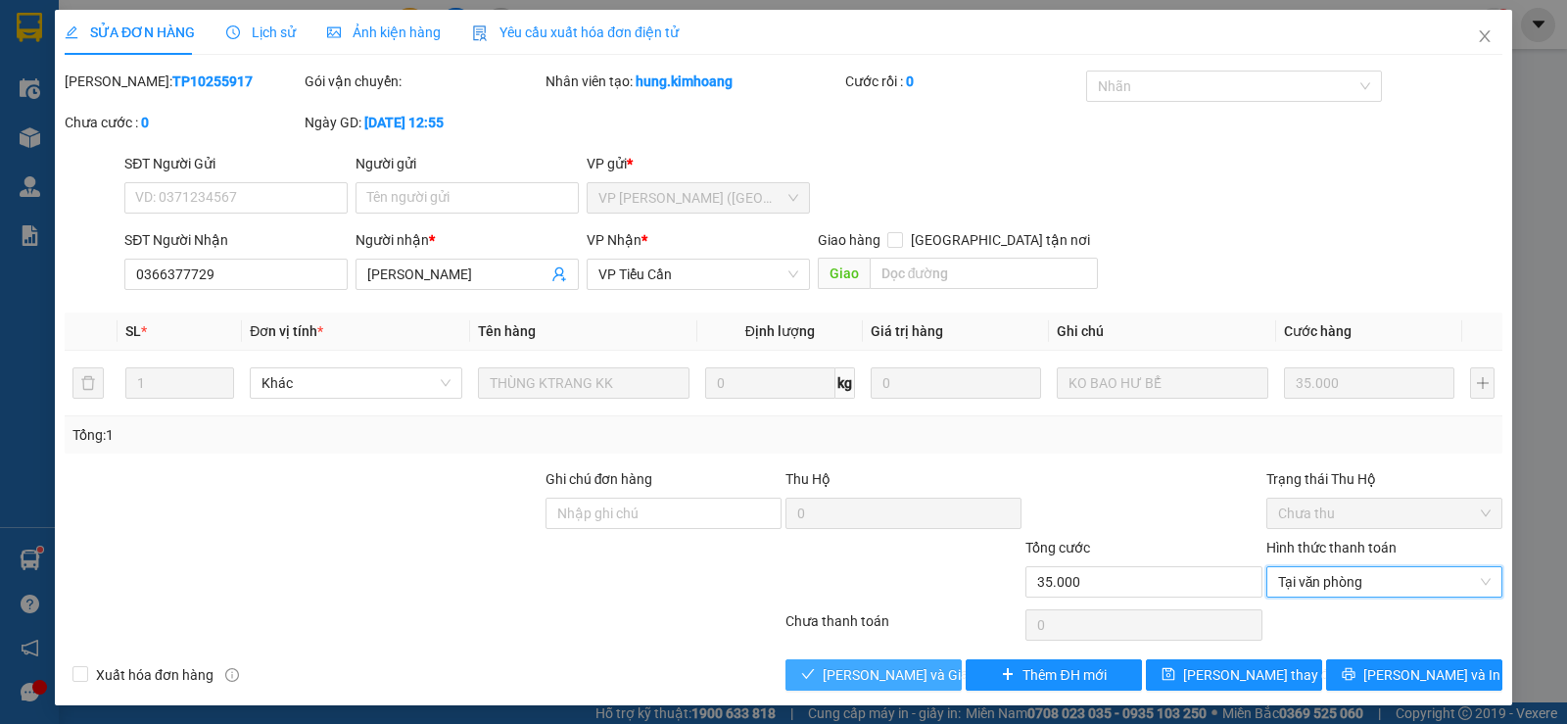
click at [823, 680] on span "[PERSON_NAME] và Giao hàng" at bounding box center [917, 675] width 188 height 22
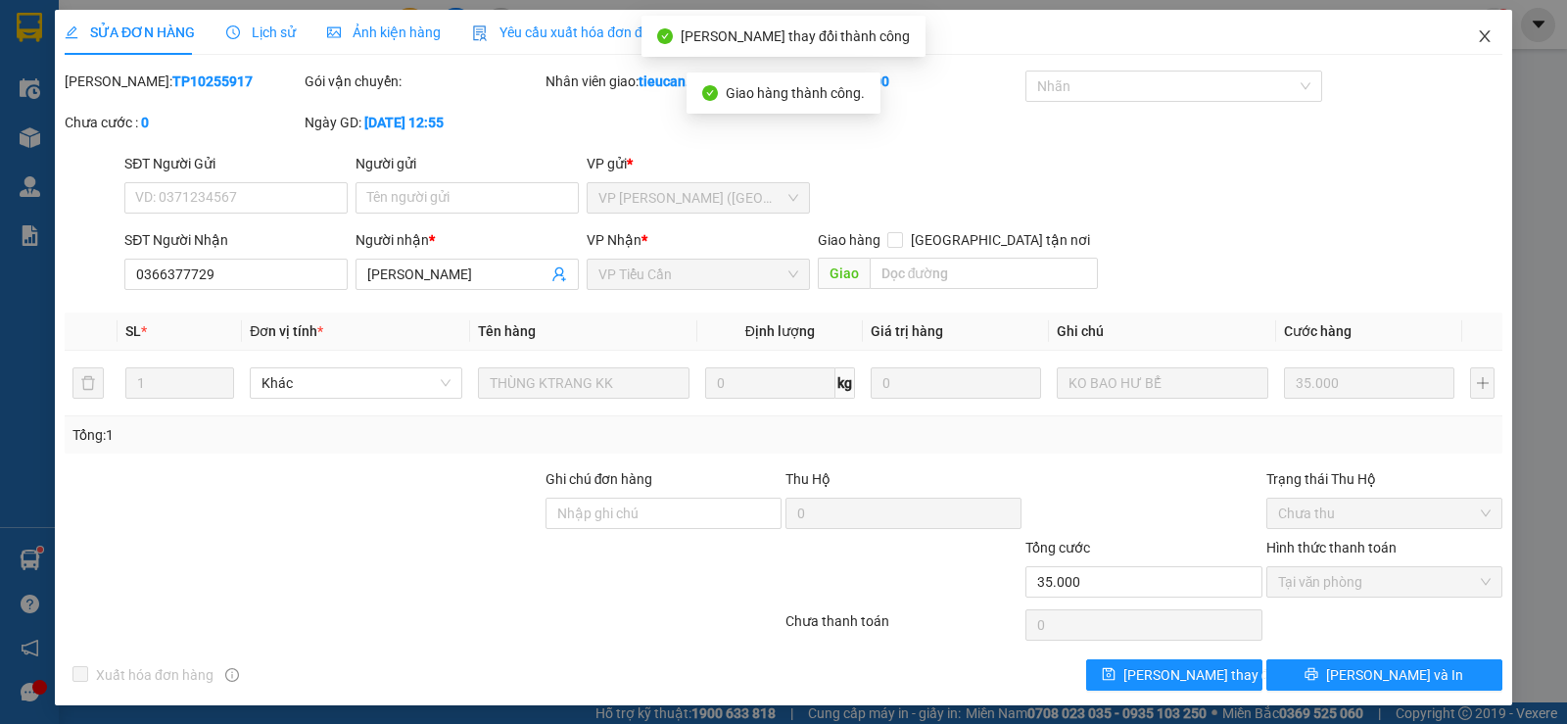
click at [1477, 36] on icon "close" at bounding box center [1485, 36] width 16 height 16
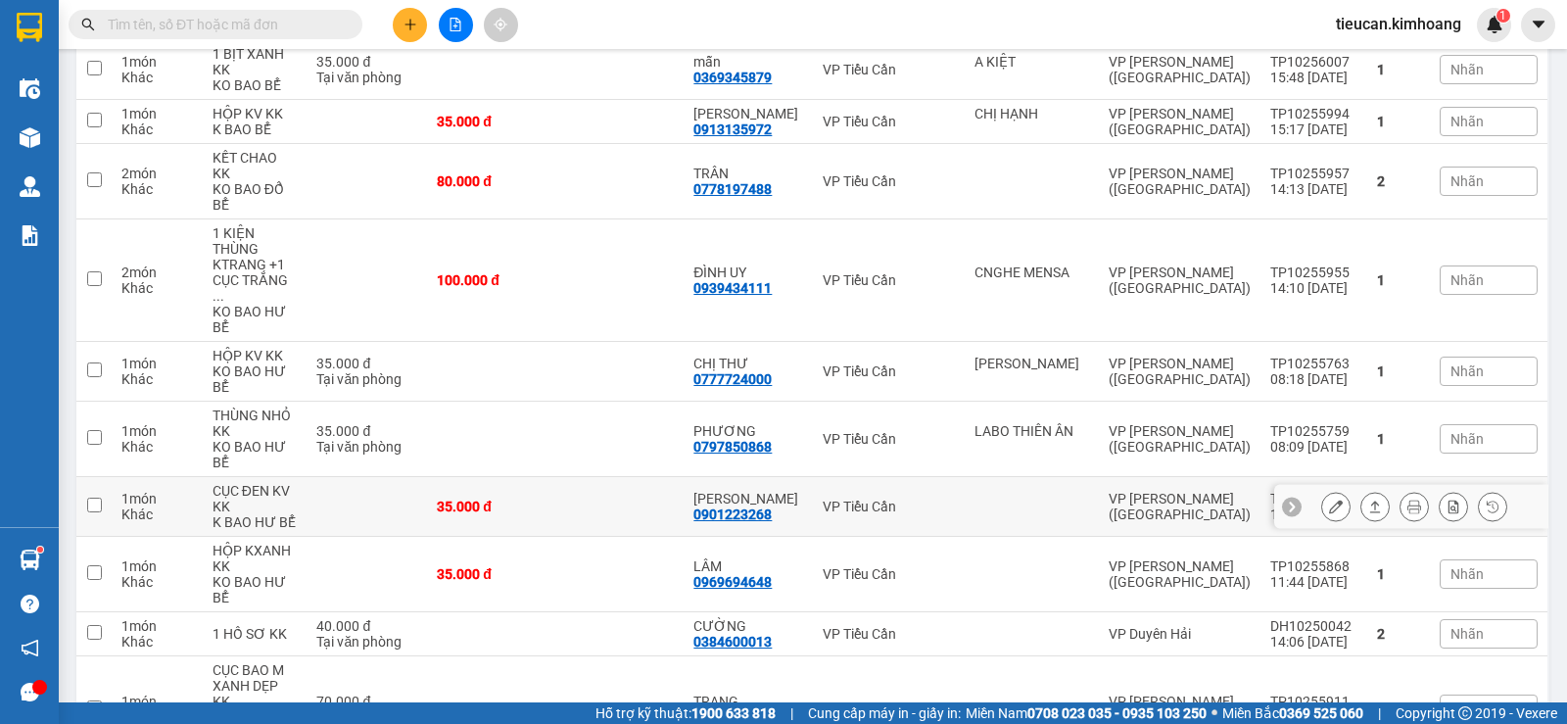
scroll to position [1081, 0]
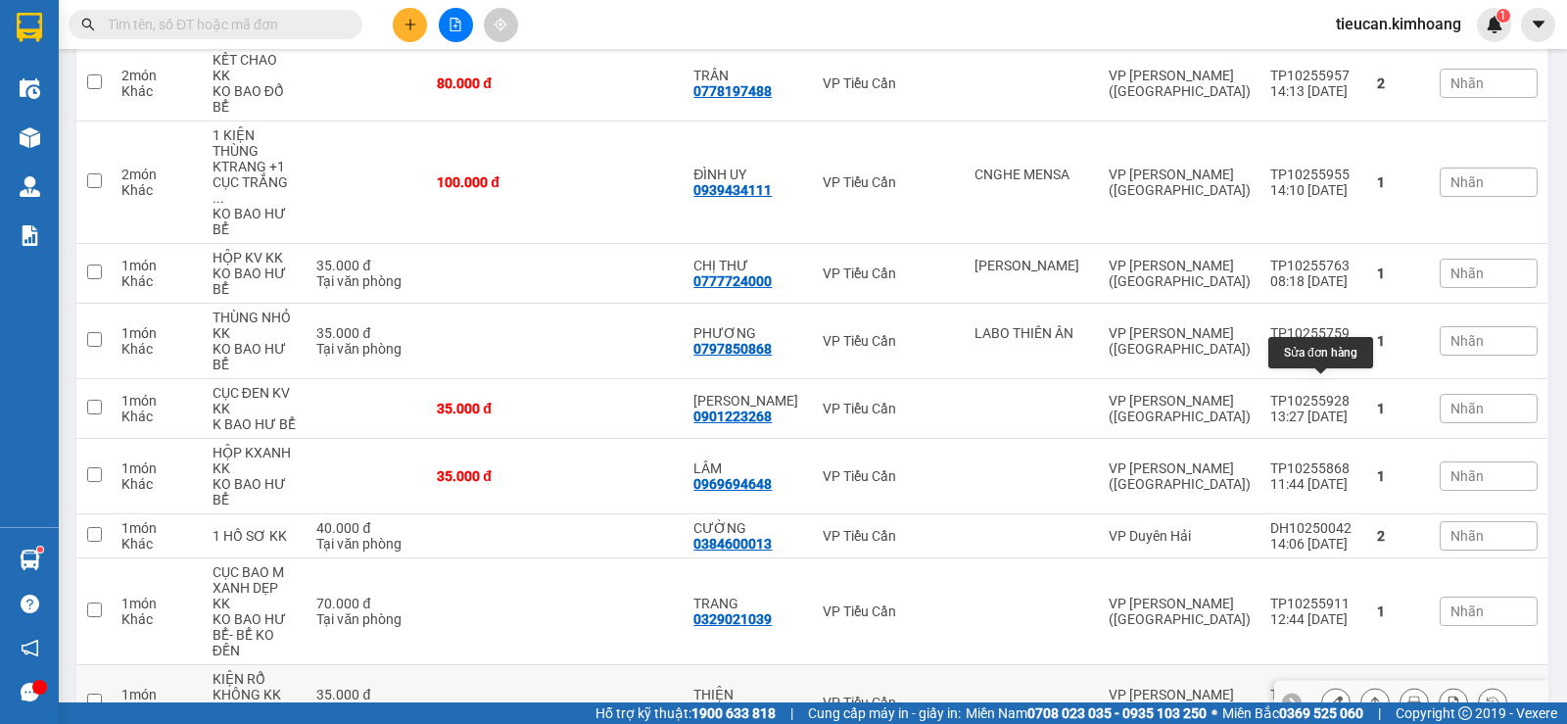
click at [1329, 696] on icon at bounding box center [1336, 703] width 14 height 14
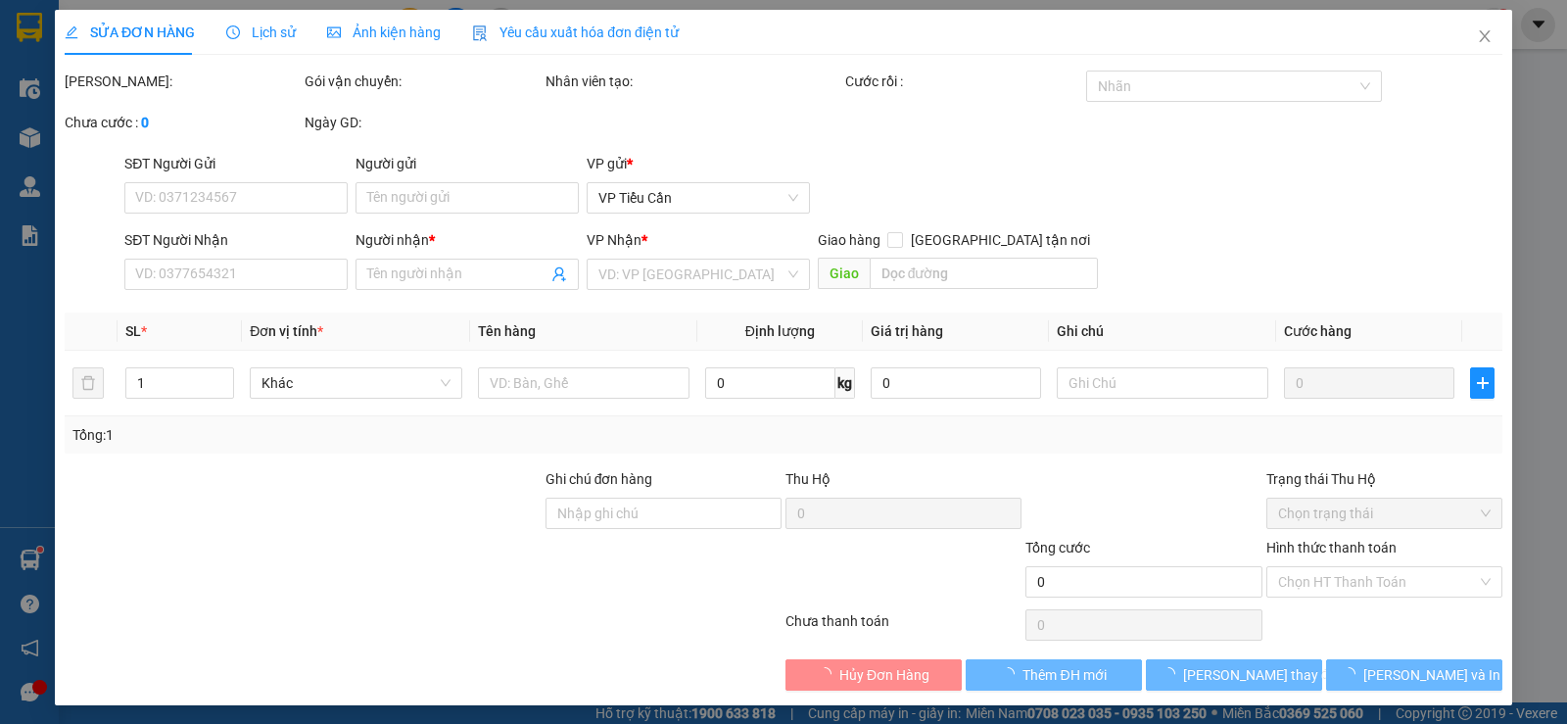
type input "0942490590"
type input "THIỆN"
type input "35.000"
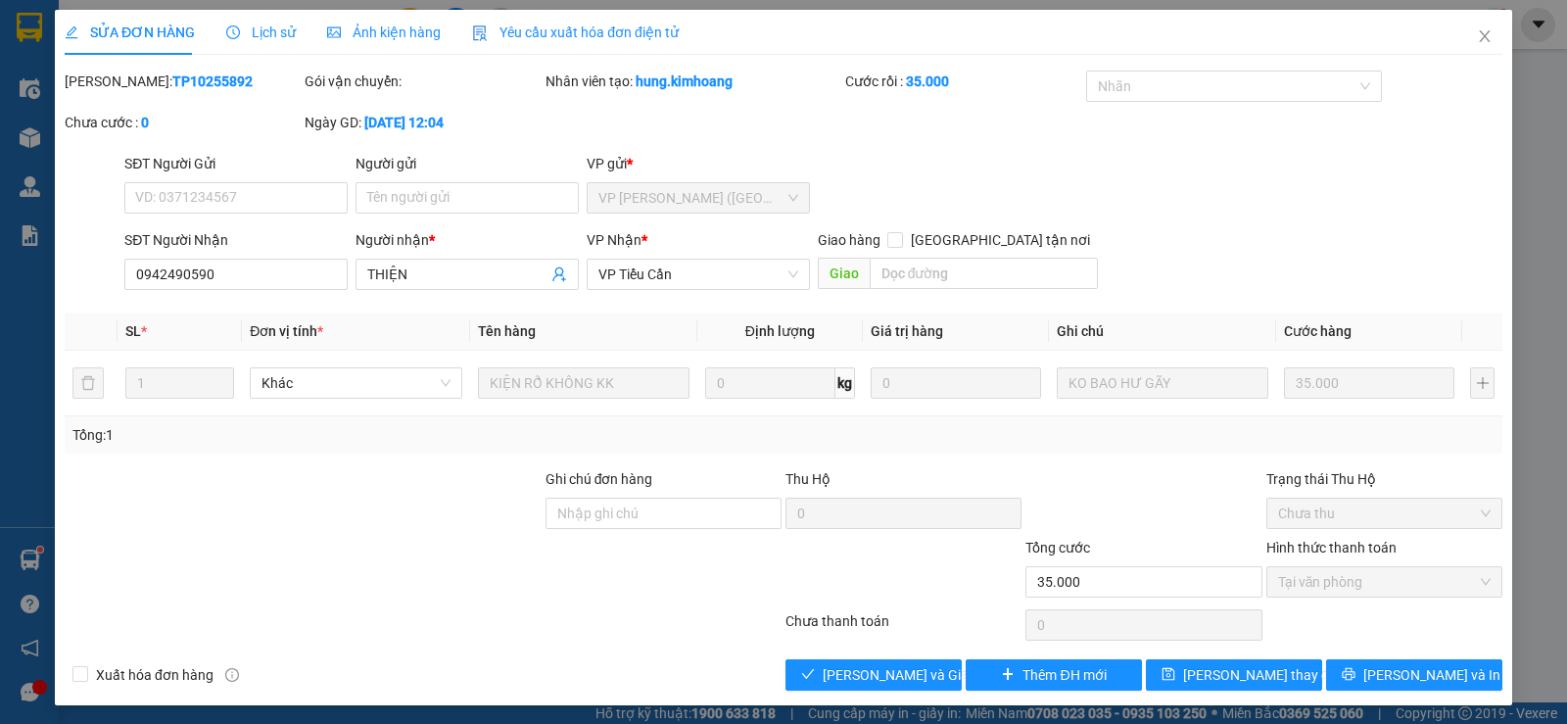
click at [914, 655] on div "Total Paid Fee 35.000 Total UnPaid Fee 0 Cash Collection Total Fee Mã ĐH: TP102…" at bounding box center [784, 381] width 1438 height 620
click at [935, 676] on button "[PERSON_NAME] và Giao hàng" at bounding box center [874, 674] width 176 height 31
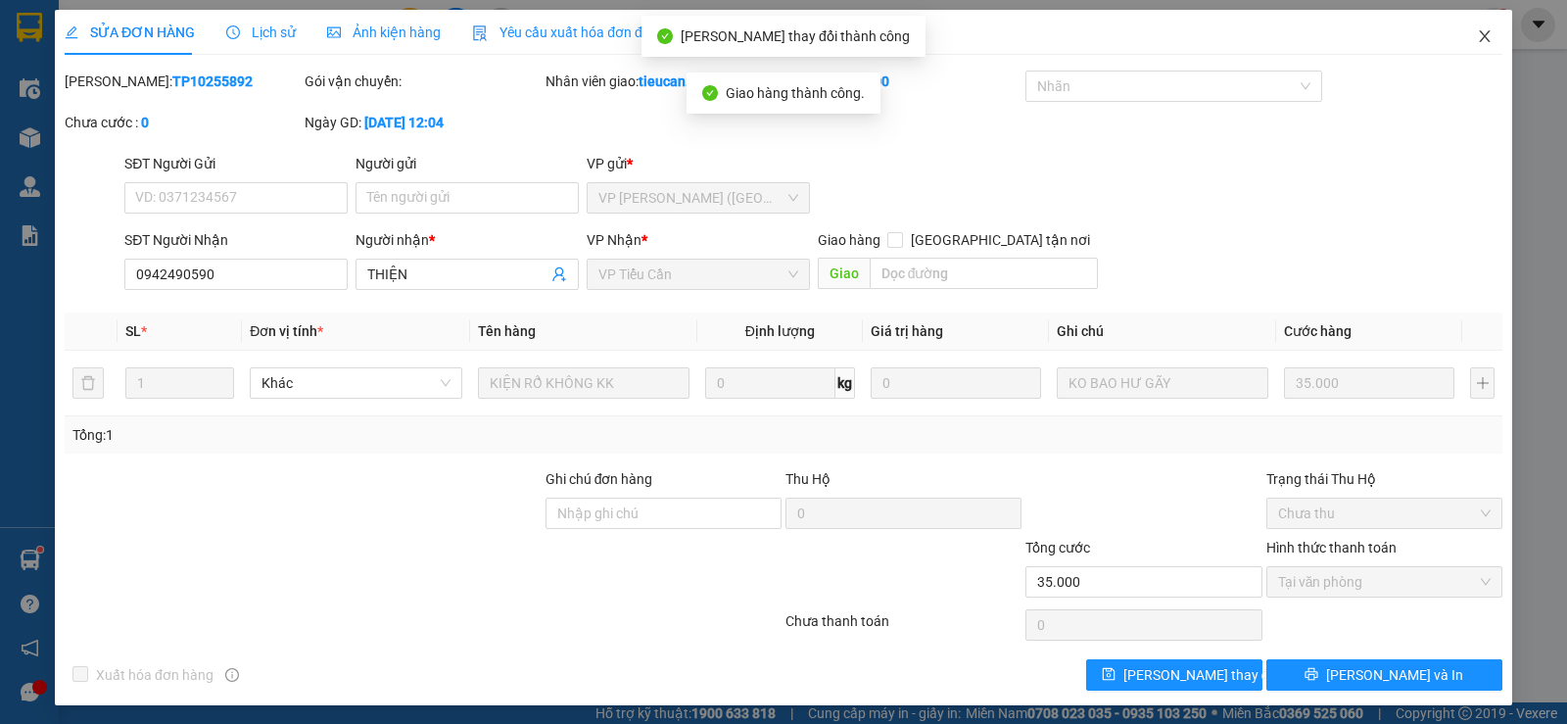
click at [1475, 25] on span "Close" at bounding box center [1485, 37] width 55 height 55
click at [1475, 25] on span "tieucan.kimhoang" at bounding box center [1399, 24] width 157 height 24
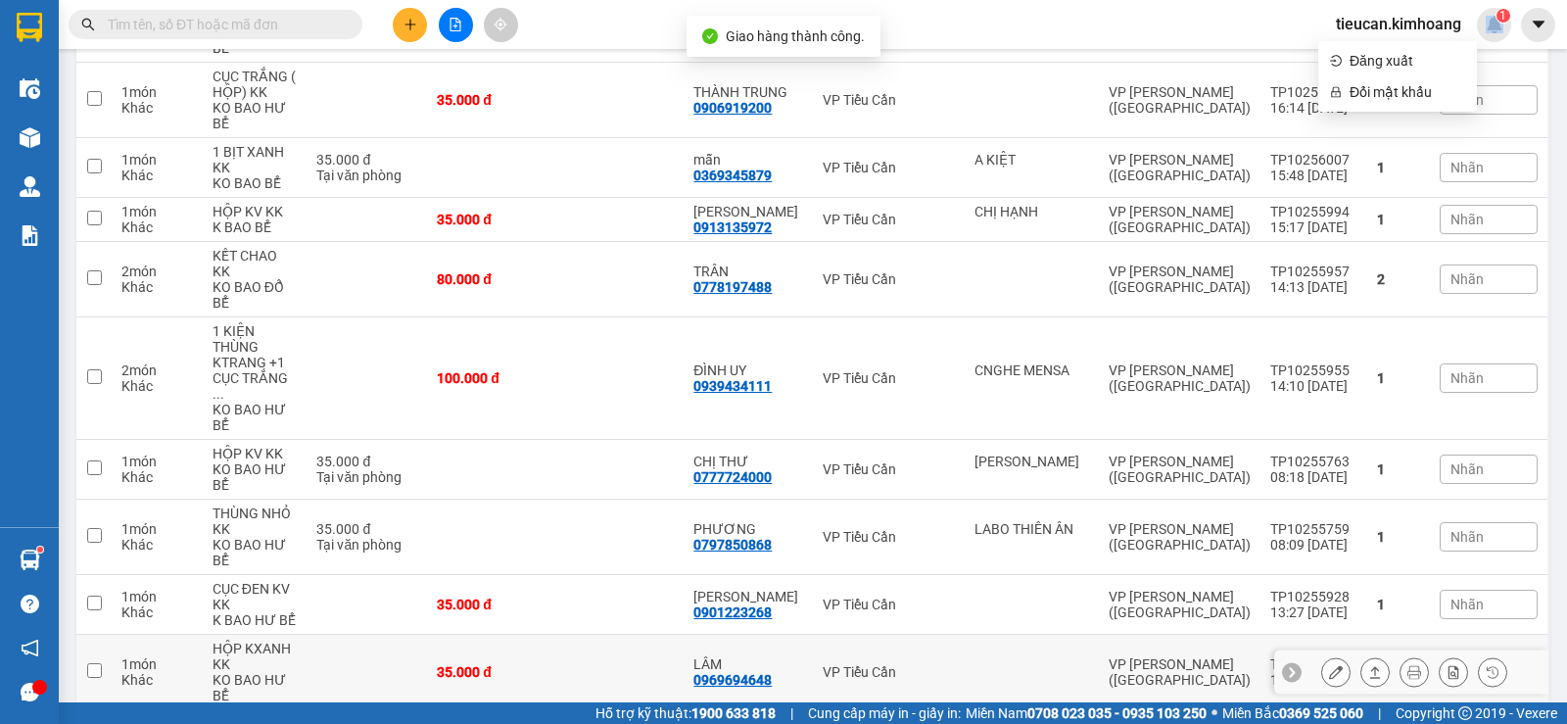
scroll to position [983, 0]
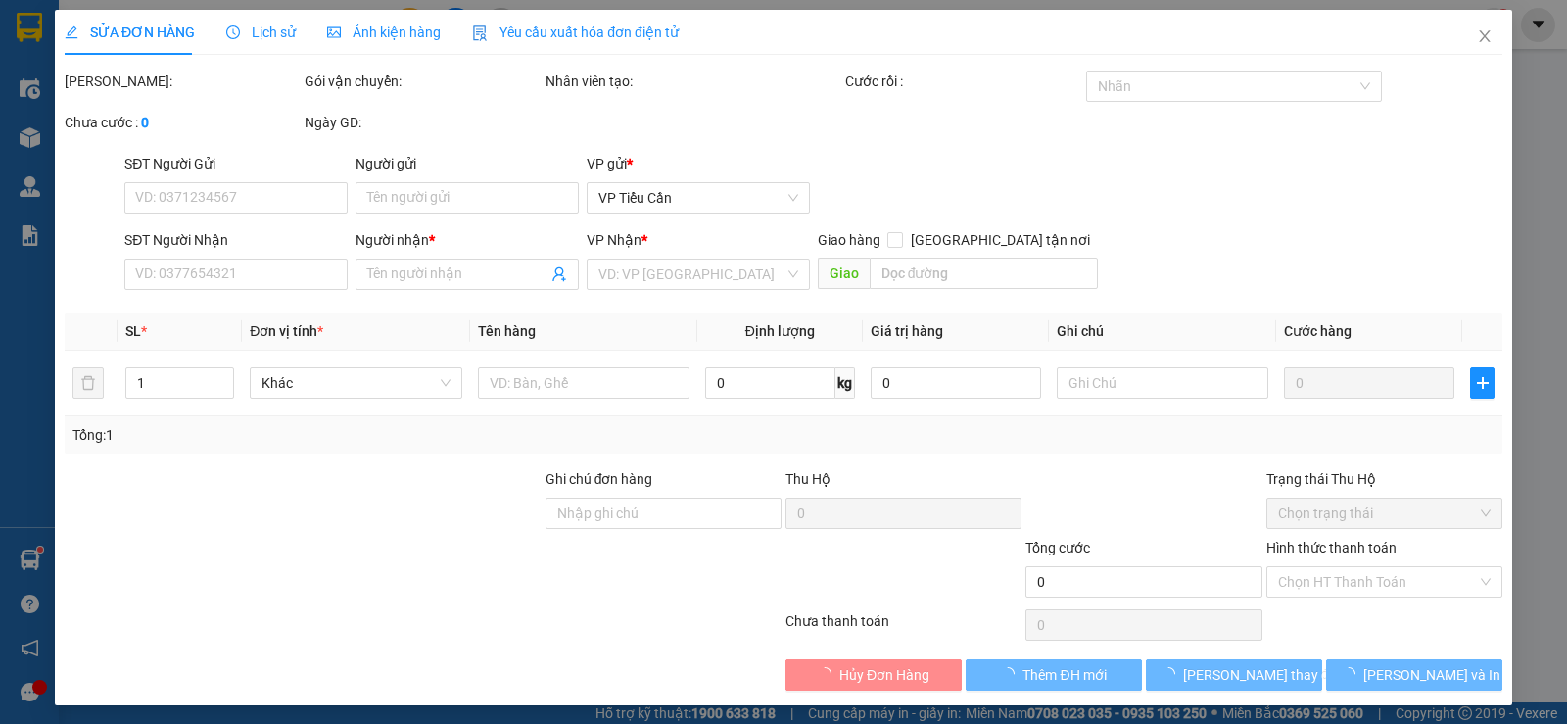
type input "0707566772"
type input "ANH TÀI"
type input "35.000"
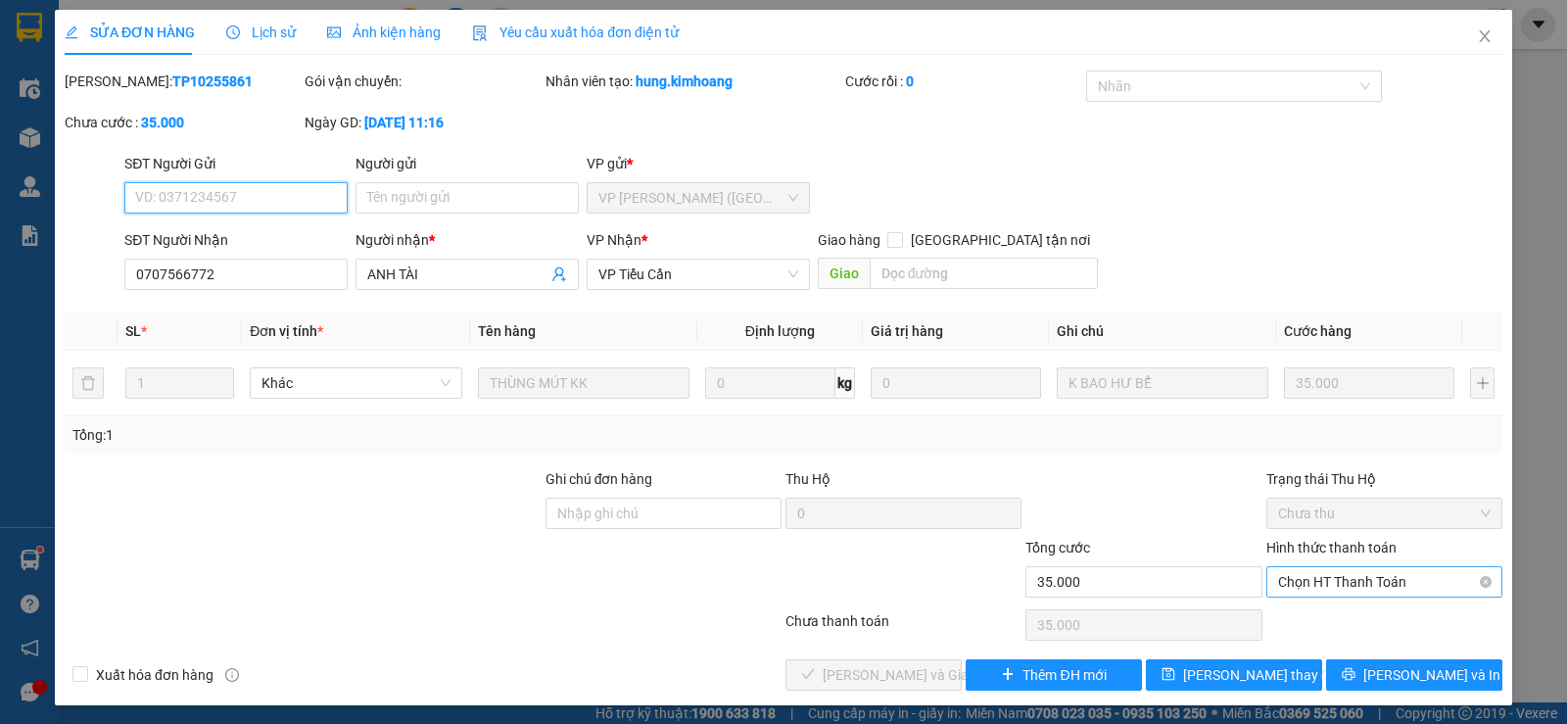
click at [1314, 586] on span "Chọn HT Thanh Toán" at bounding box center [1384, 581] width 213 height 29
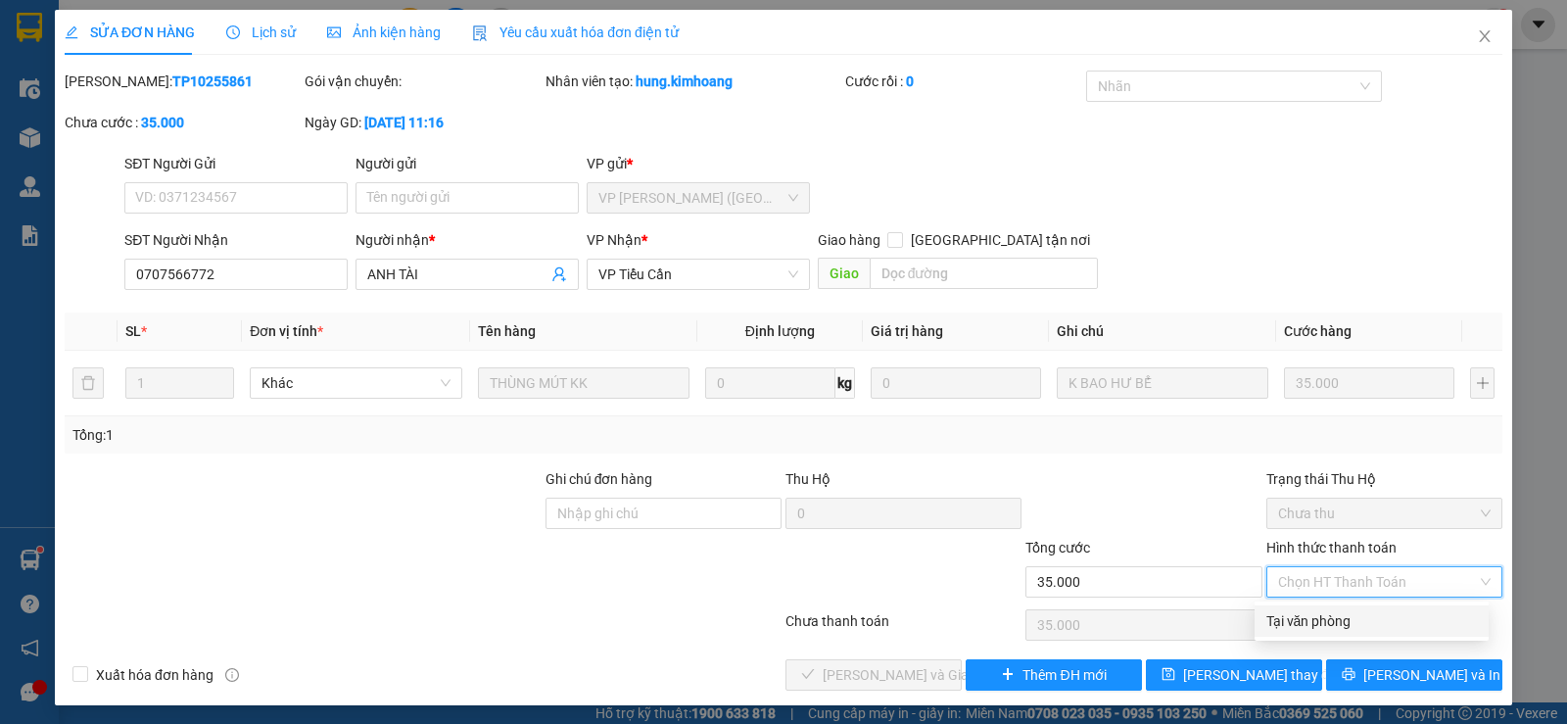
click at [1306, 623] on div "Tại văn phòng" at bounding box center [1372, 621] width 211 height 22
type input "0"
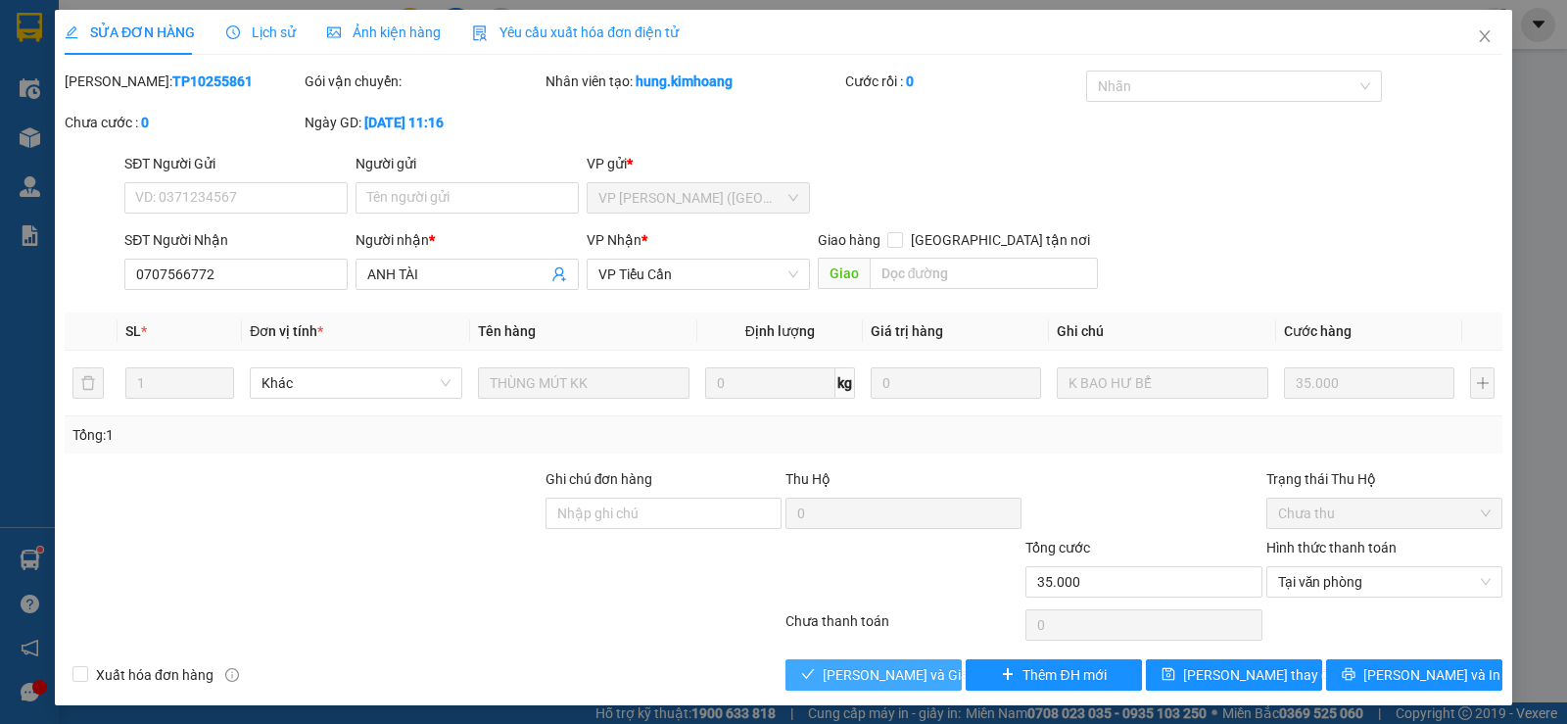
click at [925, 668] on span "[PERSON_NAME] và Giao hàng" at bounding box center [917, 675] width 188 height 22
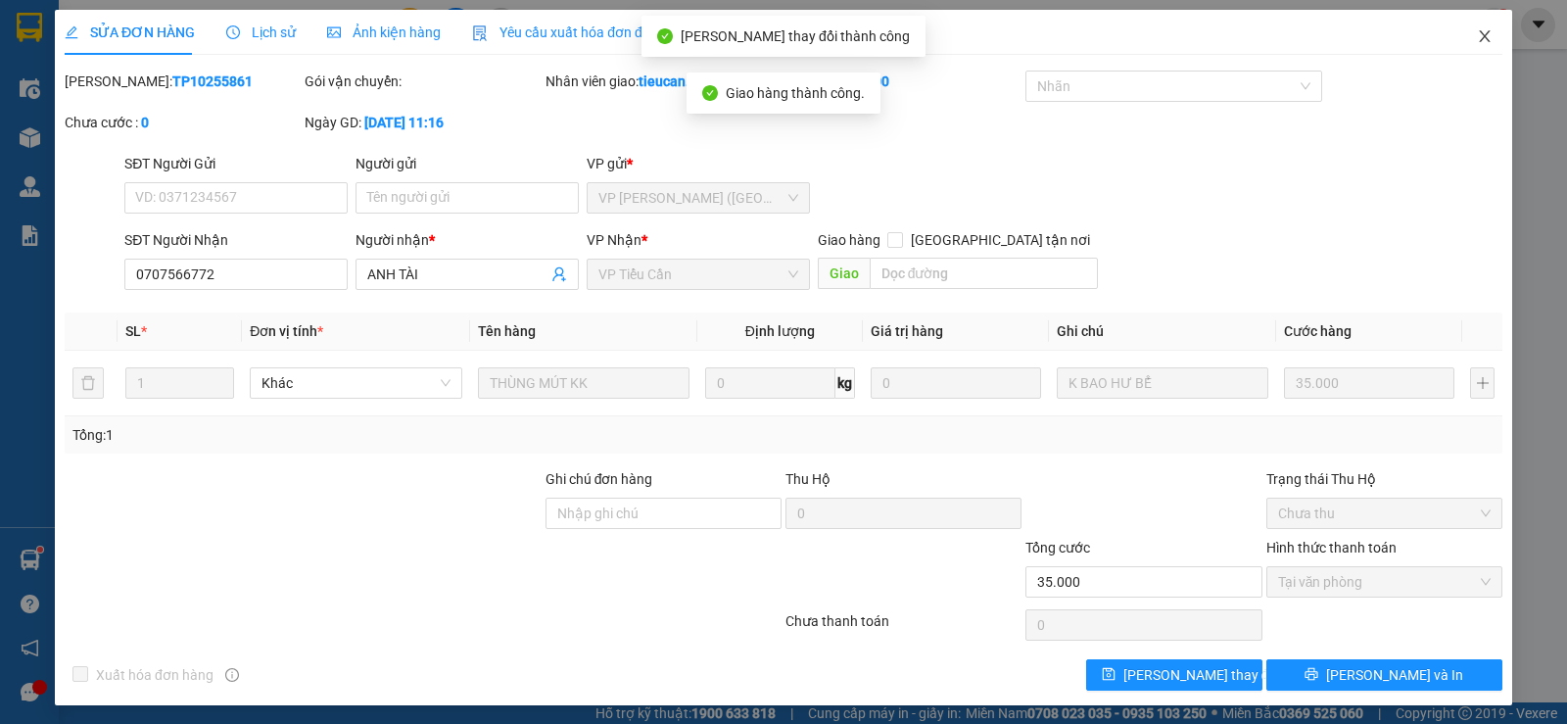
click at [1479, 33] on icon "close" at bounding box center [1484, 36] width 11 height 12
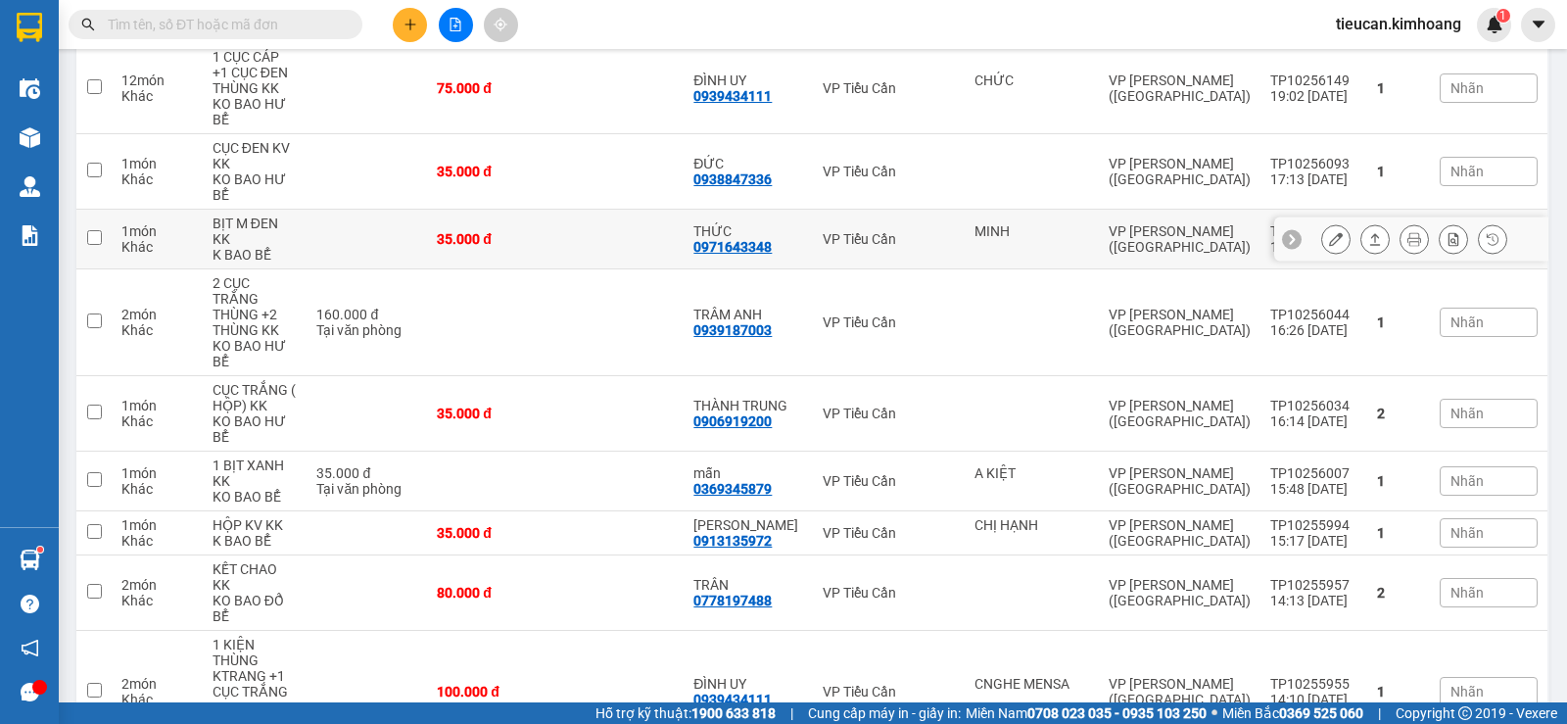
scroll to position [81, 0]
